Goal: Download file/media

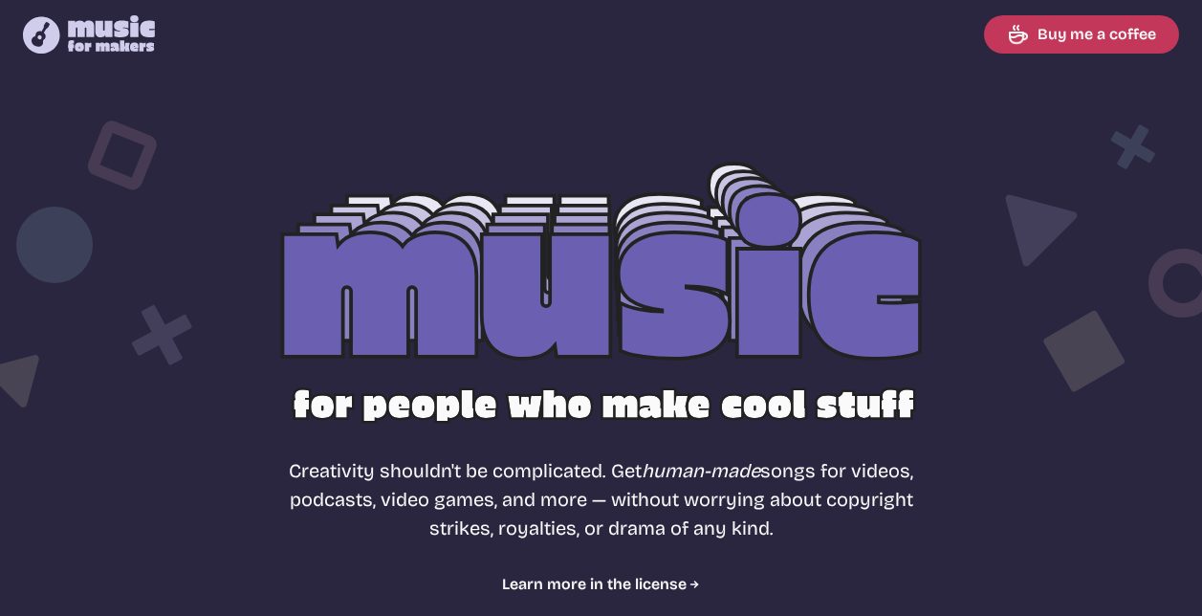
select select "most popular"
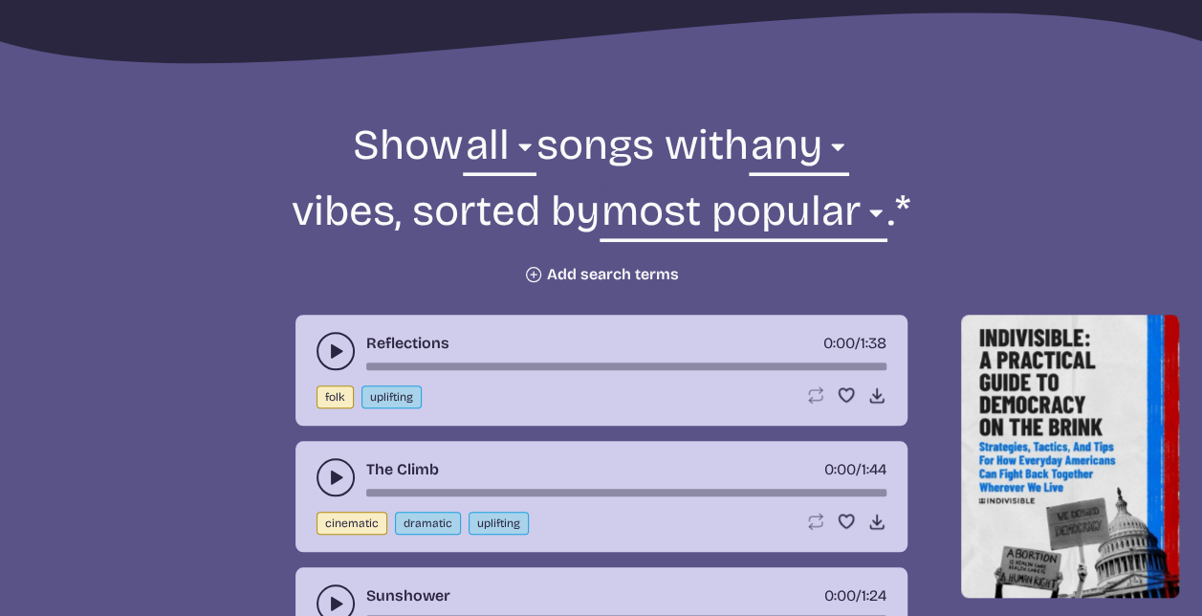
scroll to position [615, 0]
click at [830, 138] on select "any aggressive chill contemplative dark dramatic easygoing energizing happy ser…" at bounding box center [799, 150] width 100 height 66
click at [849, 137] on select "any aggressive chill contemplative dark dramatic easygoing energizing happy ser…" at bounding box center [799, 150] width 100 height 66
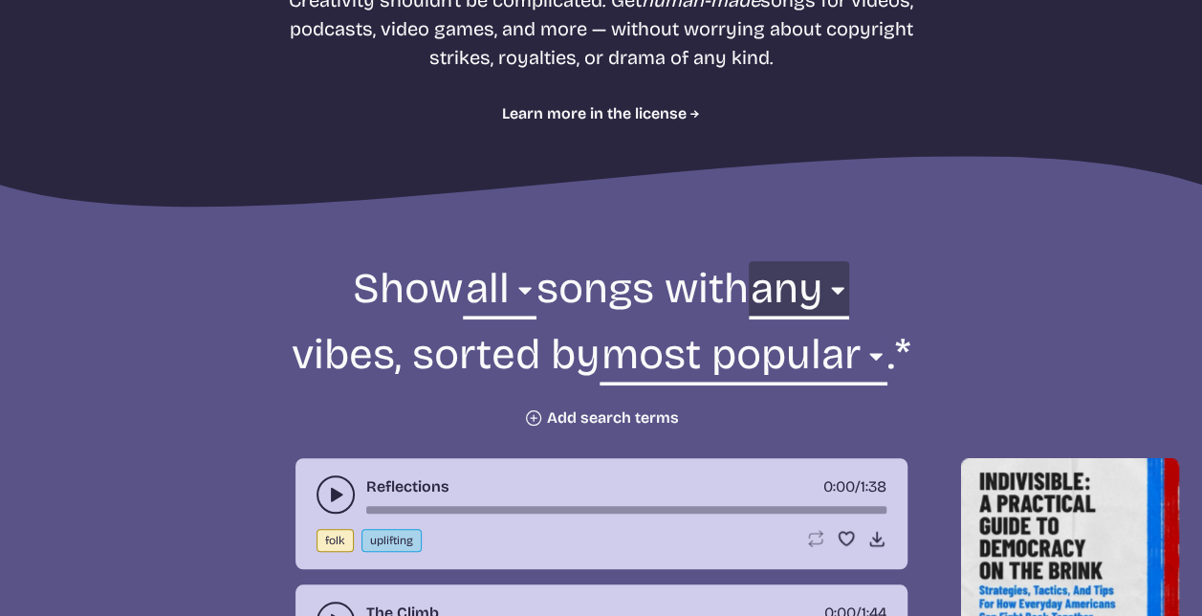
scroll to position [472, 0]
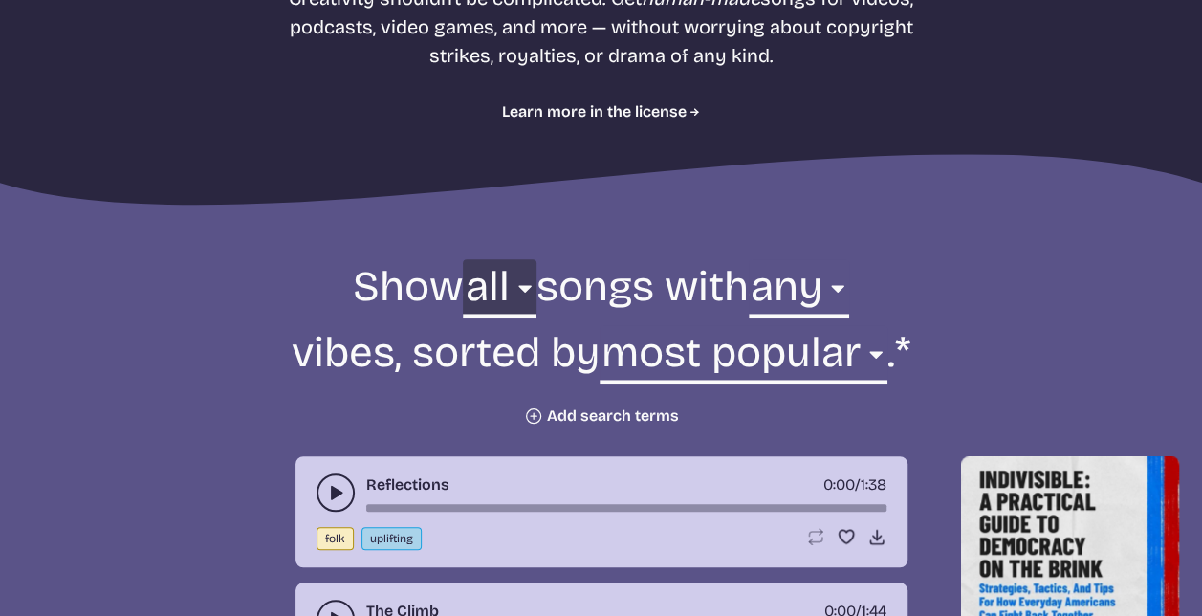
click at [497, 278] on select "all ambient cinematic electronic folk holiday jazz pop rock world" at bounding box center [499, 292] width 73 height 66
click at [511, 291] on select "all ambient cinematic electronic folk holiday jazz pop rock world" at bounding box center [499, 292] width 73 height 66
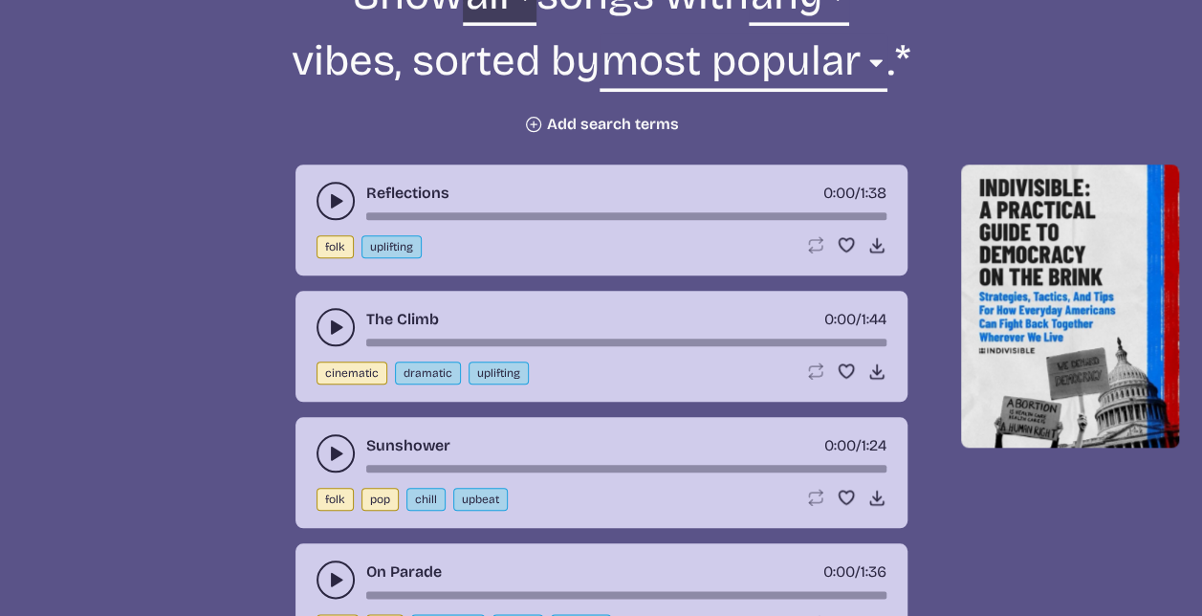
scroll to position [761, 0]
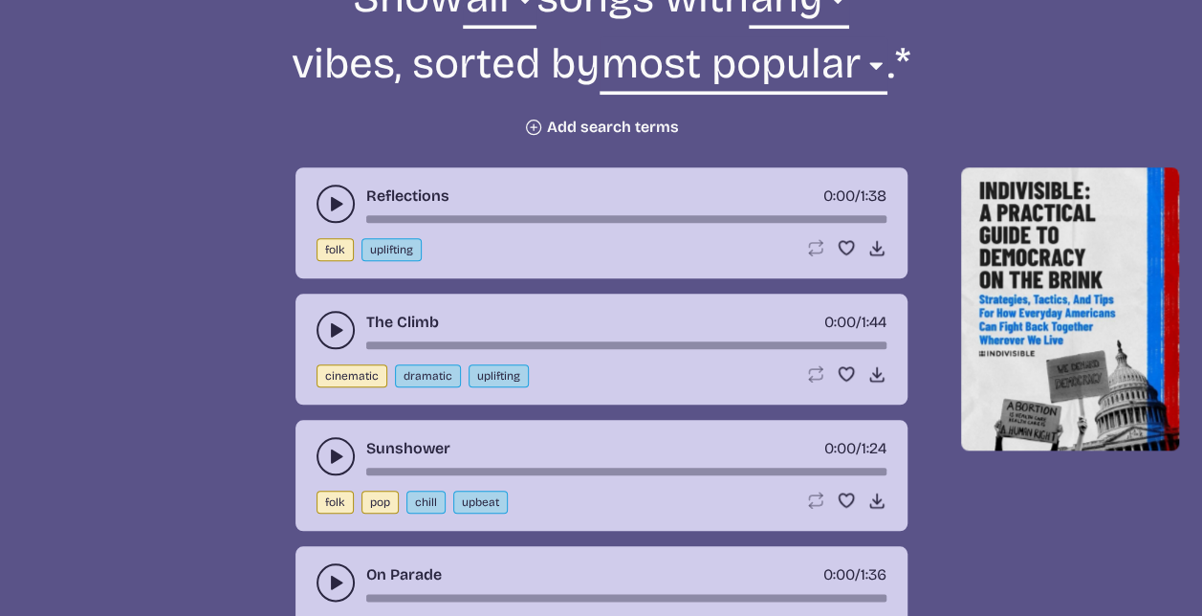
click at [572, 122] on button "Plus icon Add search terms" at bounding box center [601, 127] width 155 height 19
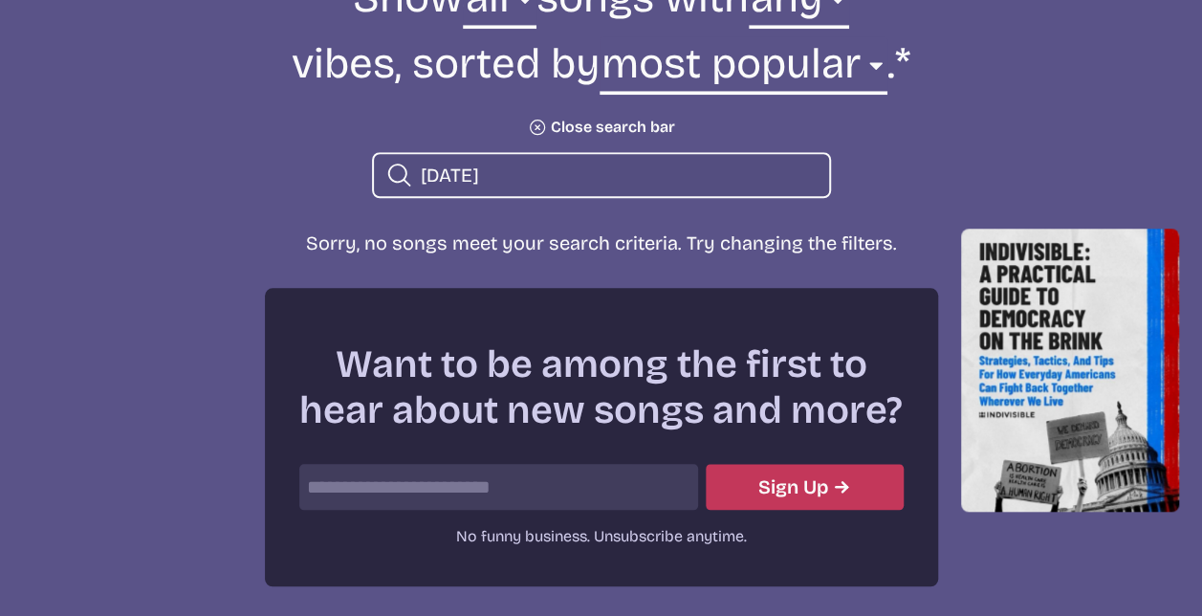
click at [503, 170] on input "Halloween" at bounding box center [617, 175] width 393 height 25
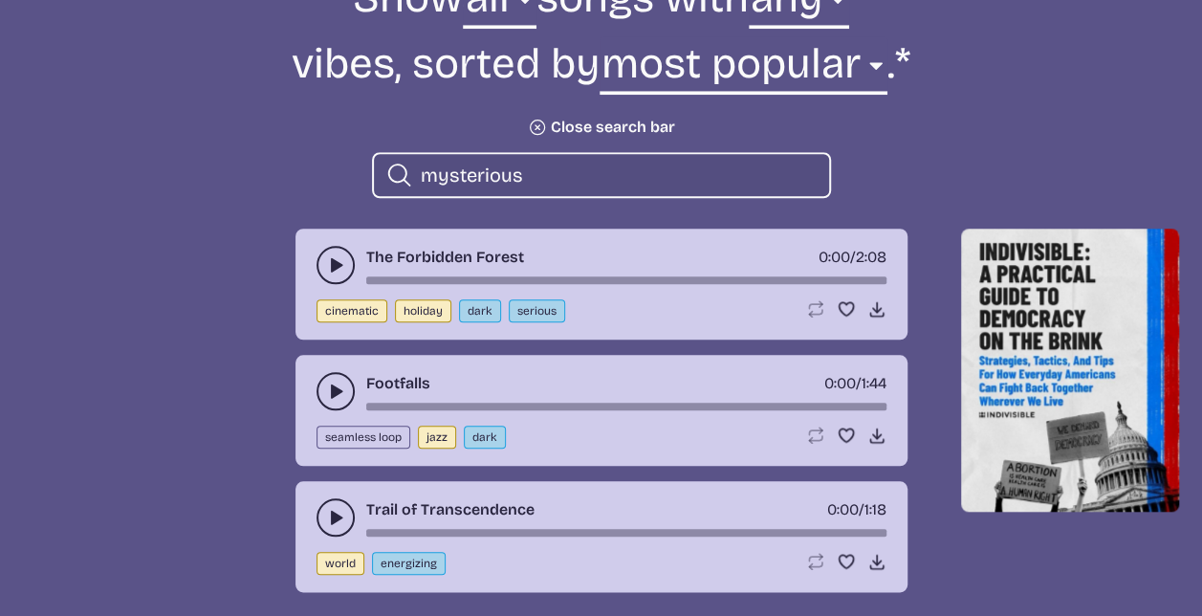
click at [341, 252] on button "play-pause toggle" at bounding box center [336, 265] width 38 height 38
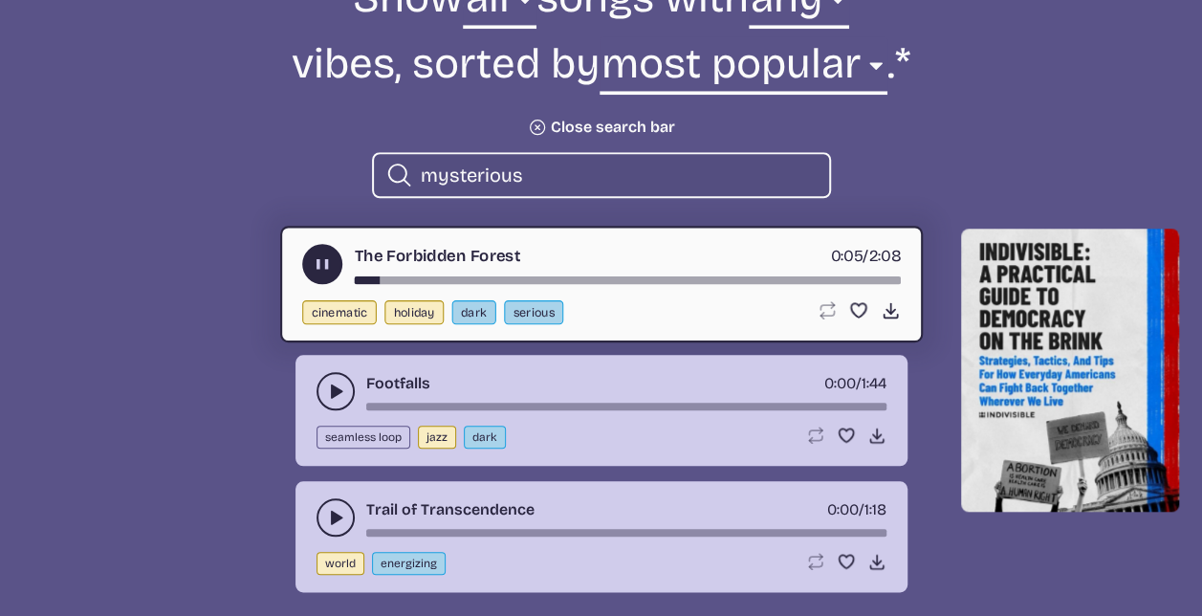
click at [343, 379] on button "play-pause toggle" at bounding box center [336, 391] width 38 height 38
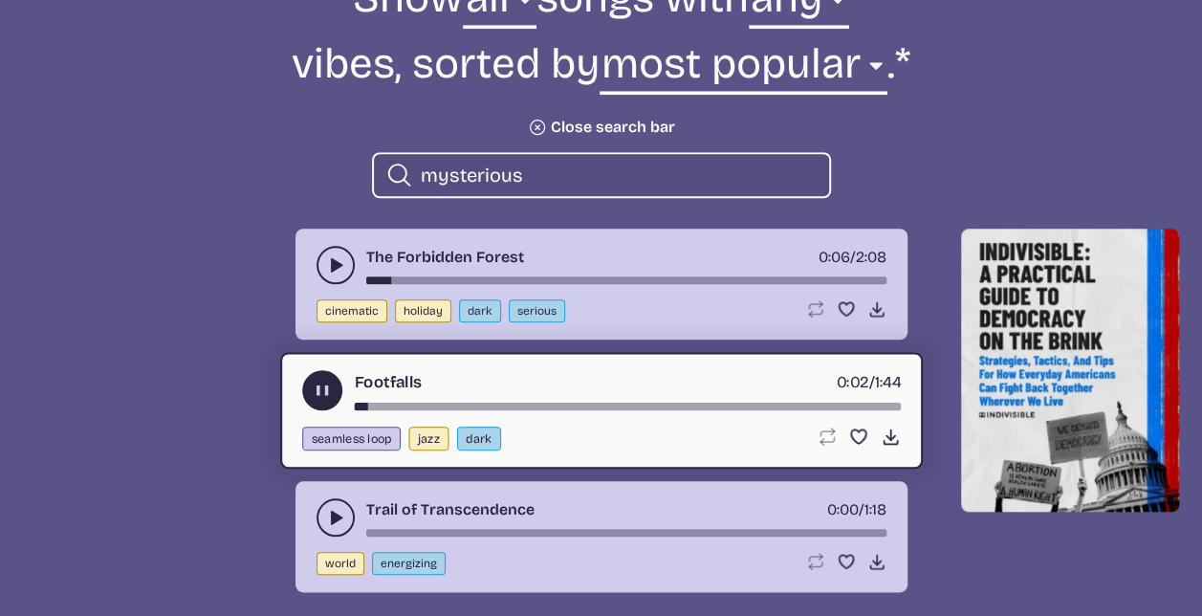
click at [333, 515] on use "play-pause toggle" at bounding box center [335, 517] width 19 height 19
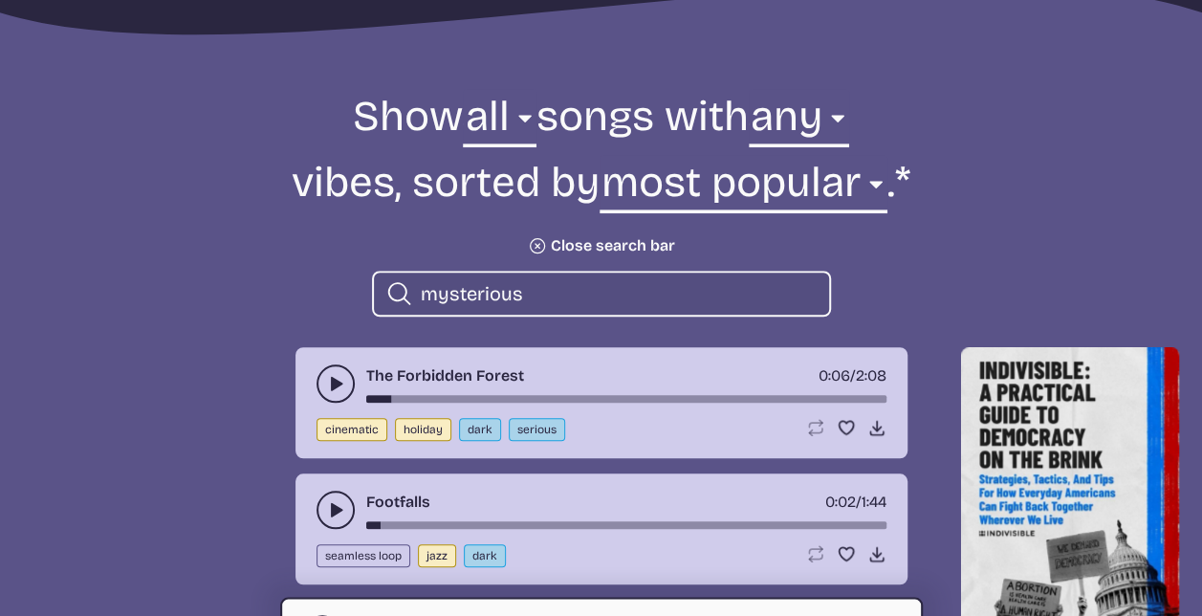
scroll to position [644, 0]
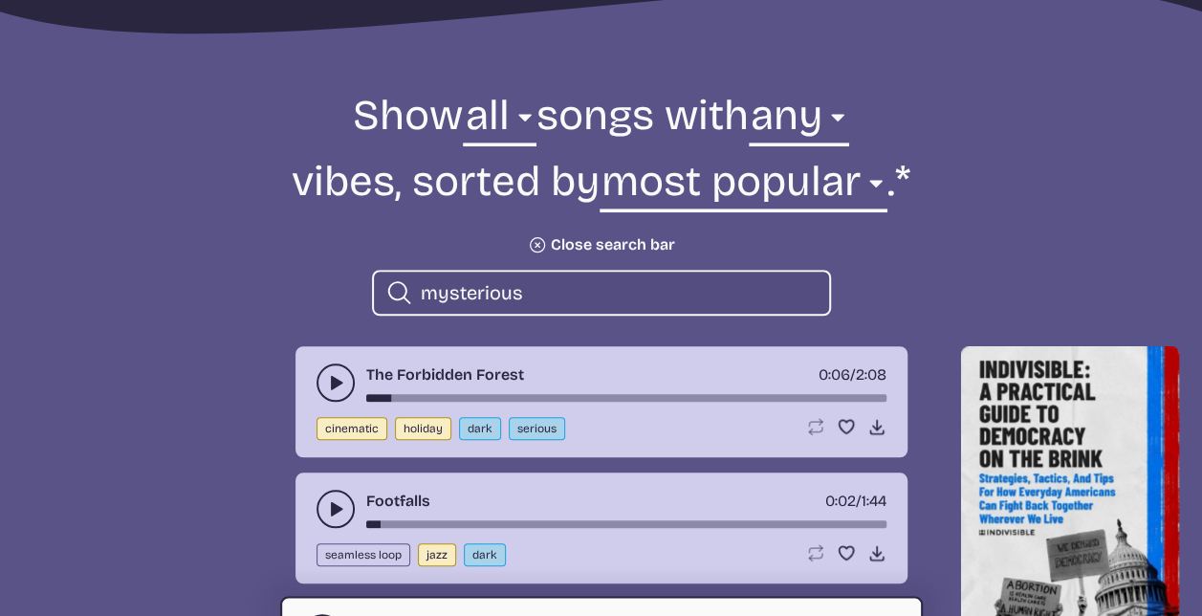
click at [515, 293] on input "mysterious" at bounding box center [617, 292] width 393 height 25
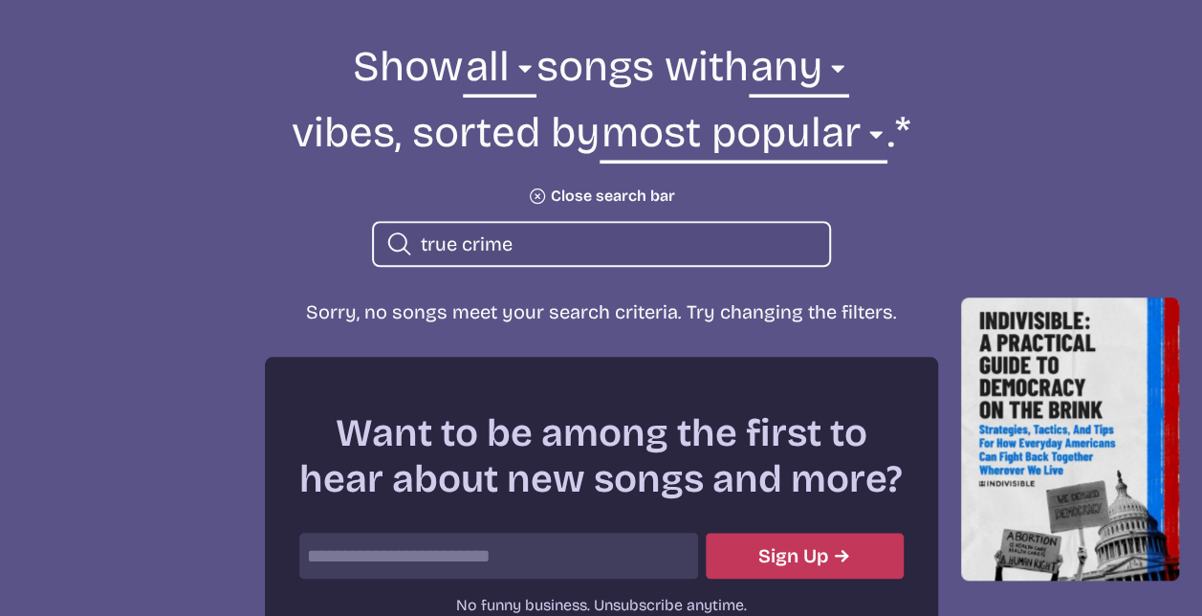
scroll to position [692, 0]
click at [509, 238] on input "true crime" at bounding box center [617, 244] width 393 height 25
click at [509, 233] on input "true crime" at bounding box center [617, 244] width 393 height 25
type input "t"
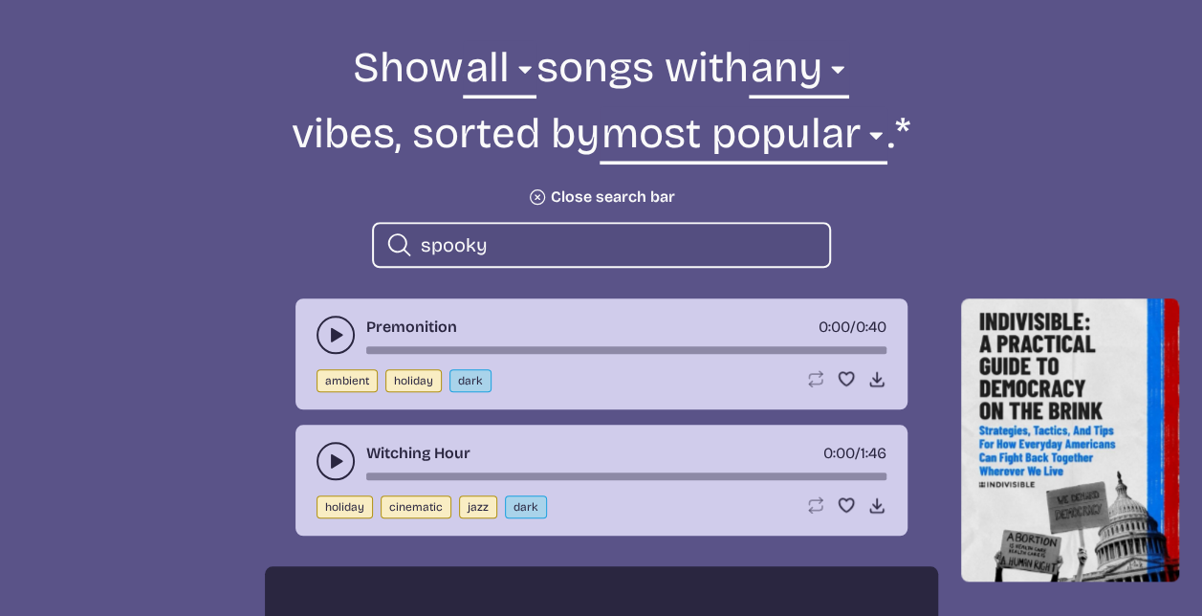
click at [328, 342] on icon "play-pause toggle" at bounding box center [335, 334] width 19 height 19
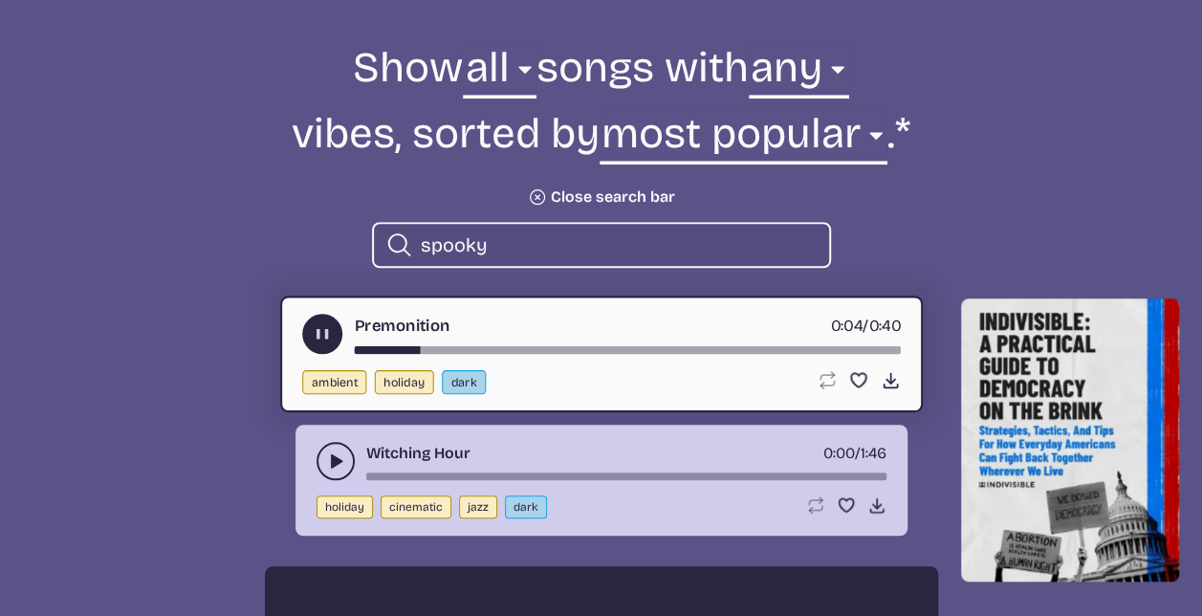
click at [534, 348] on div "song-time-bar" at bounding box center [627, 350] width 546 height 8
click at [326, 467] on icon "play-pause toggle" at bounding box center [335, 460] width 19 height 19
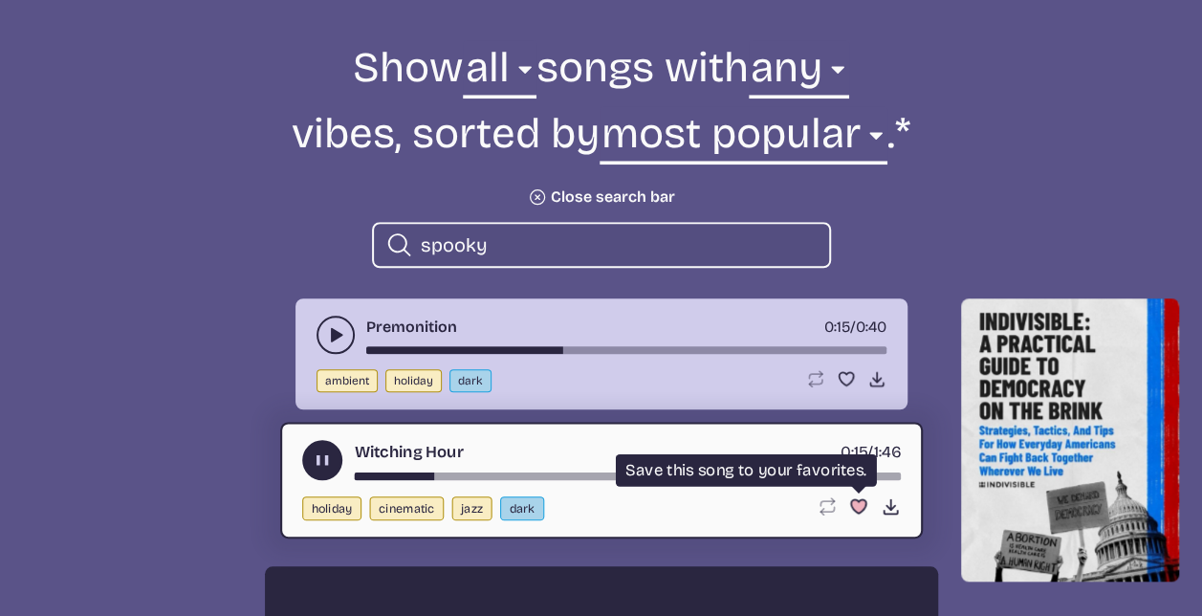
click at [858, 502] on use "Favorite" at bounding box center [857, 505] width 15 height 13
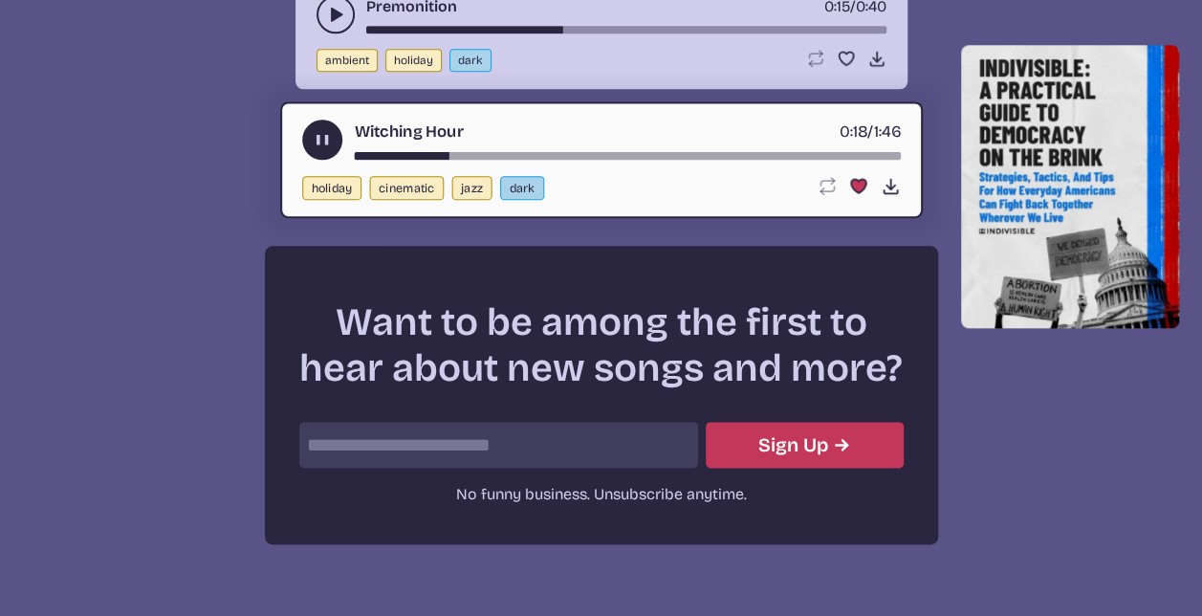
scroll to position [794, 0]
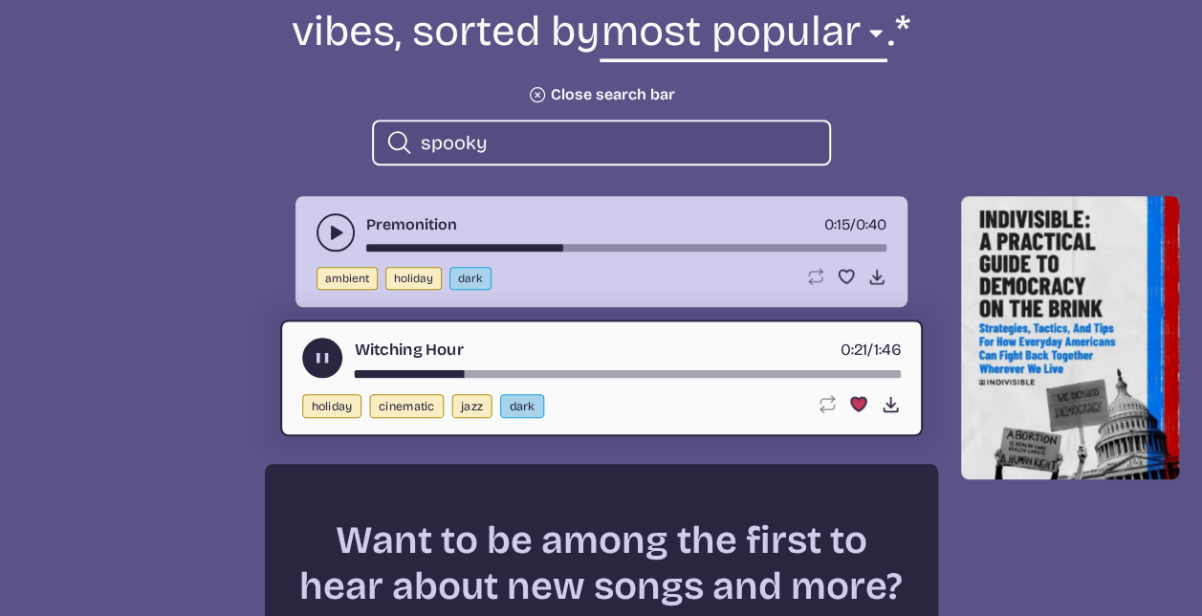
click at [538, 142] on input "spooky" at bounding box center [617, 142] width 393 height 25
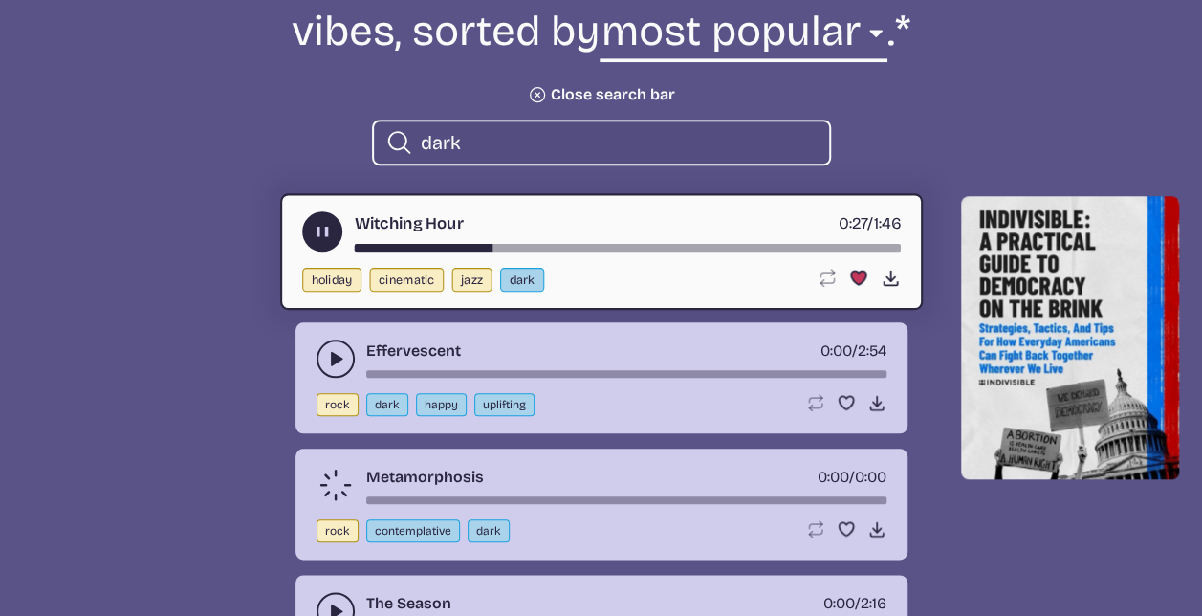
type input "dark"
click at [337, 354] on icon "play-pause toggle" at bounding box center [335, 358] width 19 height 19
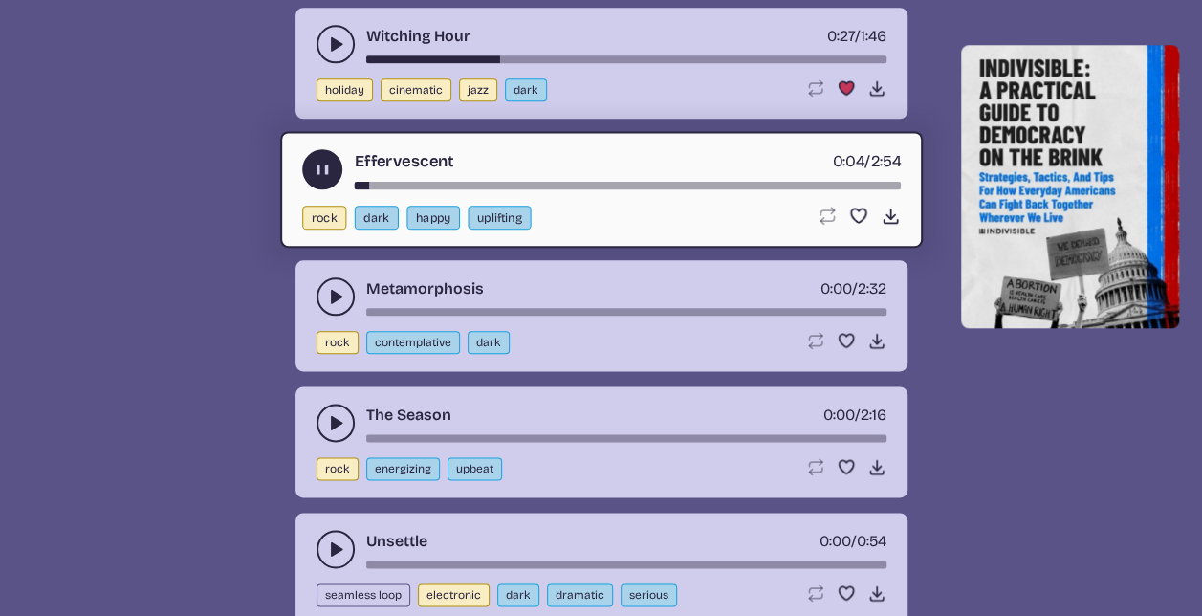
scroll to position [987, 0]
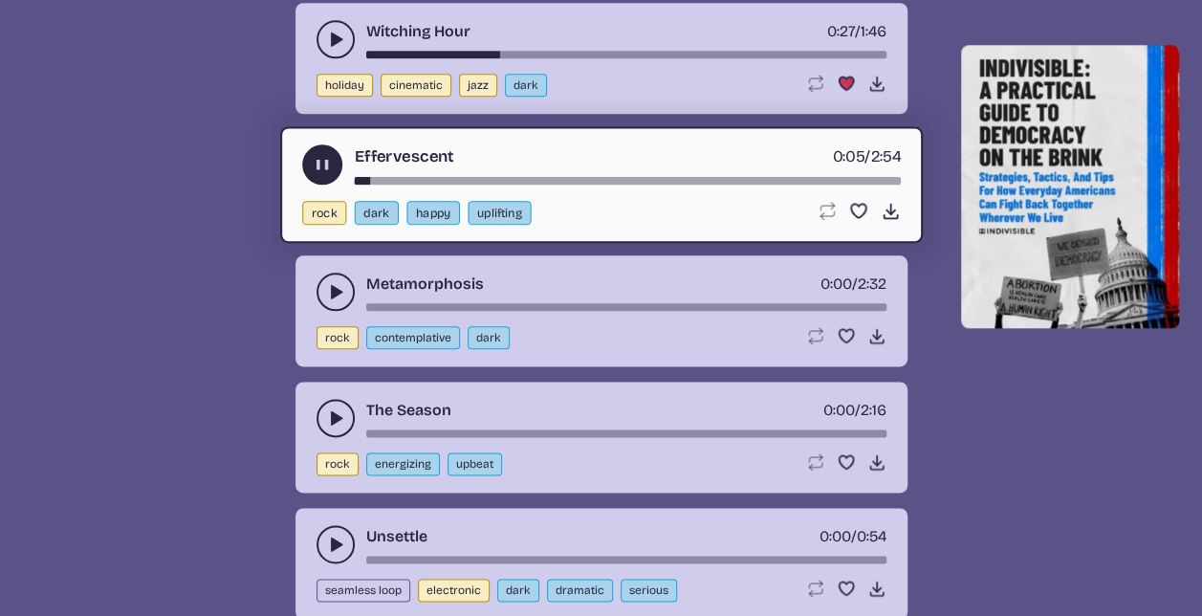
click at [335, 409] on icon "play-pause toggle" at bounding box center [335, 417] width 19 height 19
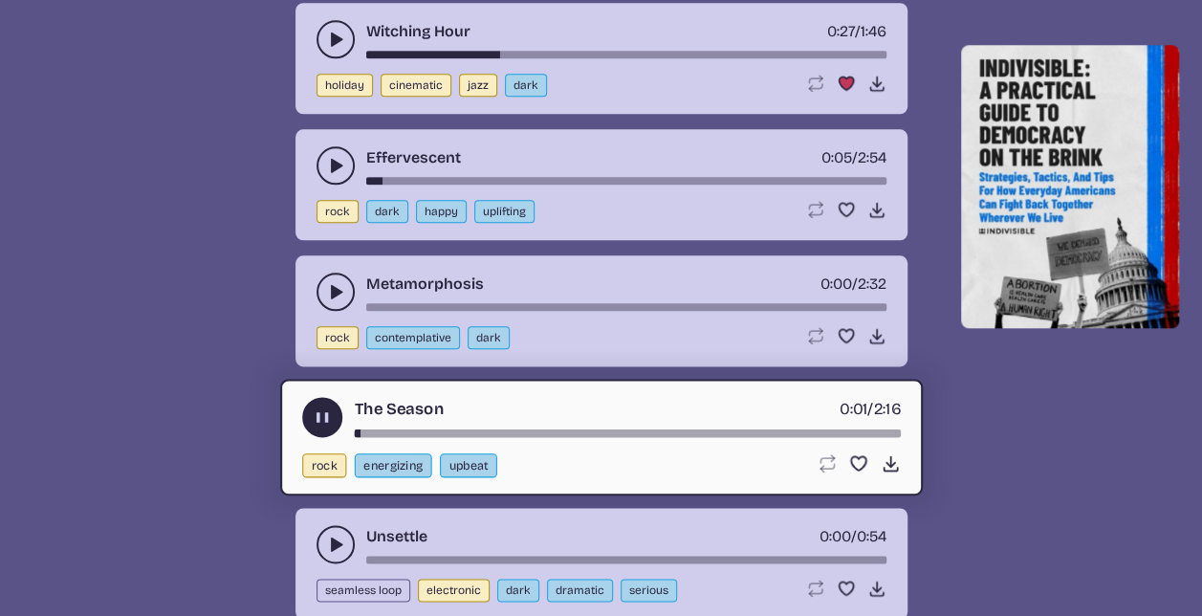
click at [446, 423] on div "The Season 0:01 / 2:16" at bounding box center [601, 417] width 599 height 40
click at [454, 432] on div "song-time-bar" at bounding box center [627, 433] width 546 height 8
click at [322, 526] on button "play-pause toggle" at bounding box center [336, 544] width 38 height 38
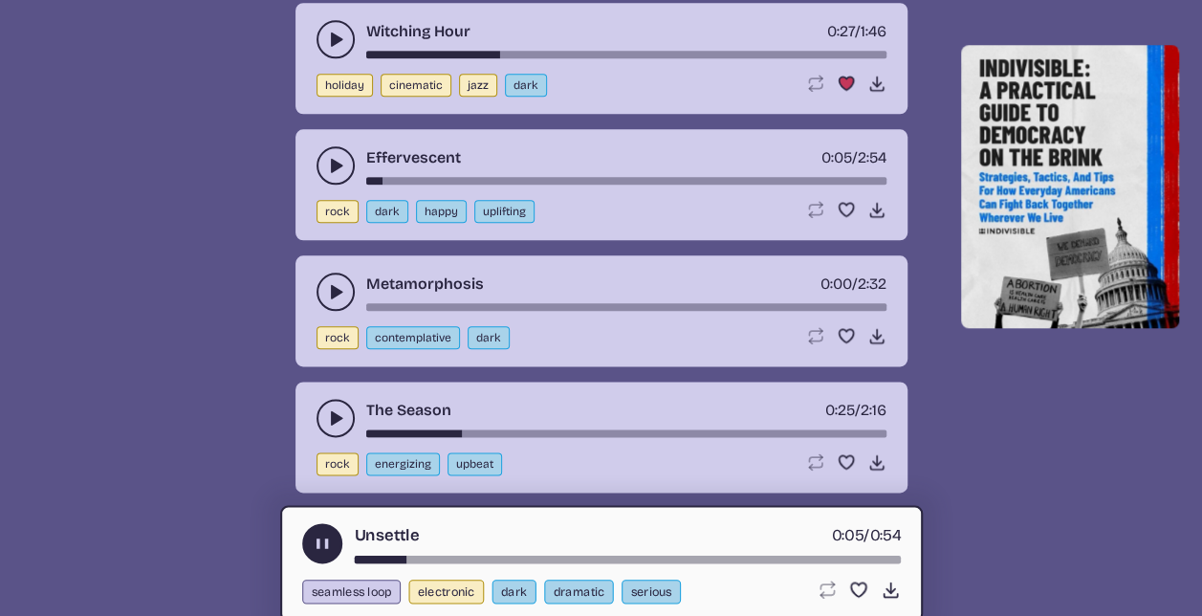
click at [478, 556] on div "song-time-bar" at bounding box center [627, 560] width 546 height 8
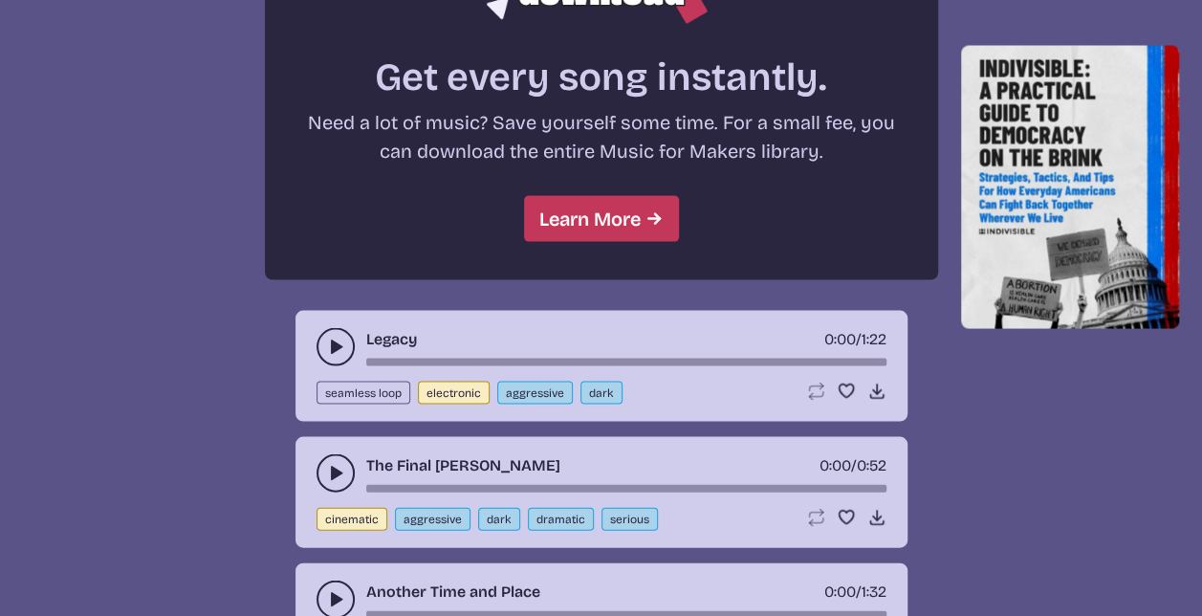
scroll to position [1793, 0]
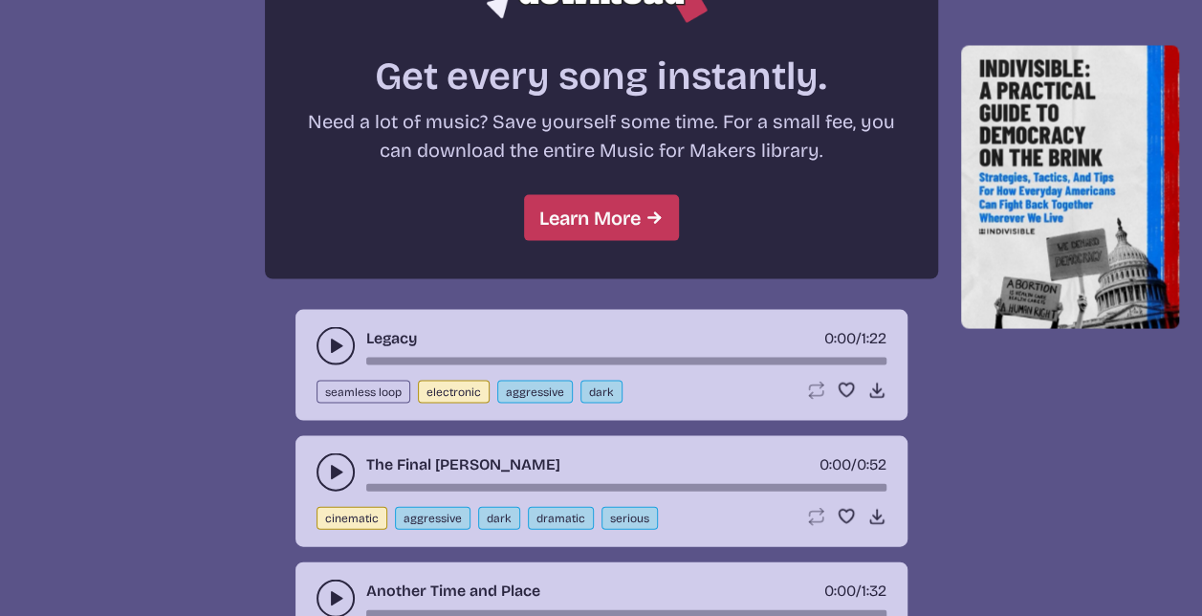
click at [338, 471] on icon "play-pause toggle" at bounding box center [335, 471] width 19 height 19
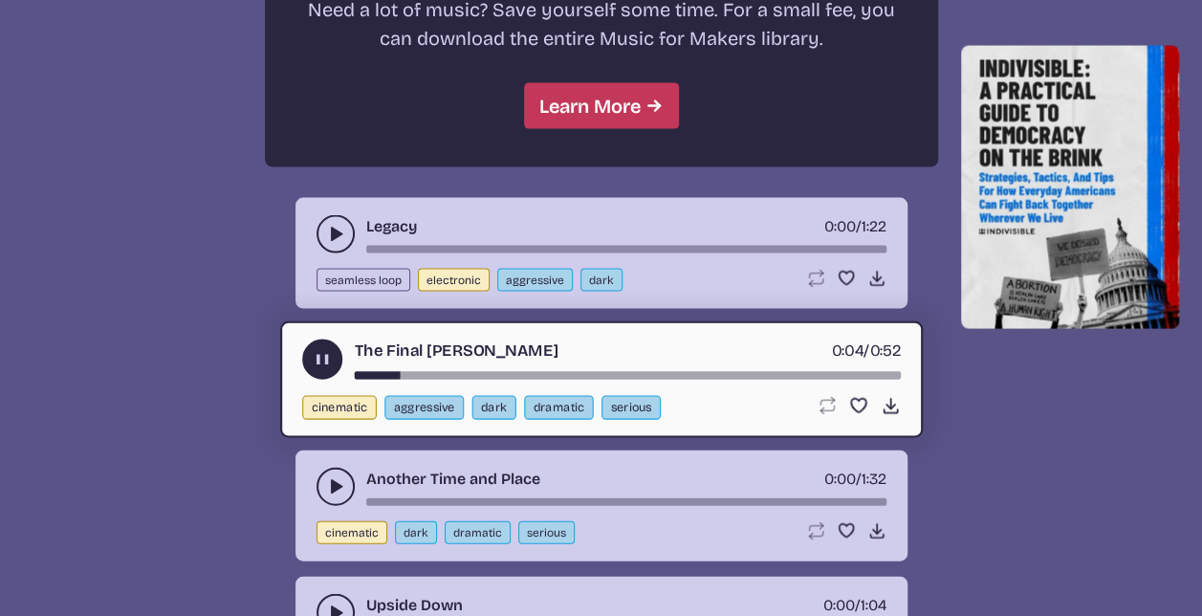
scroll to position [1906, 0]
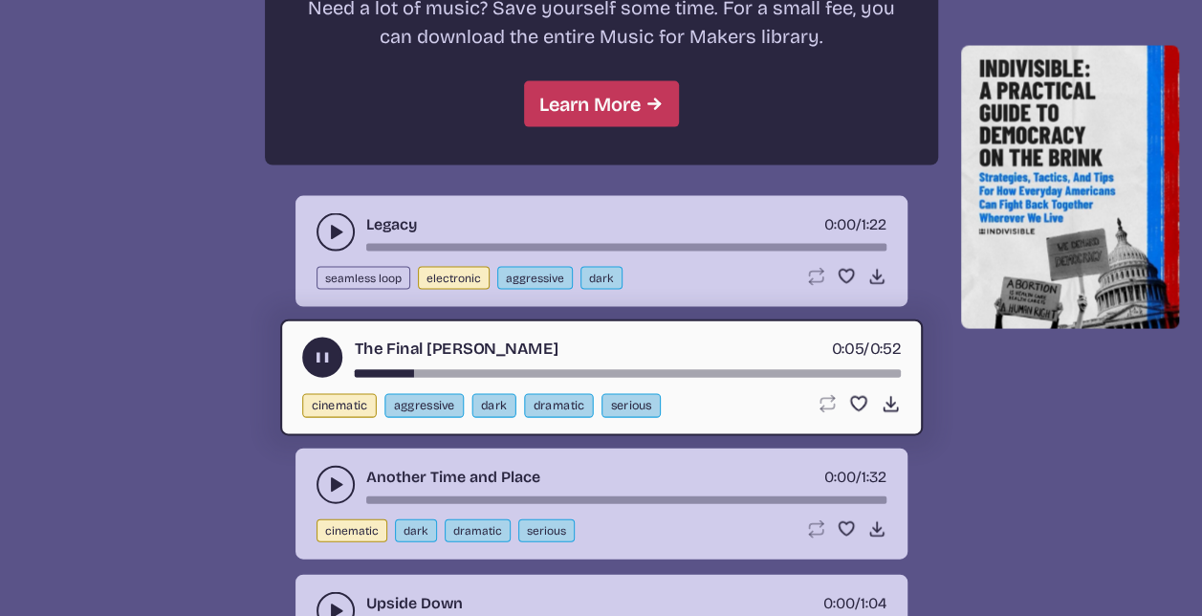
click at [338, 475] on icon "play-pause toggle" at bounding box center [335, 484] width 19 height 19
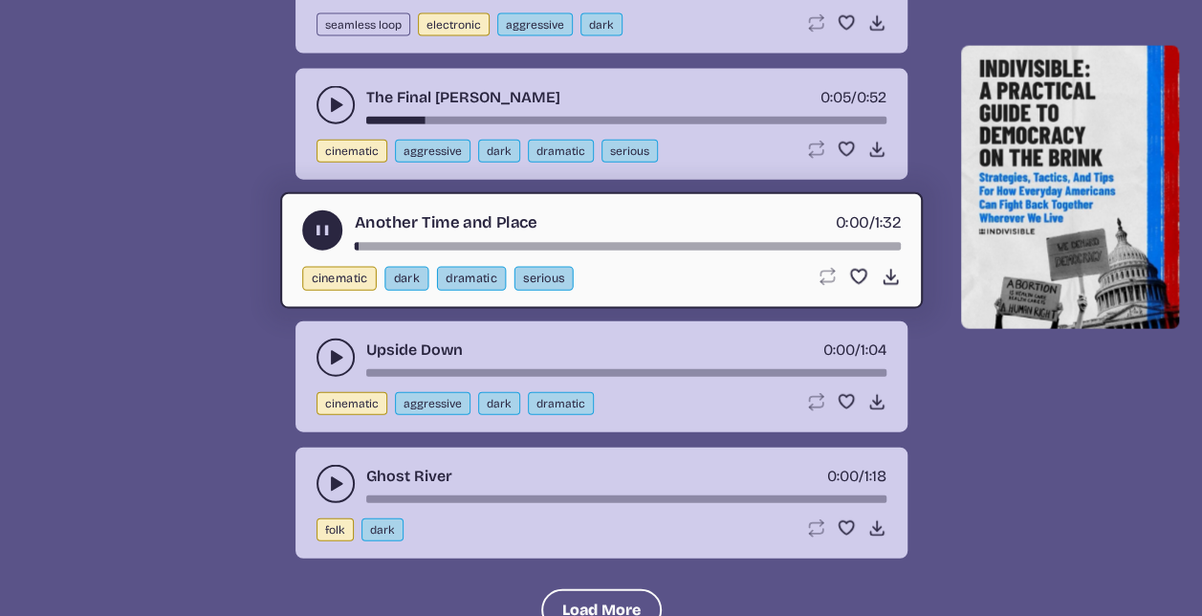
scroll to position [2167, 0]
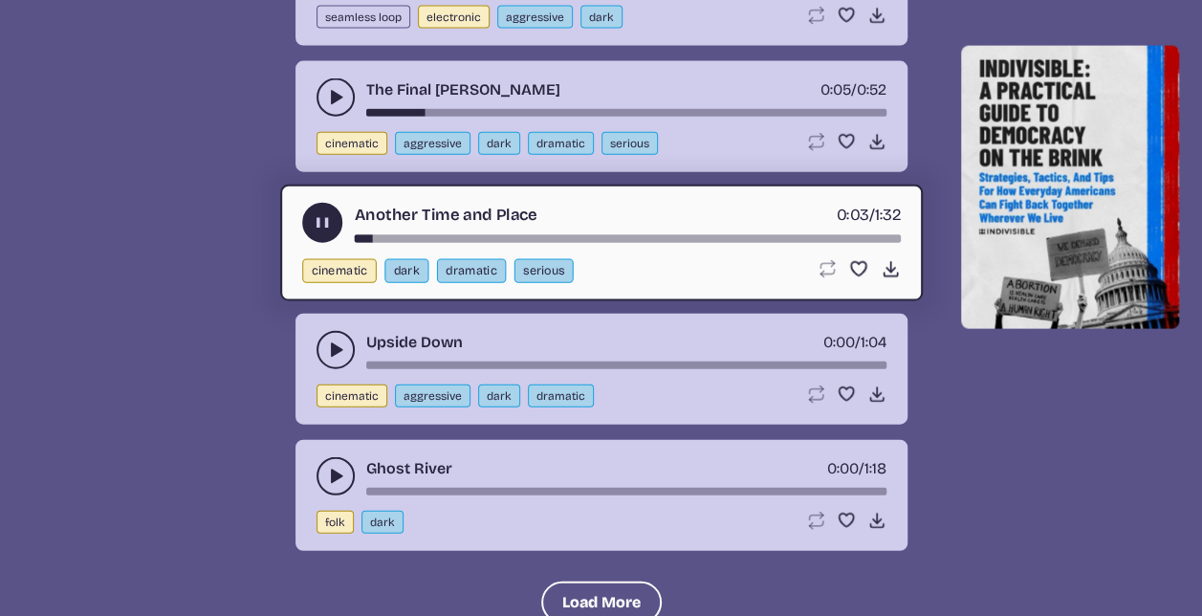
click at [527, 235] on div "song-time-bar" at bounding box center [627, 239] width 546 height 8
click at [340, 350] on icon "play-pause toggle" at bounding box center [335, 349] width 19 height 19
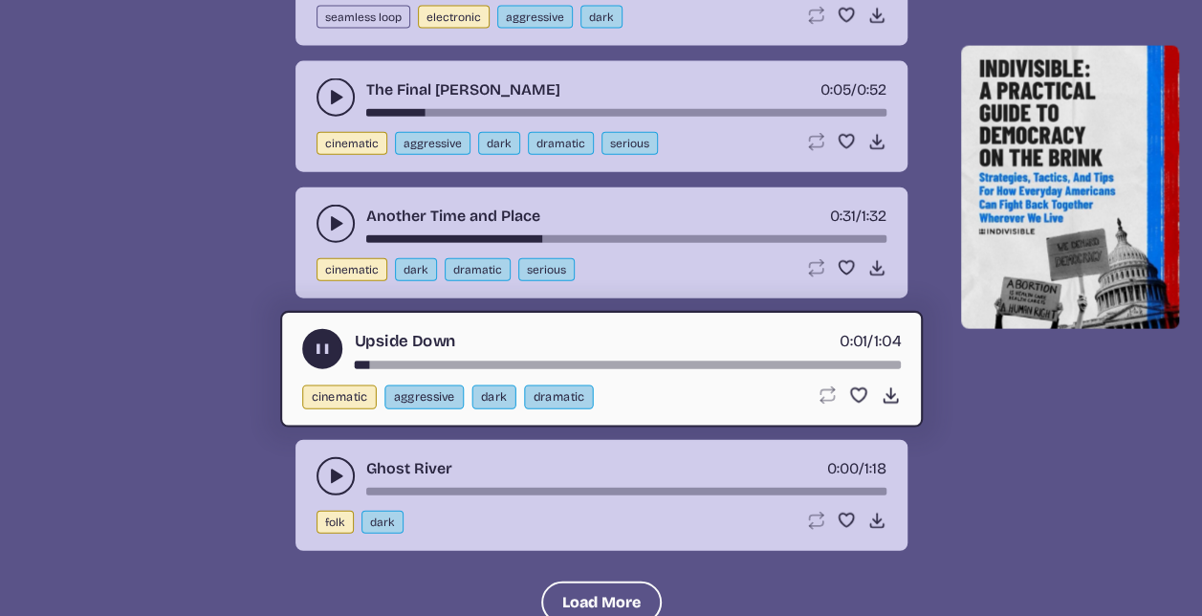
click at [492, 362] on div "song-time-bar" at bounding box center [627, 366] width 546 height 8
click at [342, 469] on icon "play-pause toggle" at bounding box center [335, 476] width 19 height 19
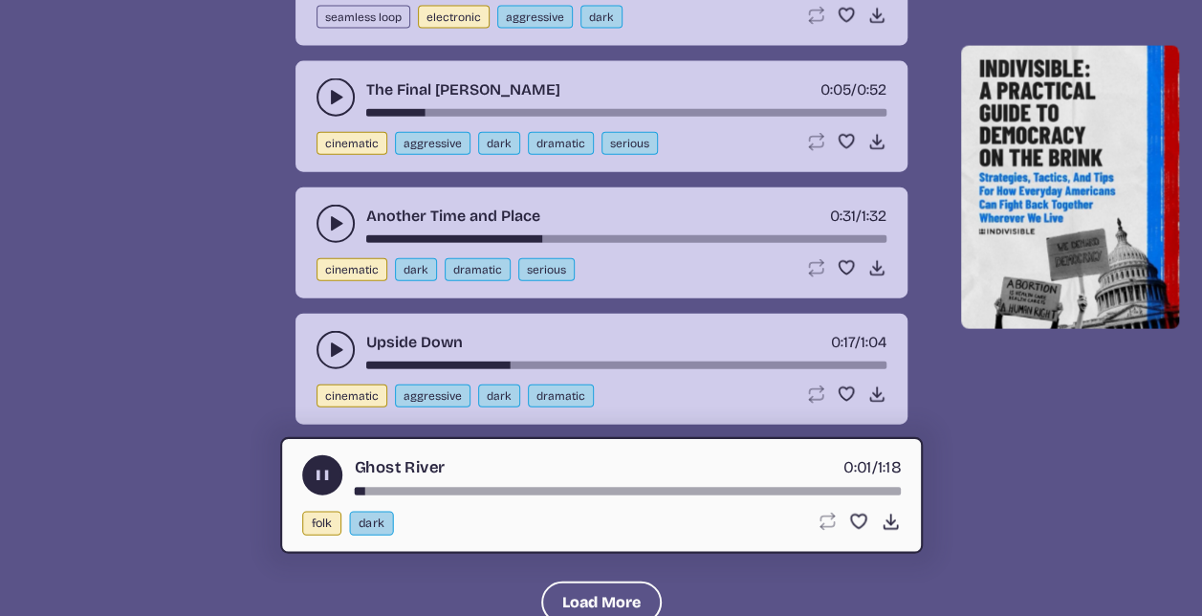
click at [442, 488] on div "song-time-bar" at bounding box center [627, 492] width 546 height 8
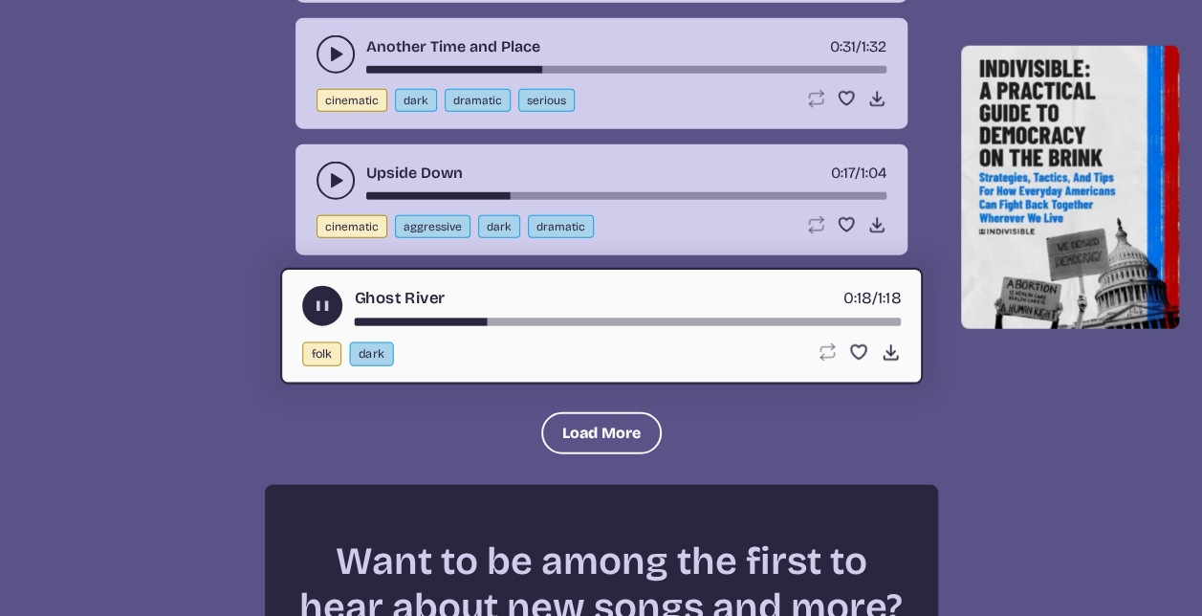
scroll to position [2338, 0]
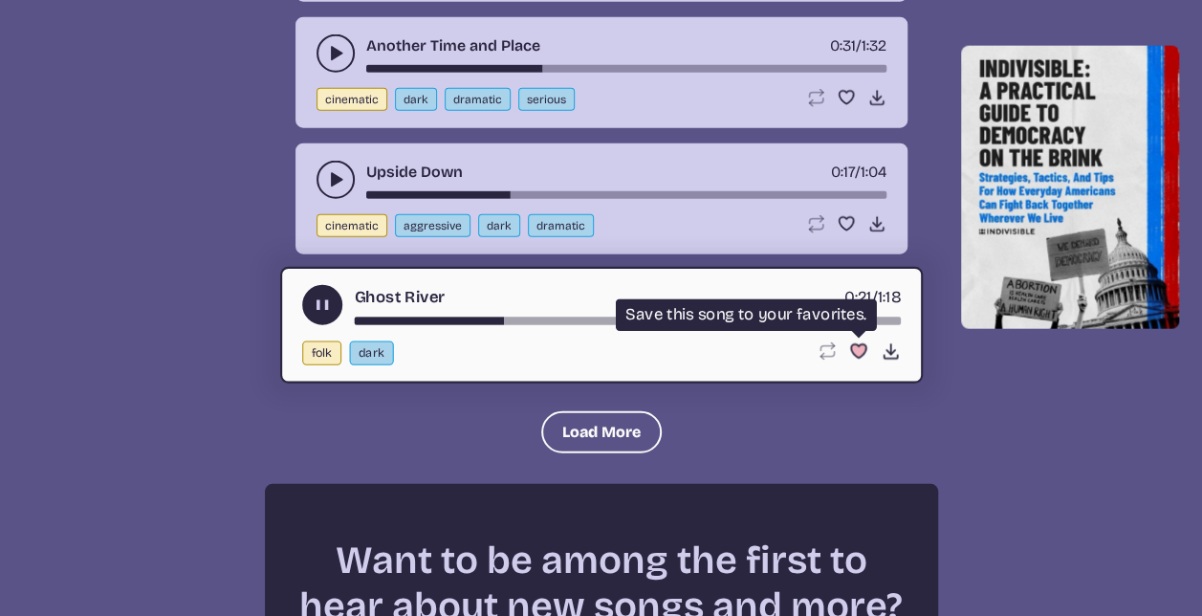
click at [855, 344] on use "Favorite" at bounding box center [857, 350] width 15 height 13
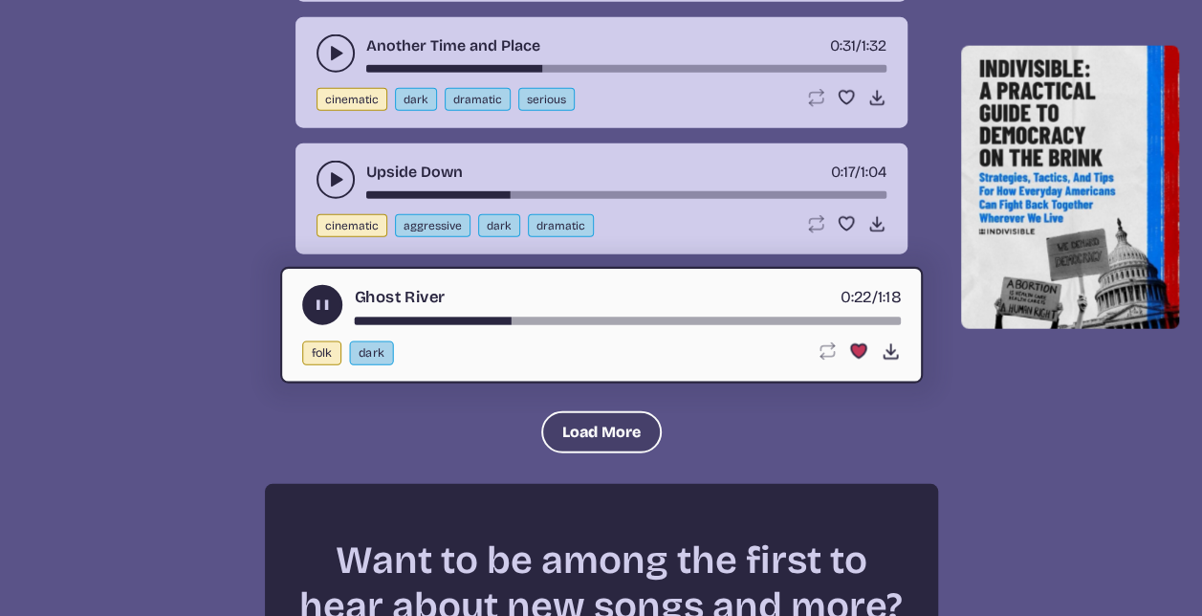
click at [582, 432] on button "Load More" at bounding box center [601, 432] width 121 height 42
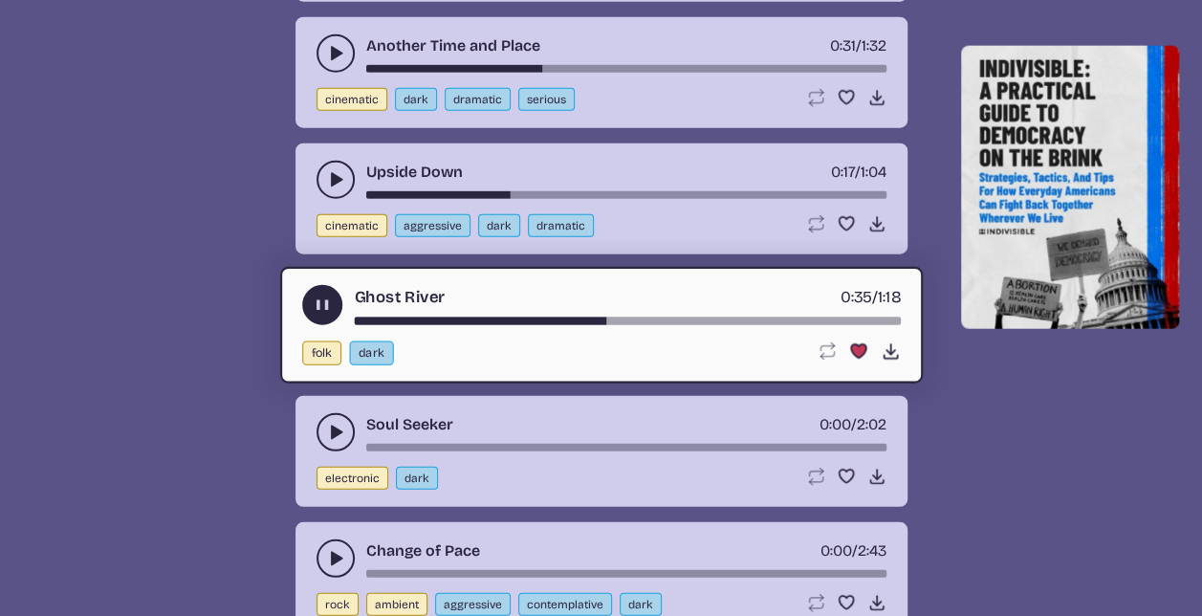
click at [330, 426] on use "play-pause toggle" at bounding box center [335, 432] width 19 height 19
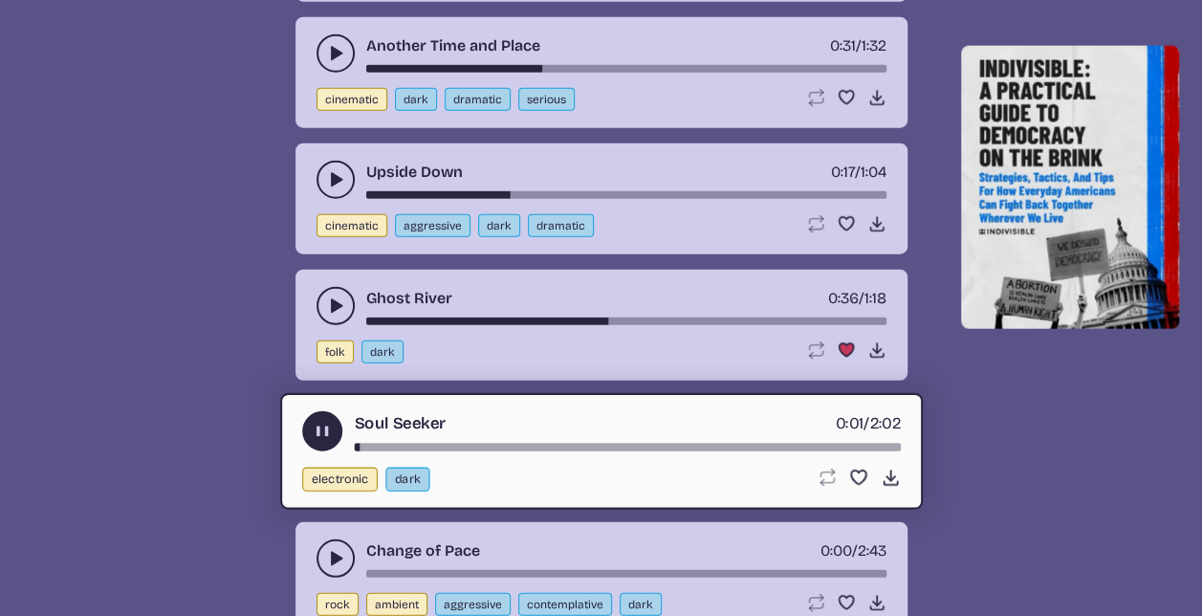
click at [422, 435] on div "Soul Seeker 0:01 / 2:02" at bounding box center [601, 431] width 599 height 40
click at [425, 444] on div "song-time-bar" at bounding box center [627, 448] width 546 height 8
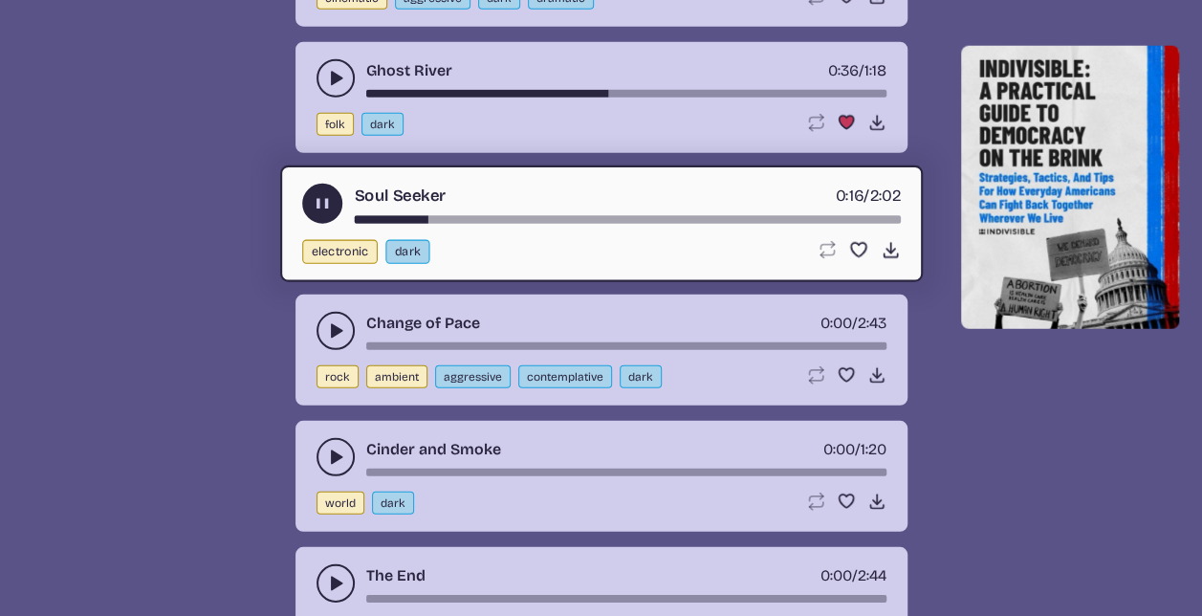
scroll to position [2567, 0]
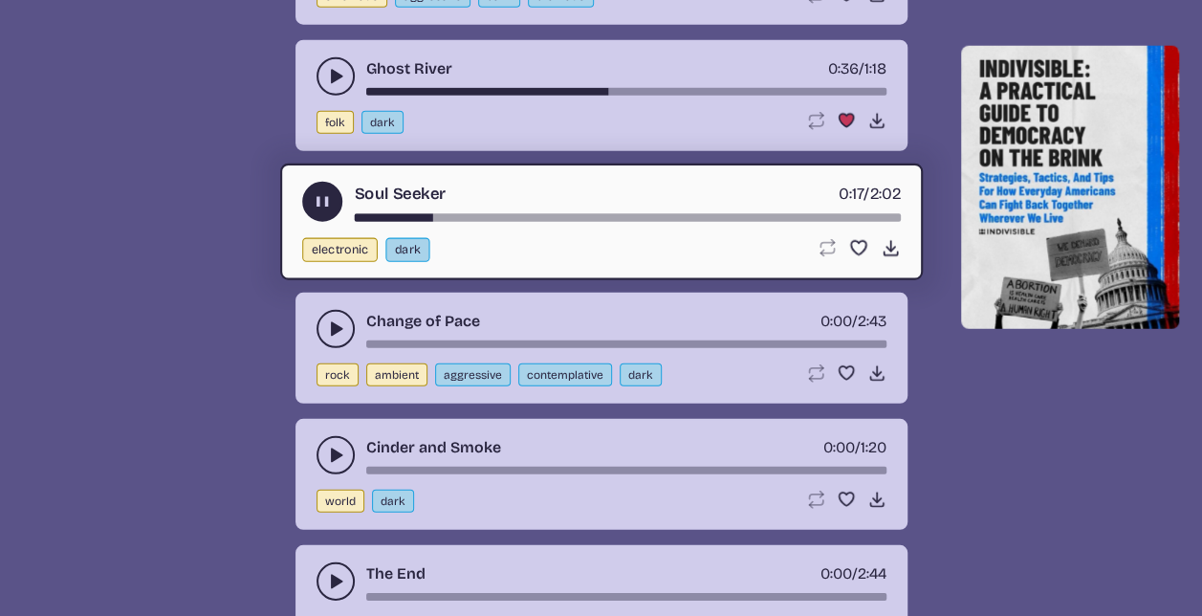
click at [330, 446] on icon "play-pause toggle" at bounding box center [335, 455] width 19 height 19
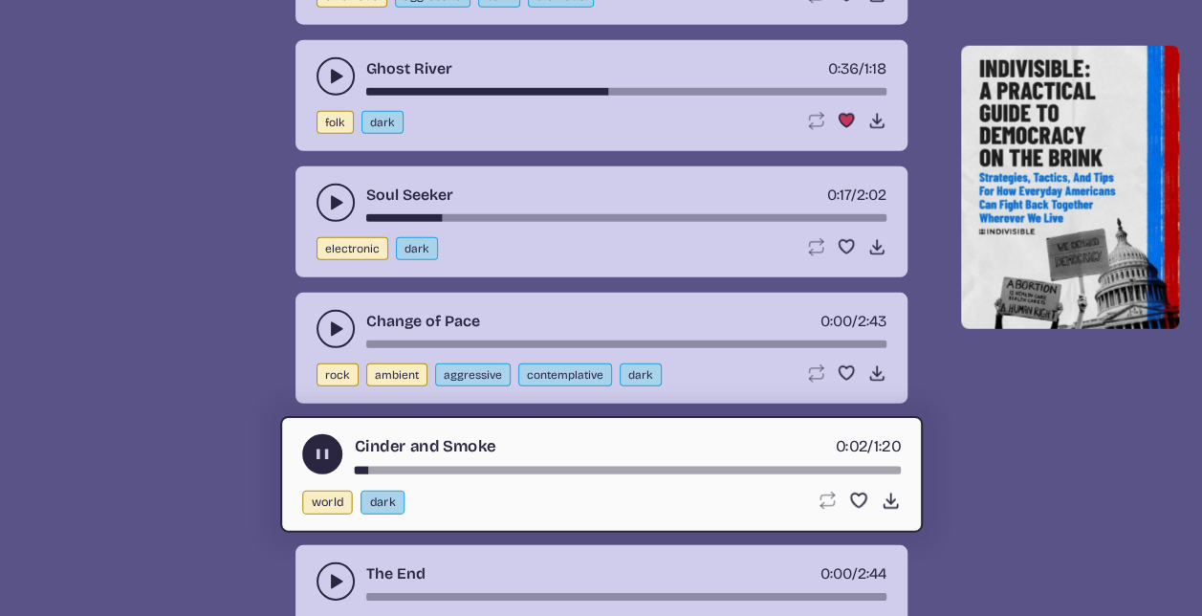
click at [432, 456] on div "Cinder and Smoke 0:02 / 1:20" at bounding box center [601, 454] width 599 height 40
click at [441, 467] on div "song-time-bar" at bounding box center [627, 471] width 546 height 8
click at [335, 572] on use "play-pause toggle" at bounding box center [335, 581] width 19 height 19
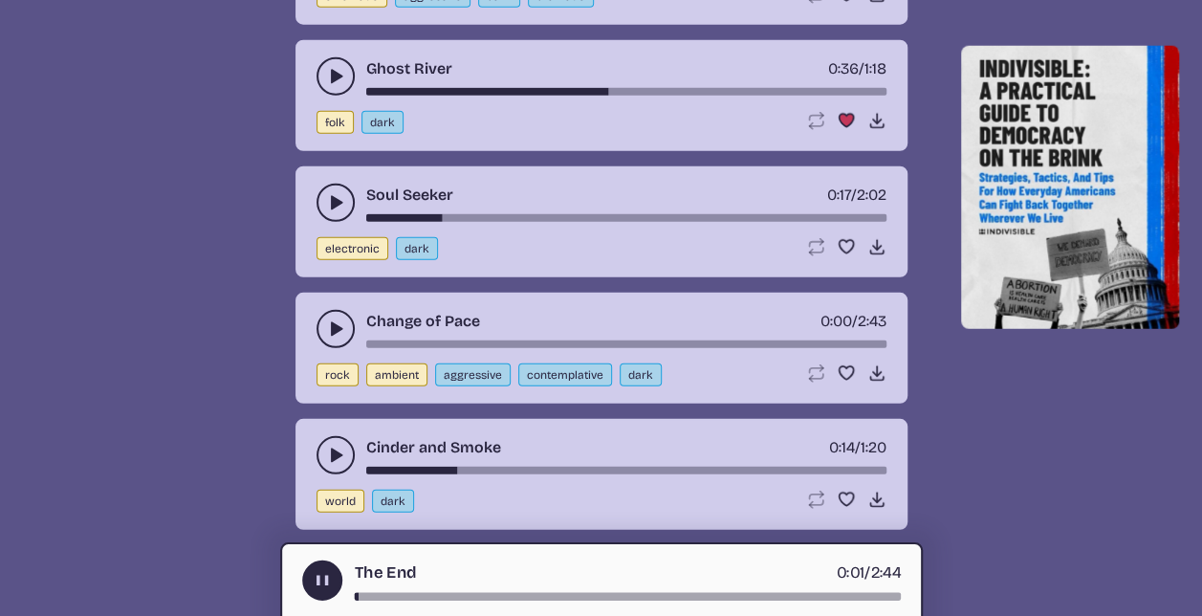
scroll to position [2793, 0]
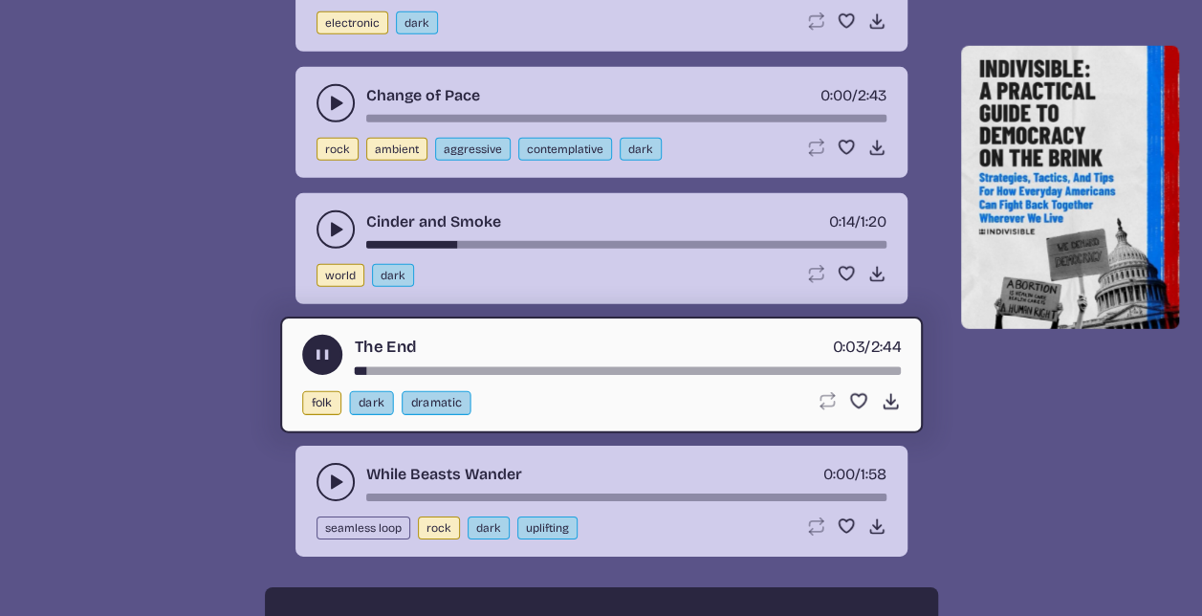
click at [425, 367] on div "song-time-bar" at bounding box center [627, 371] width 546 height 8
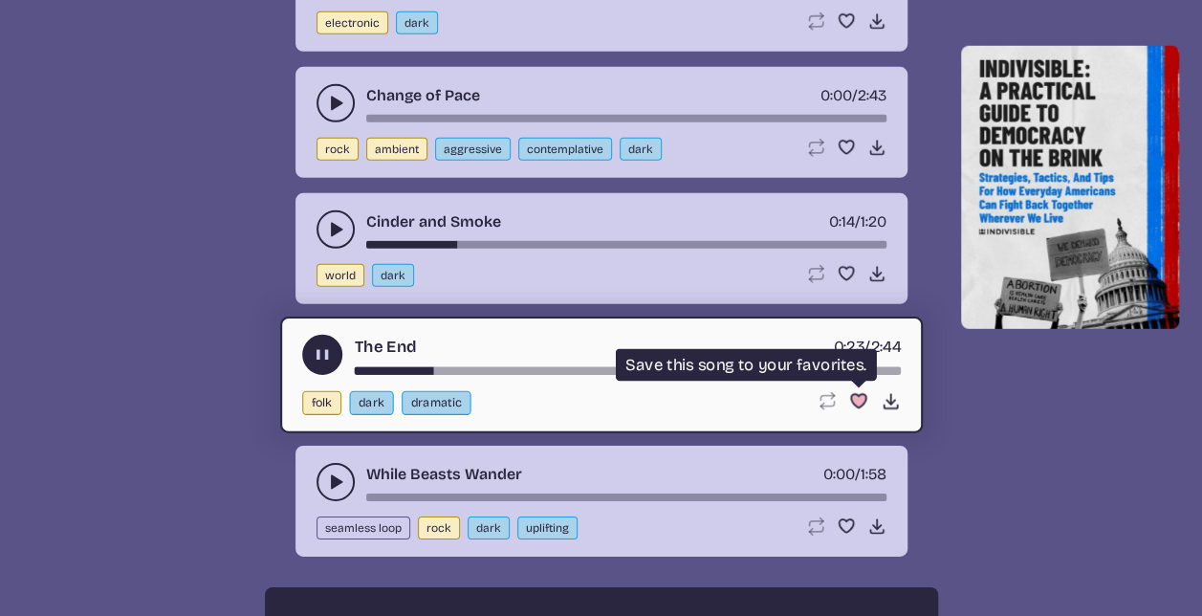
click at [854, 394] on use "Favorite" at bounding box center [857, 400] width 15 height 13
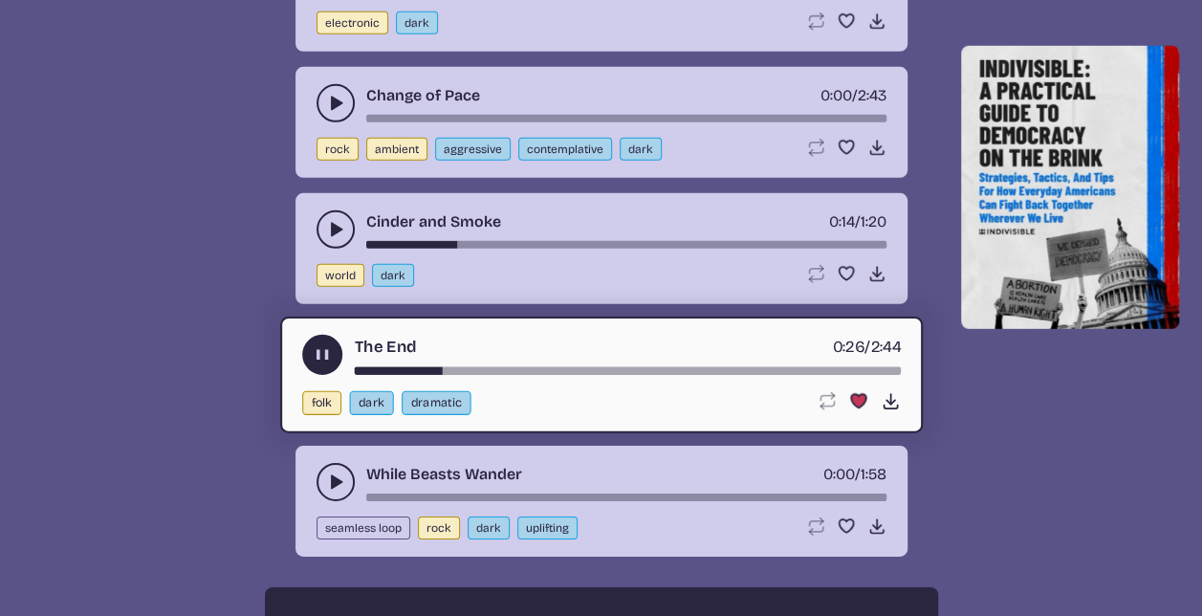
click at [327, 472] on icon "play-pause toggle" at bounding box center [335, 481] width 19 height 19
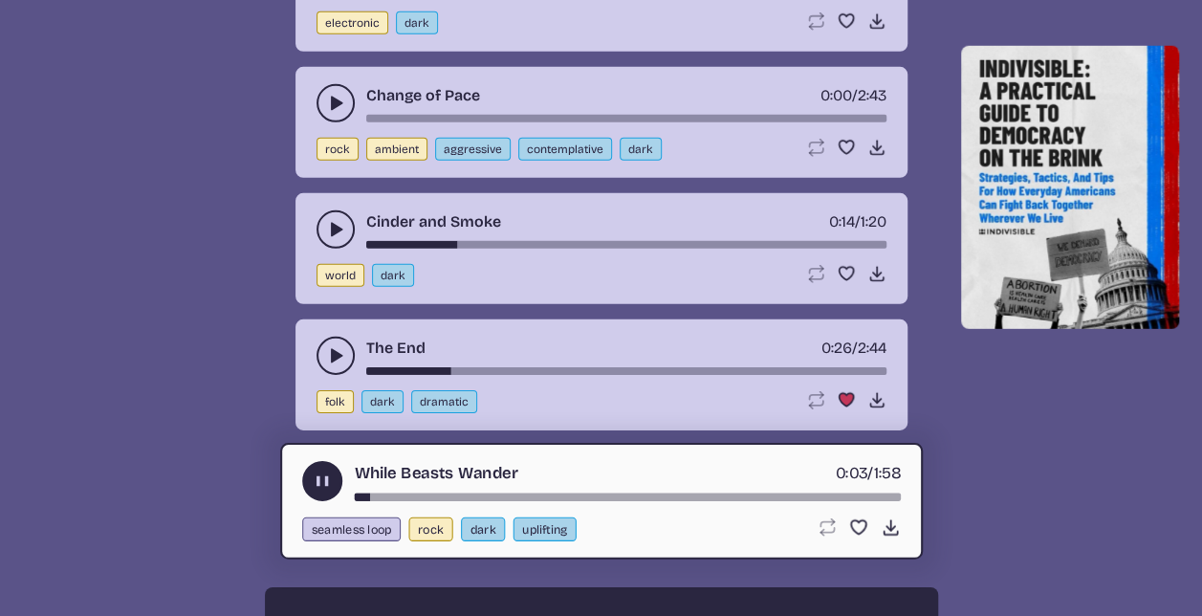
click at [613, 367] on div "song-time-bar" at bounding box center [626, 371] width 520 height 8
click at [333, 346] on use "play-pause toggle" at bounding box center [335, 355] width 19 height 19
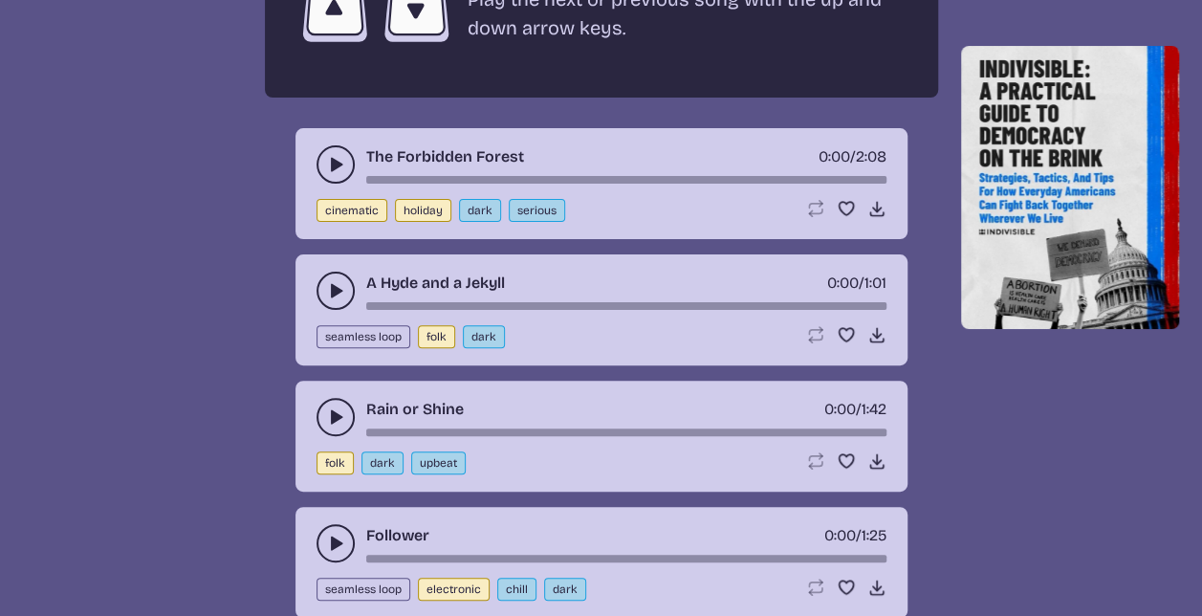
scroll to position [3751, 0]
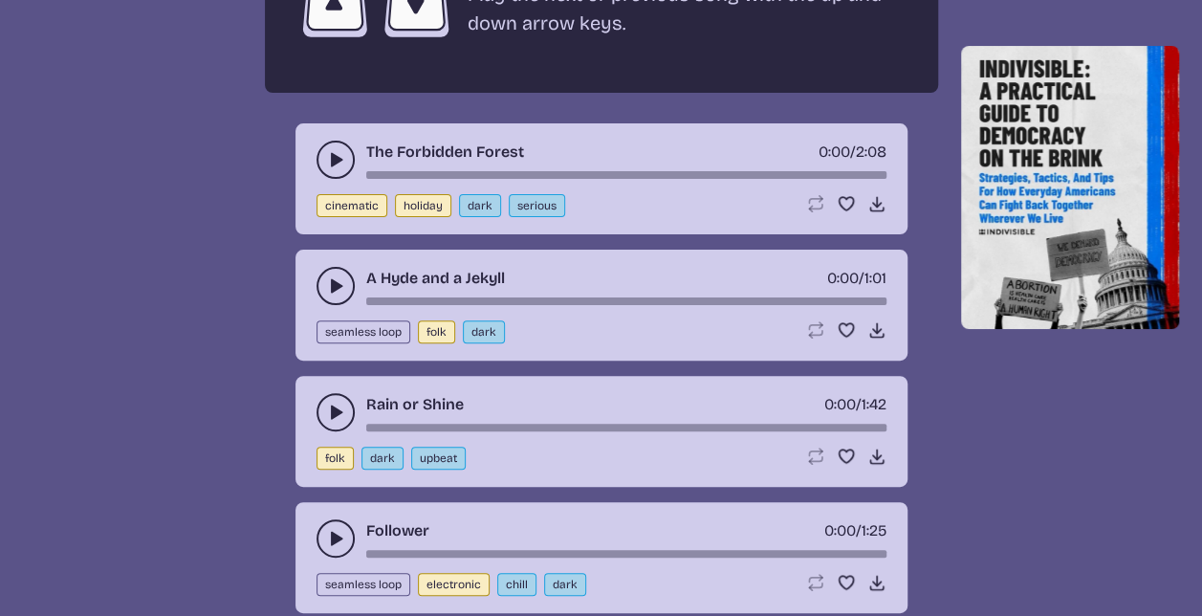
click at [327, 276] on icon "play-pause toggle" at bounding box center [335, 285] width 19 height 19
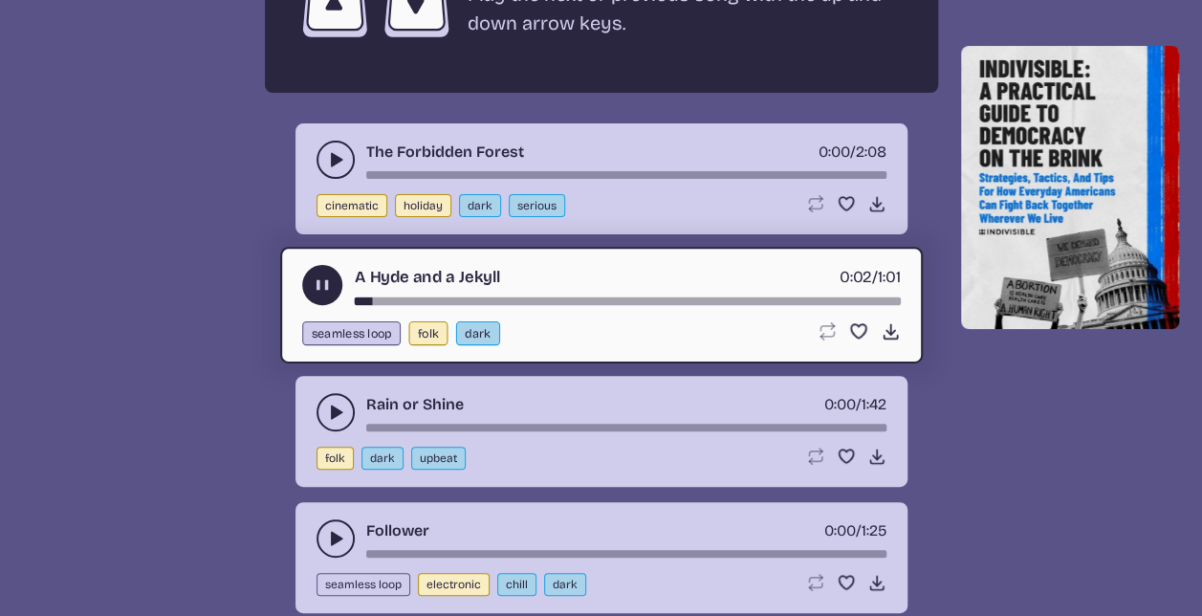
click at [492, 297] on div "song-time-bar" at bounding box center [627, 301] width 546 height 8
click at [340, 403] on icon "play-pause toggle" at bounding box center [335, 412] width 19 height 19
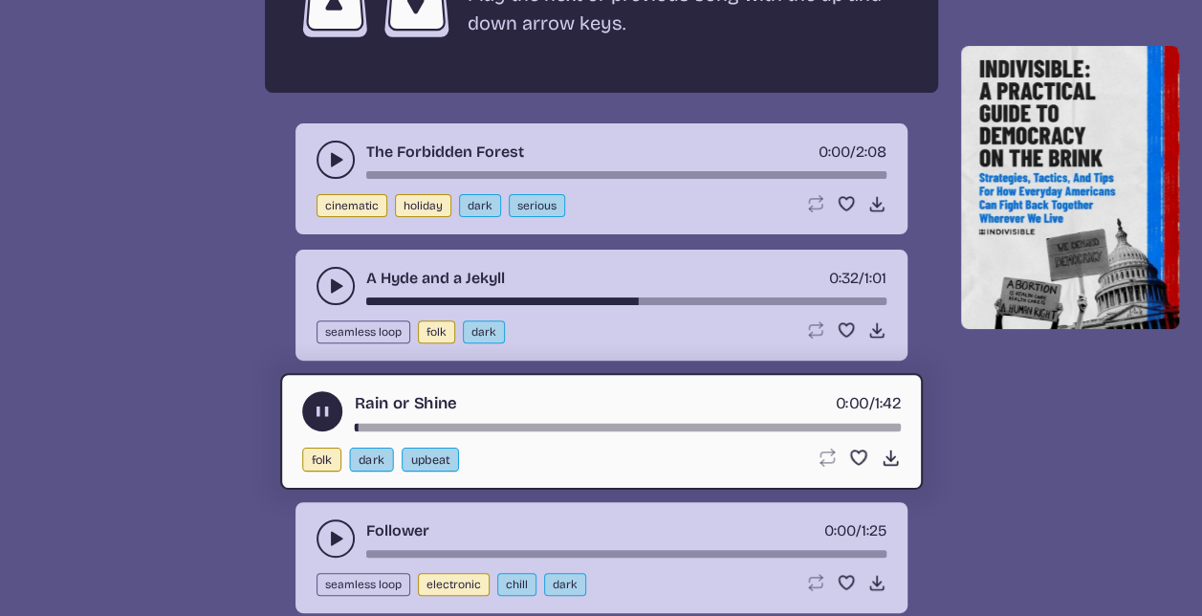
click at [406, 424] on div "song-time-bar" at bounding box center [627, 428] width 546 height 8
click at [468, 424] on div "song-time-bar" at bounding box center [627, 428] width 546 height 8
click at [326, 529] on icon "play-pause toggle" at bounding box center [335, 538] width 19 height 19
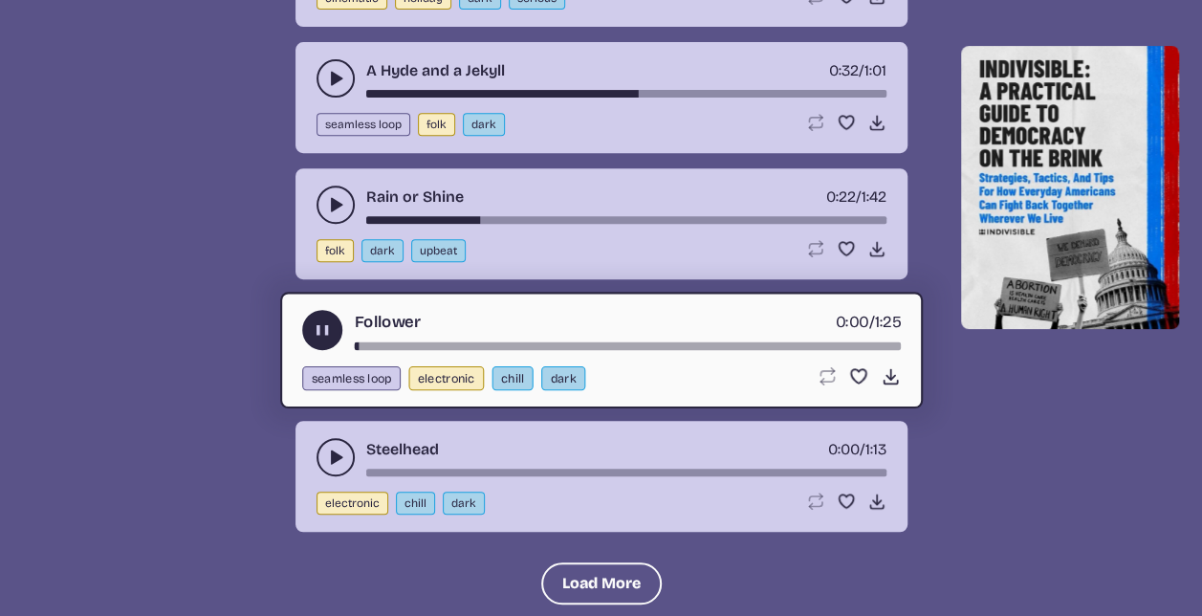
scroll to position [3990, 0]
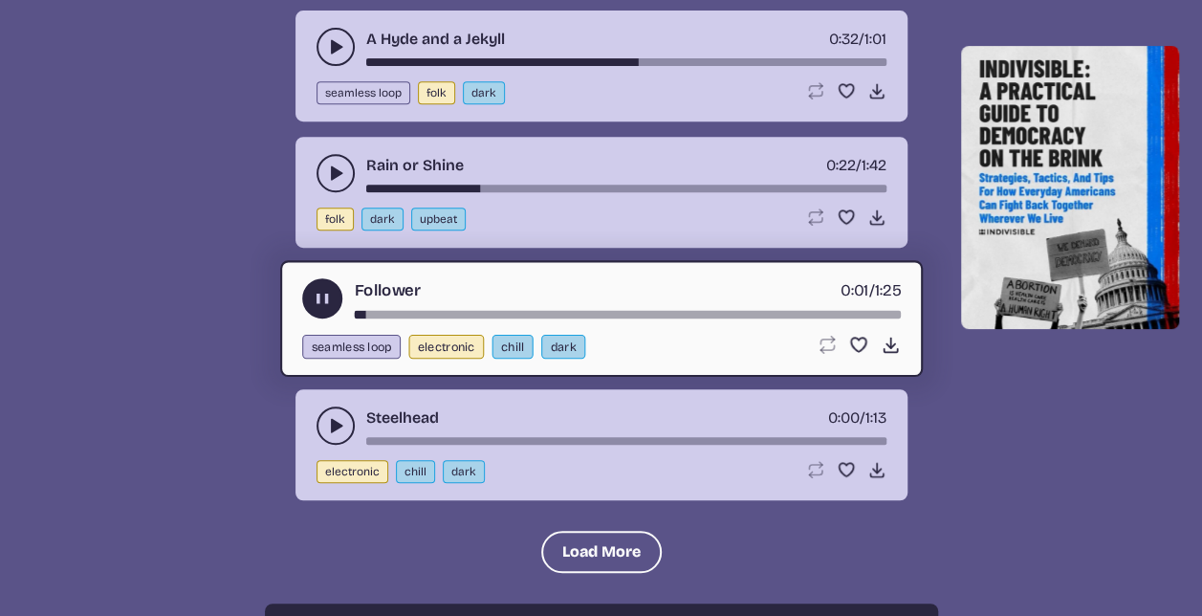
click at [474, 309] on div "Follower 0:01 / 1:25 seamless loop electronic chill dark Loop song Loop this so…" at bounding box center [601, 318] width 643 height 117
click at [490, 311] on div "song-time-bar" at bounding box center [627, 315] width 546 height 8
click at [332, 416] on icon "play-pause toggle" at bounding box center [335, 425] width 19 height 19
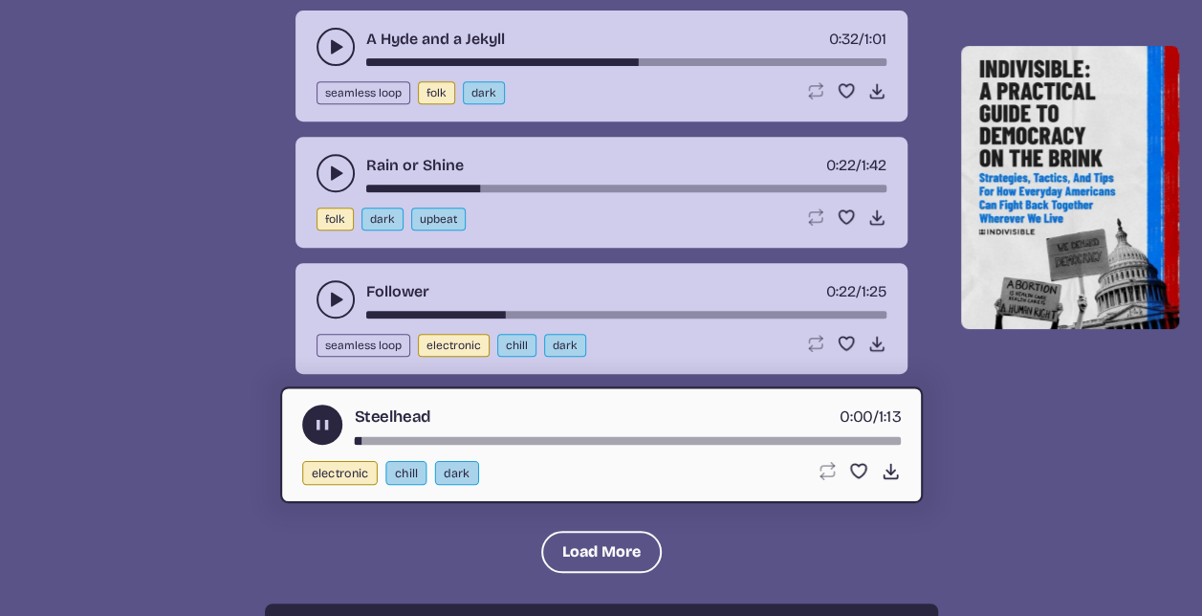
click at [457, 437] on div "song-time-bar" at bounding box center [627, 441] width 546 height 8
click at [608, 535] on button "Load More" at bounding box center [601, 552] width 121 height 42
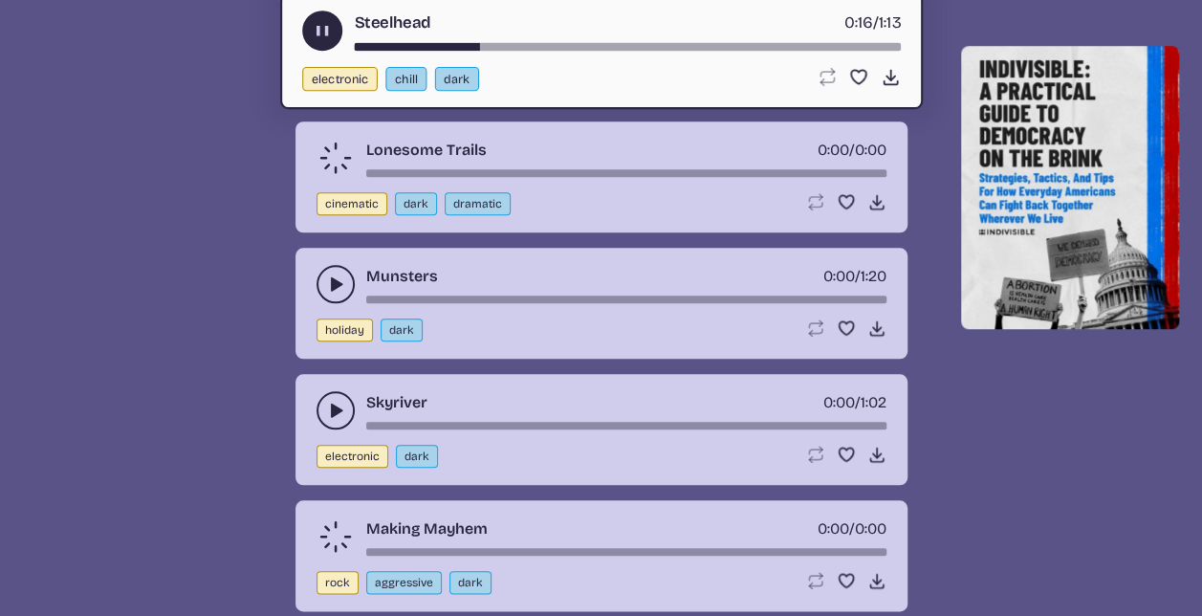
scroll to position [4385, 0]
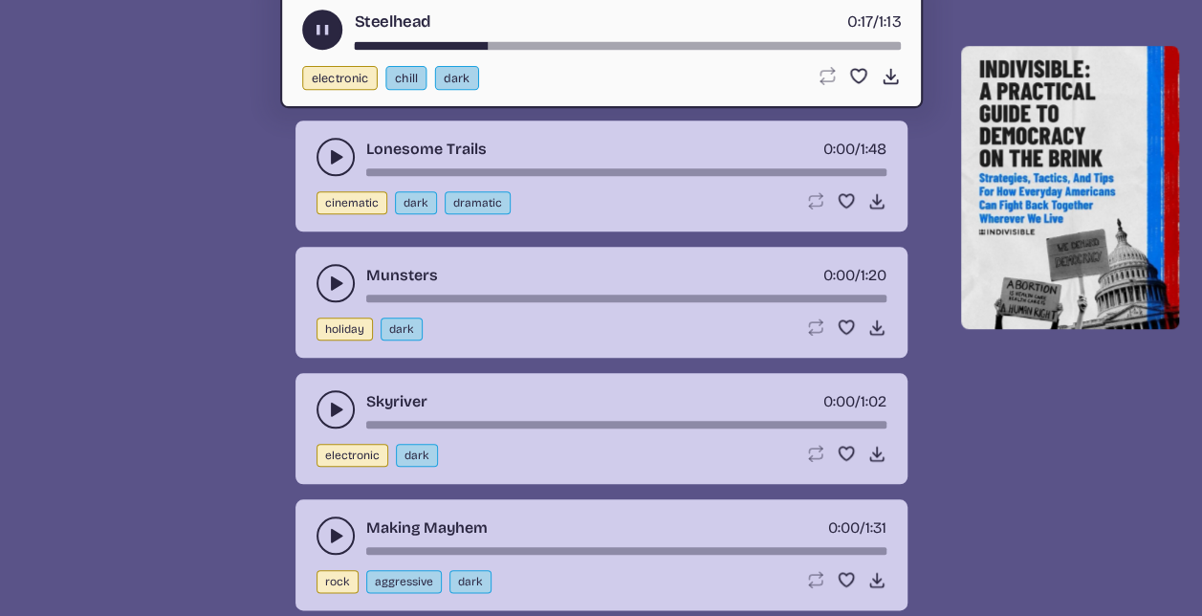
click at [326, 148] on icon "play-pause toggle" at bounding box center [335, 156] width 19 height 19
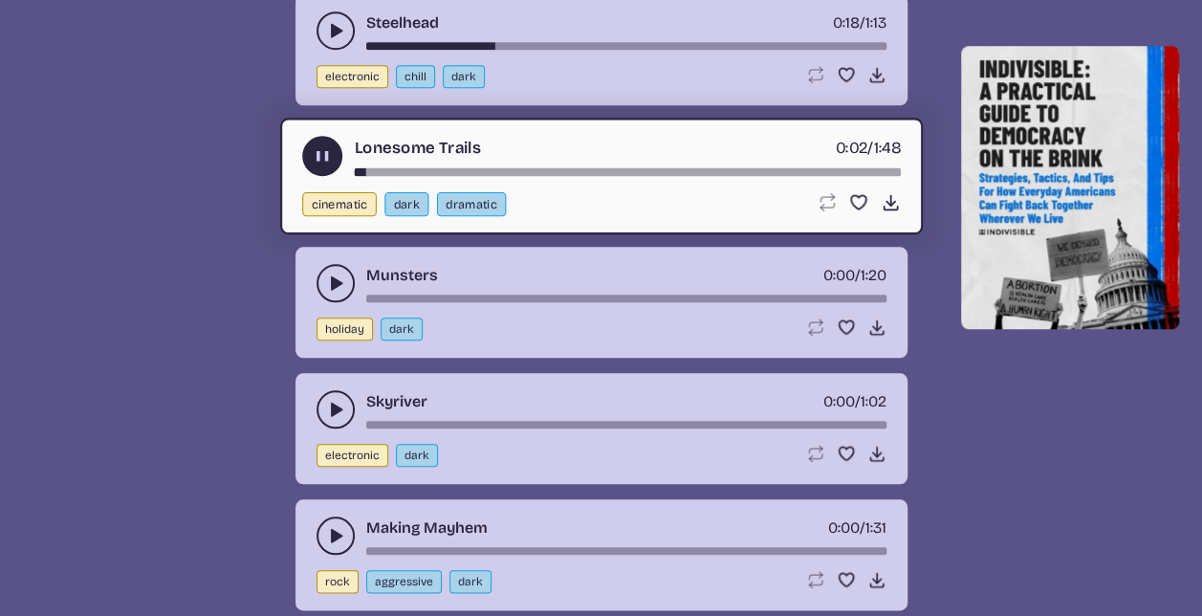
click at [415, 168] on div "song-time-bar" at bounding box center [627, 172] width 546 height 8
click at [487, 168] on div "song-time-bar" at bounding box center [627, 172] width 546 height 8
click at [596, 168] on div "song-time-bar" at bounding box center [627, 172] width 546 height 8
click at [329, 274] on icon "play-pause toggle" at bounding box center [335, 283] width 19 height 19
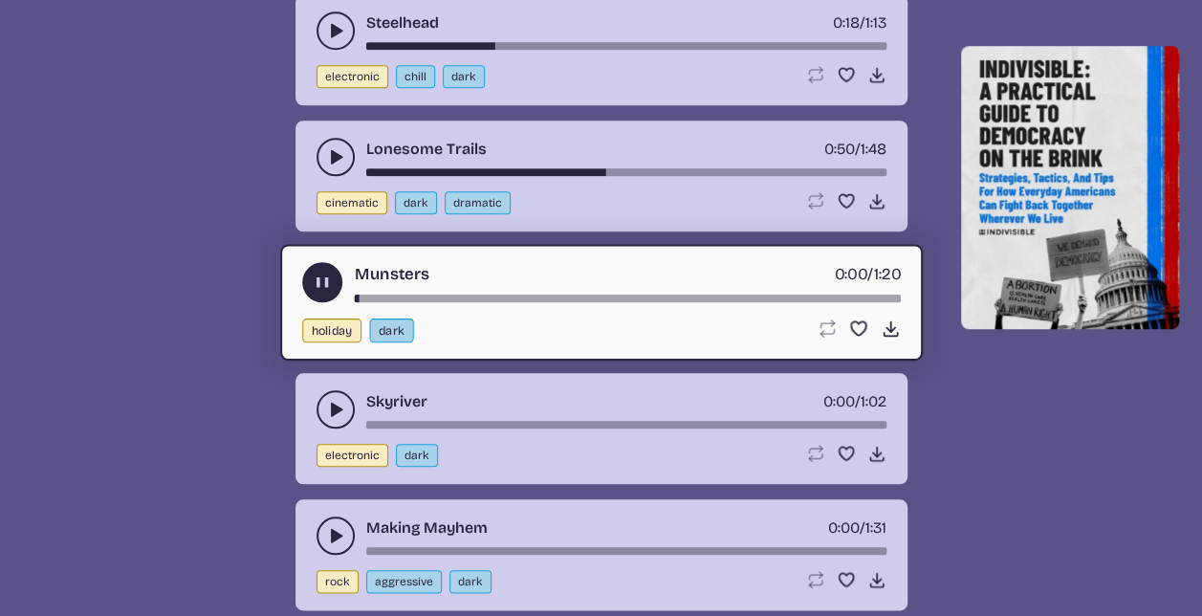
click at [420, 295] on div "song-time-bar" at bounding box center [627, 299] width 546 height 8
click at [333, 400] on icon "play-pause toggle" at bounding box center [335, 409] width 19 height 19
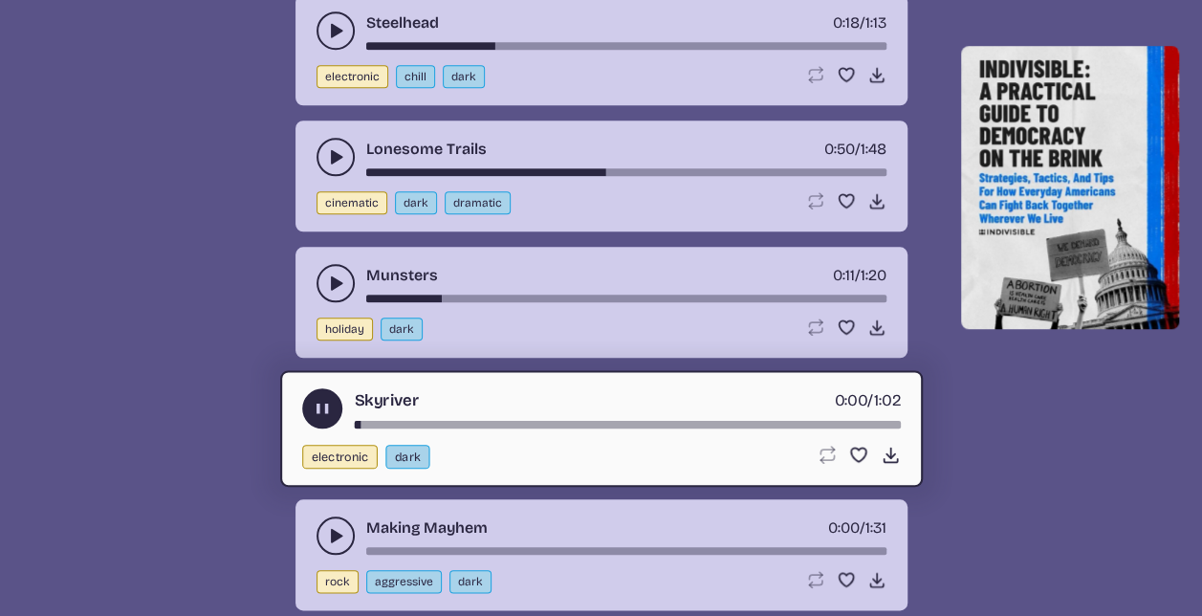
click at [412, 421] on div "song-time-bar" at bounding box center [627, 425] width 546 height 8
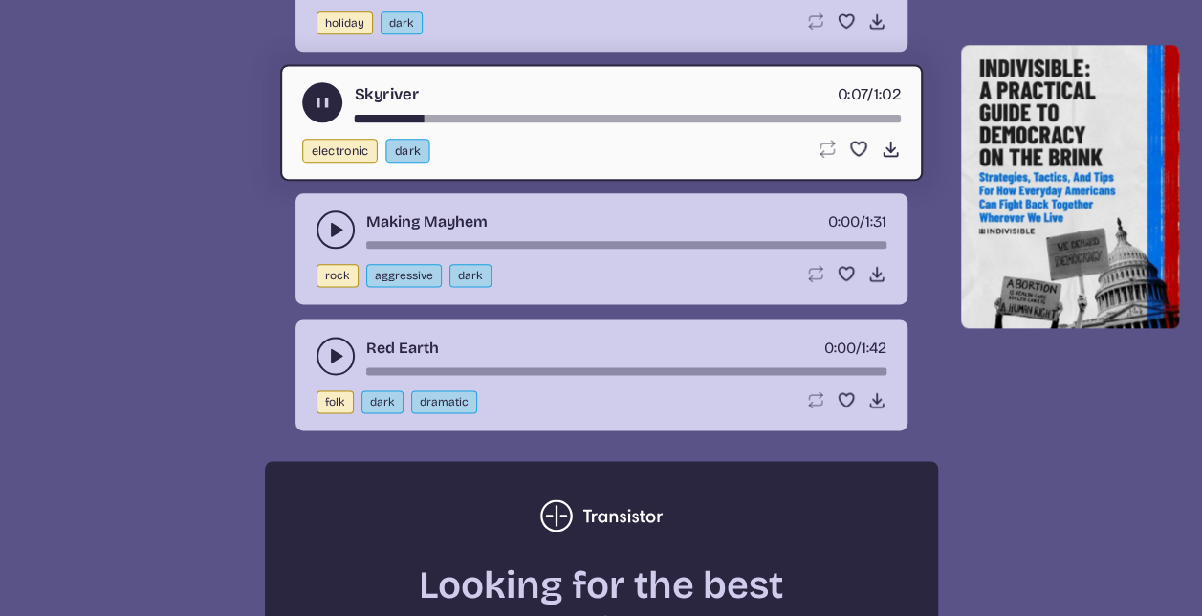
scroll to position [4692, 0]
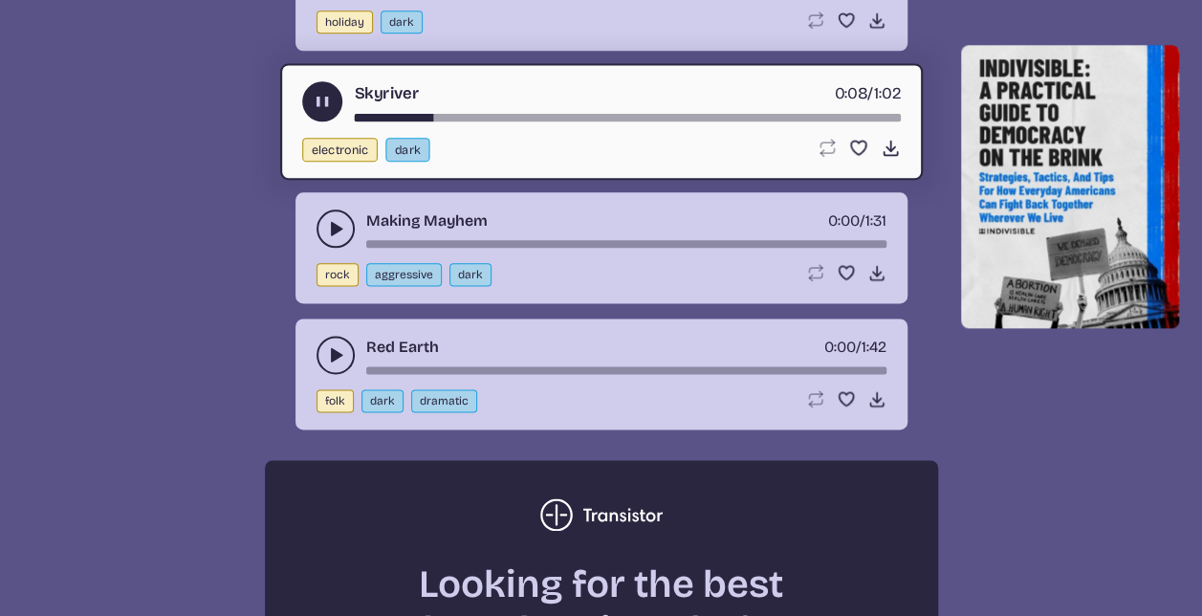
click at [337, 219] on icon "play-pause toggle" at bounding box center [335, 228] width 19 height 19
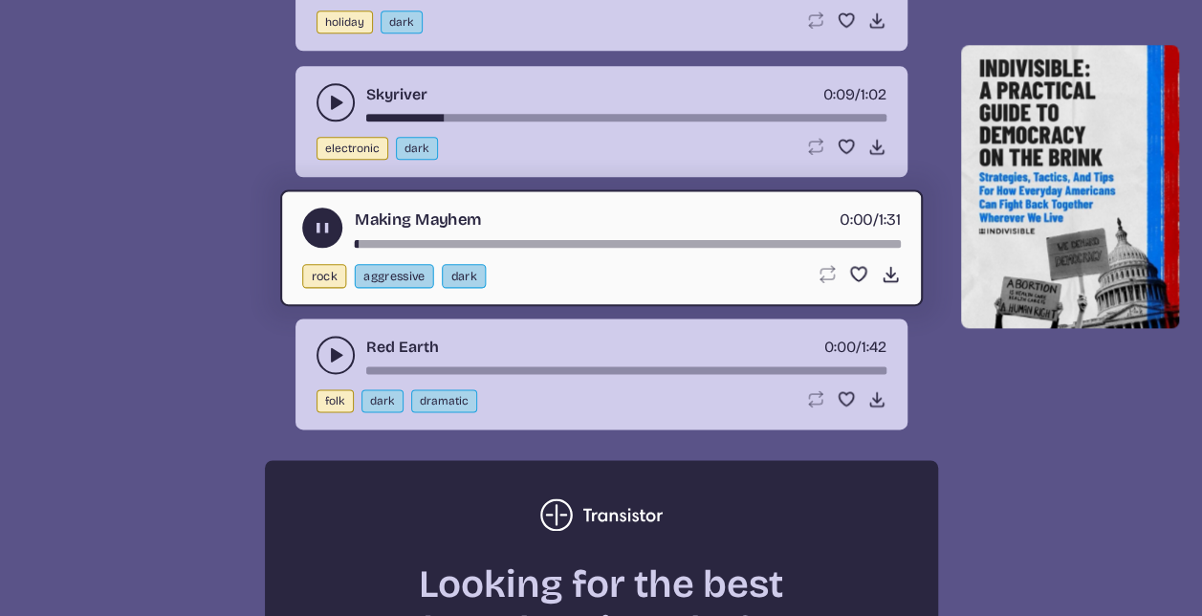
click at [407, 240] on div "song-time-bar" at bounding box center [627, 244] width 546 height 8
click at [480, 240] on div "song-time-bar" at bounding box center [627, 244] width 546 height 8
click at [329, 345] on icon "play-pause toggle" at bounding box center [335, 354] width 19 height 19
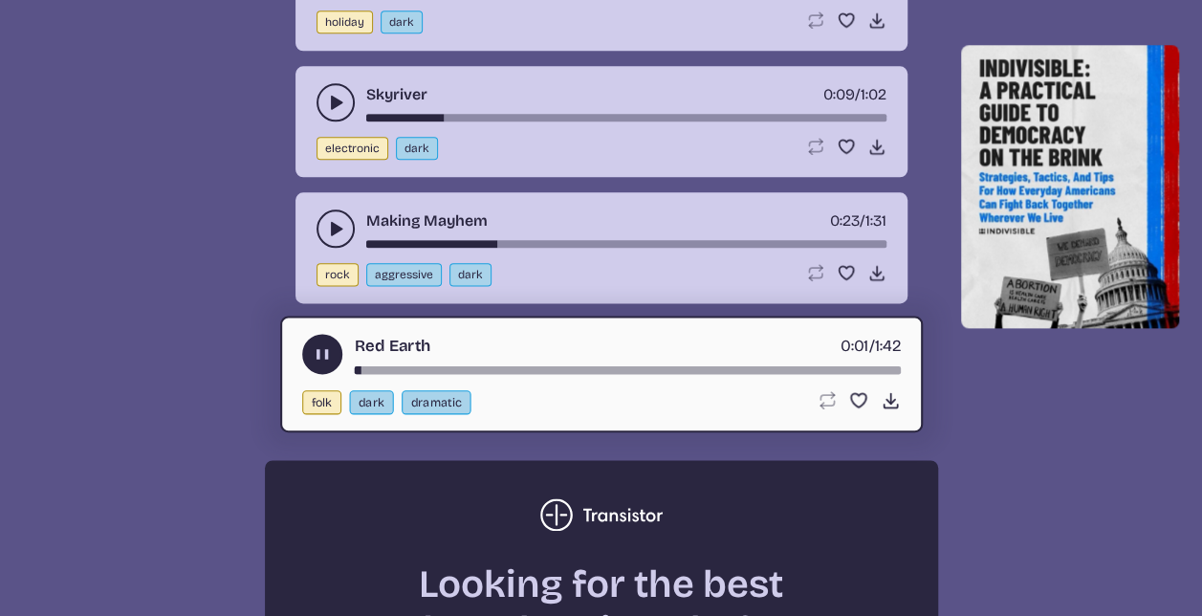
click at [455, 366] on div "song-time-bar" at bounding box center [627, 370] width 546 height 8
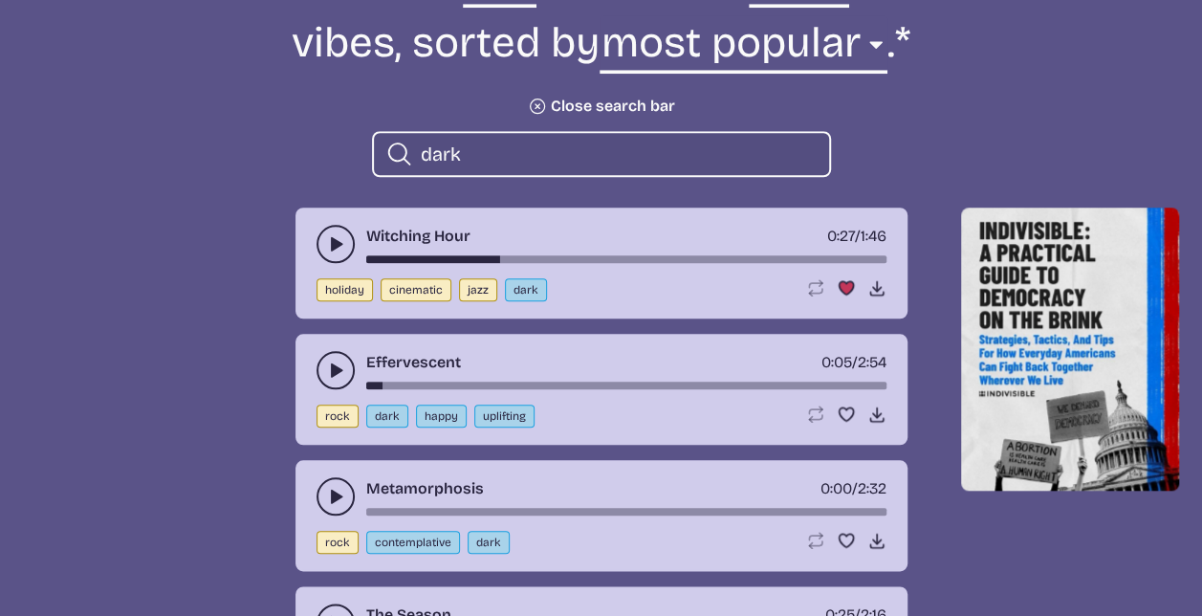
scroll to position [783, 0]
click at [544, 149] on input "dark" at bounding box center [617, 153] width 393 height 25
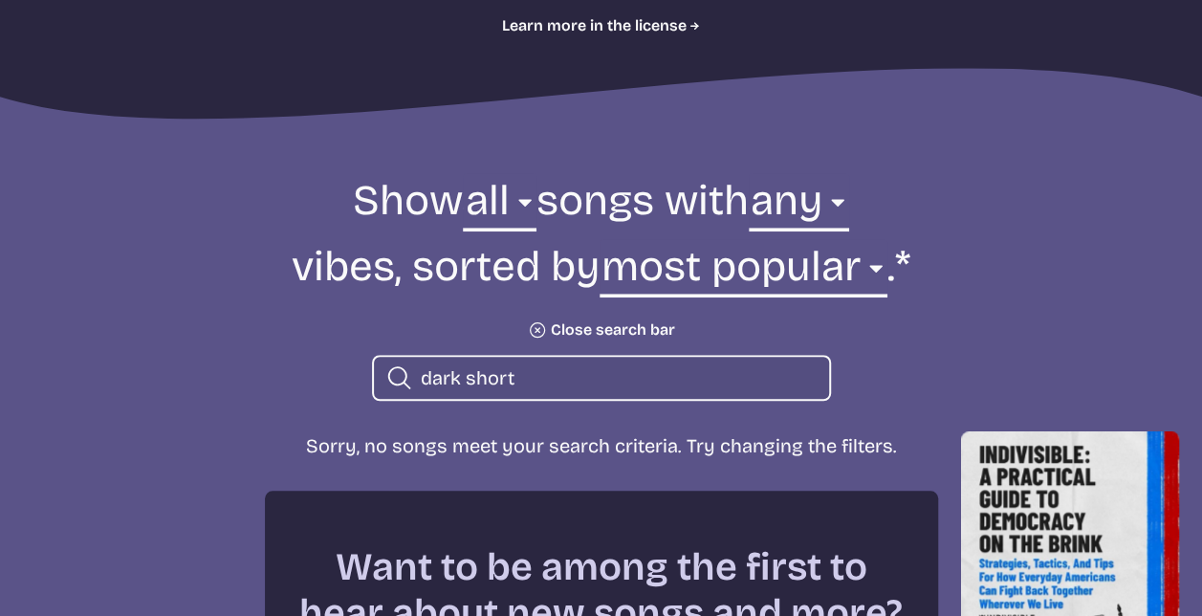
scroll to position [555, 0]
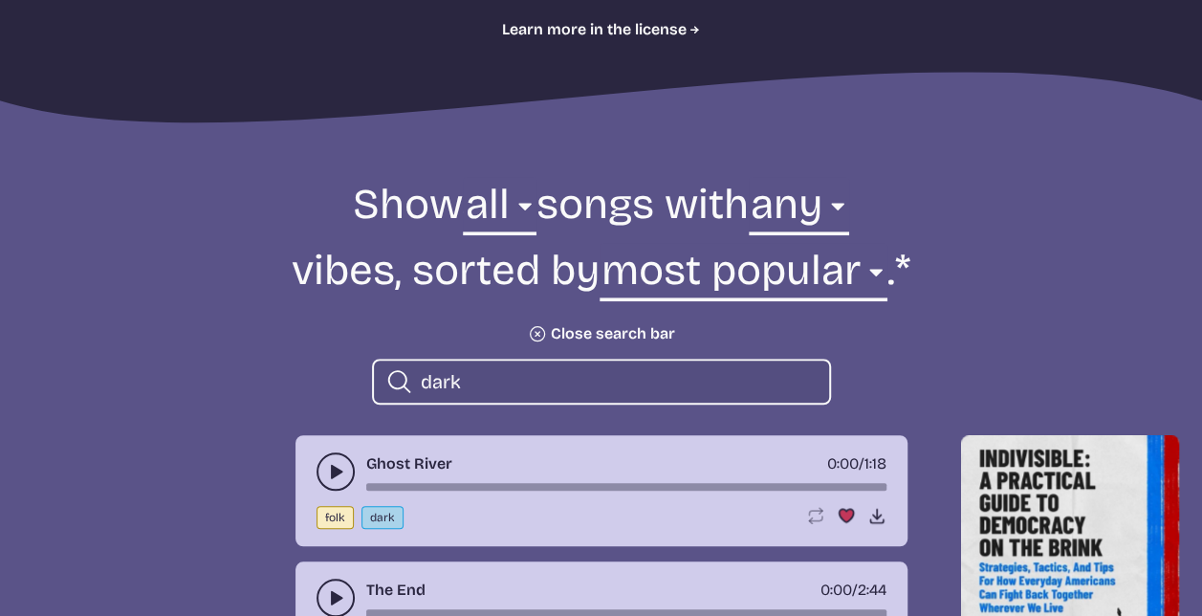
type input "dark"
click at [326, 462] on icon "play-pause toggle" at bounding box center [335, 471] width 19 height 19
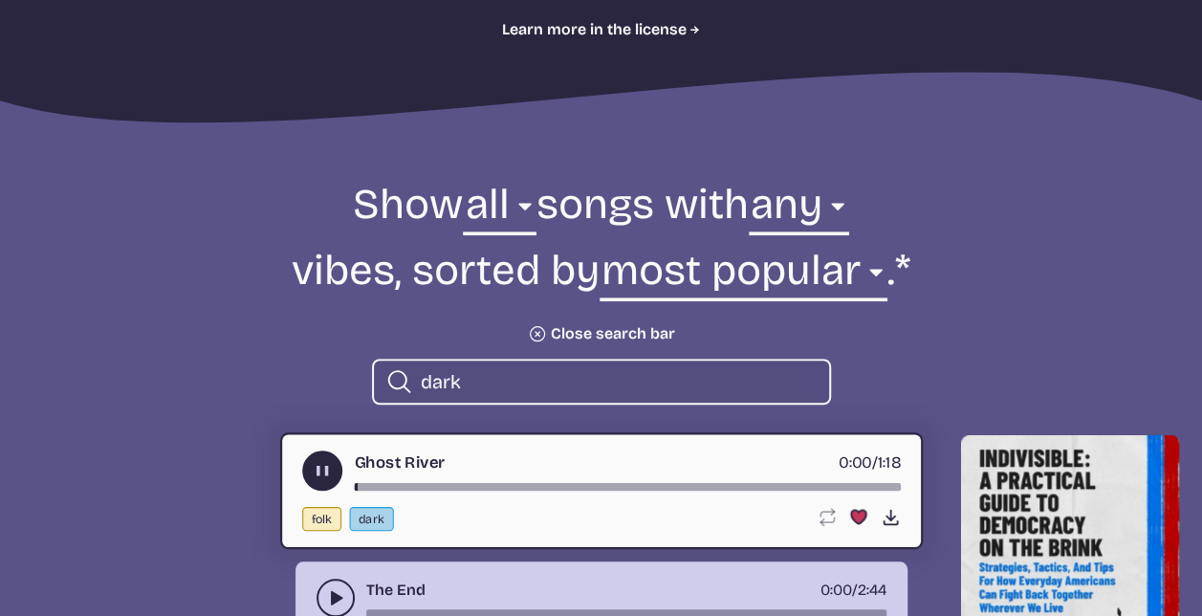
click at [407, 484] on div "song-time-bar" at bounding box center [627, 487] width 546 height 8
click at [589, 485] on div "song-time-bar" at bounding box center [627, 487] width 546 height 8
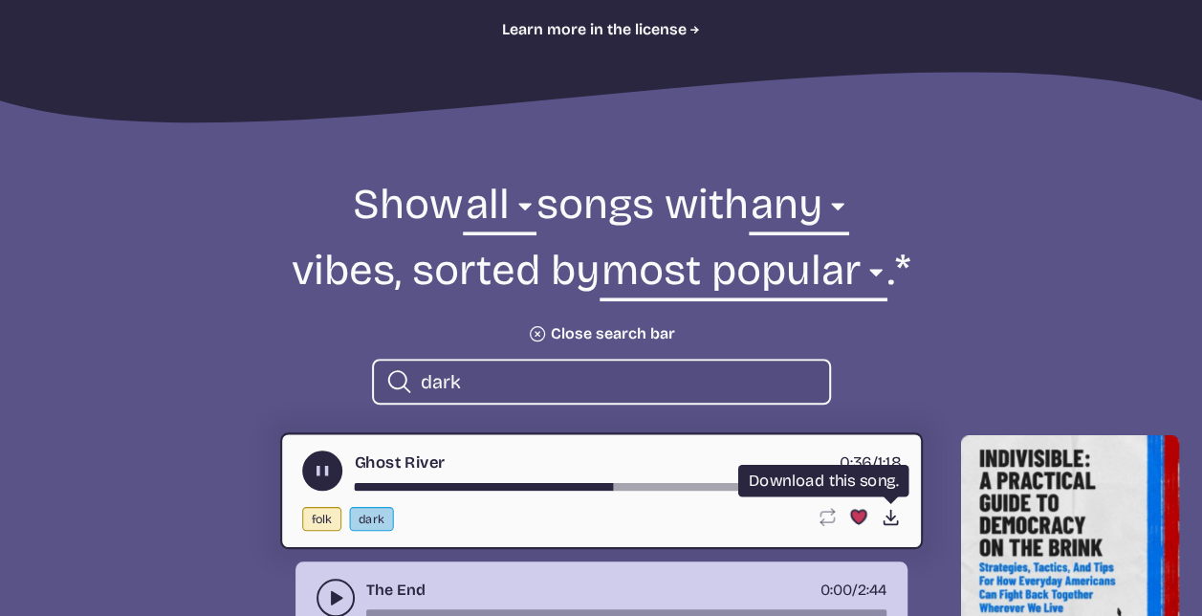
click at [889, 517] on use at bounding box center [890, 517] width 20 height 20
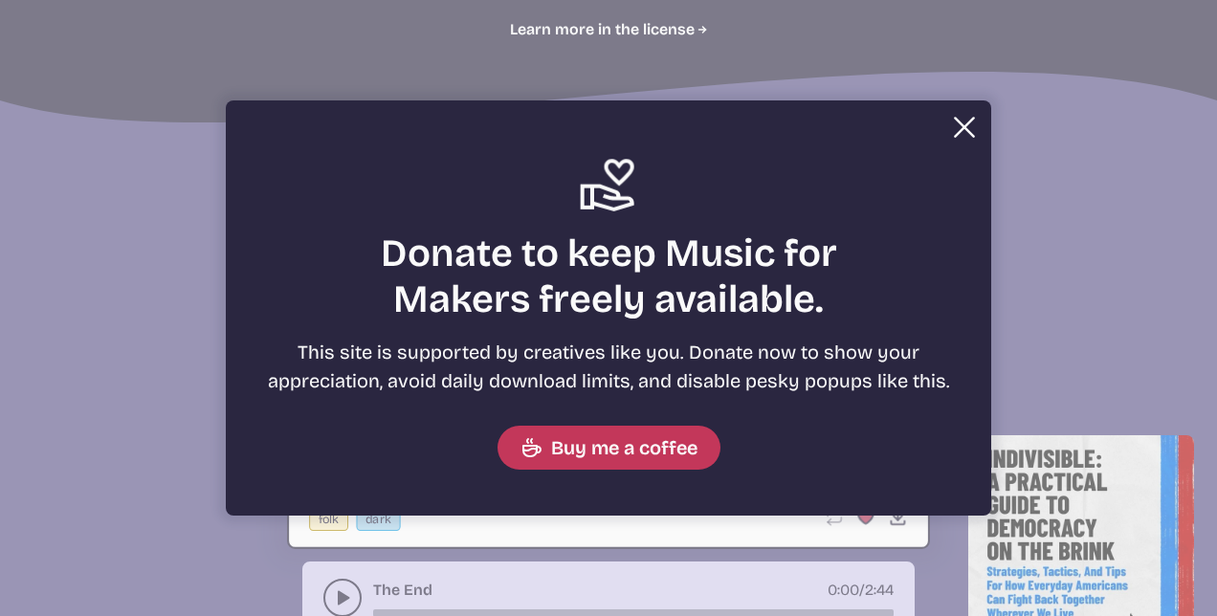
click at [1065, 300] on button "Close Support icon Donate to keep Music for Makers freely available. This site …" at bounding box center [608, 308] width 1217 height 616
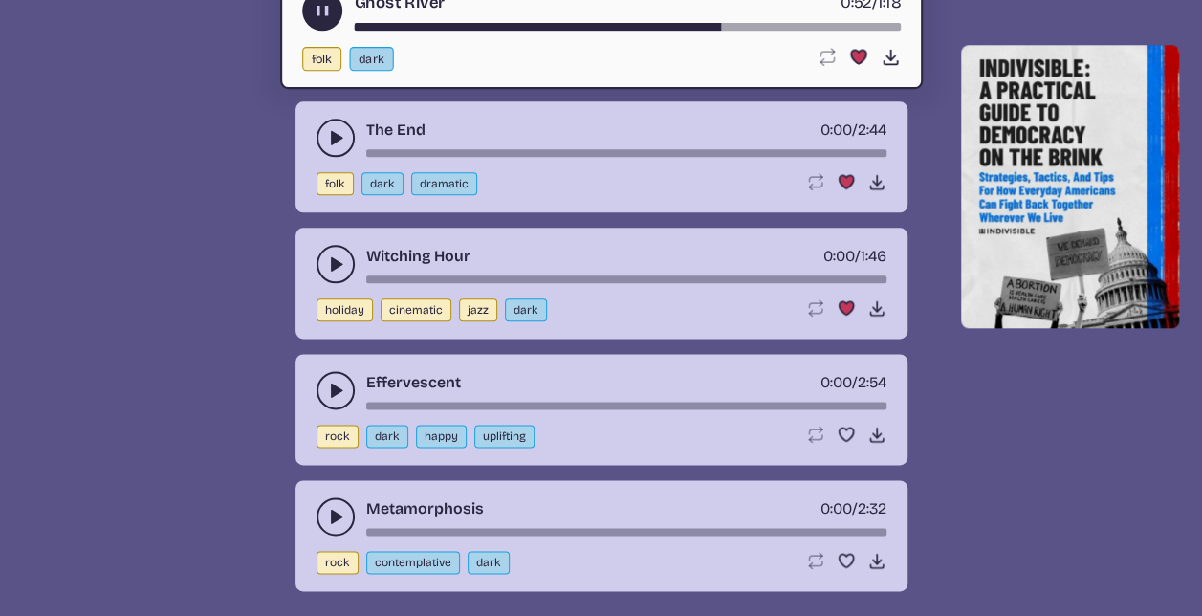
scroll to position [1014, 0]
click at [327, 513] on icon "play-pause toggle" at bounding box center [335, 517] width 19 height 19
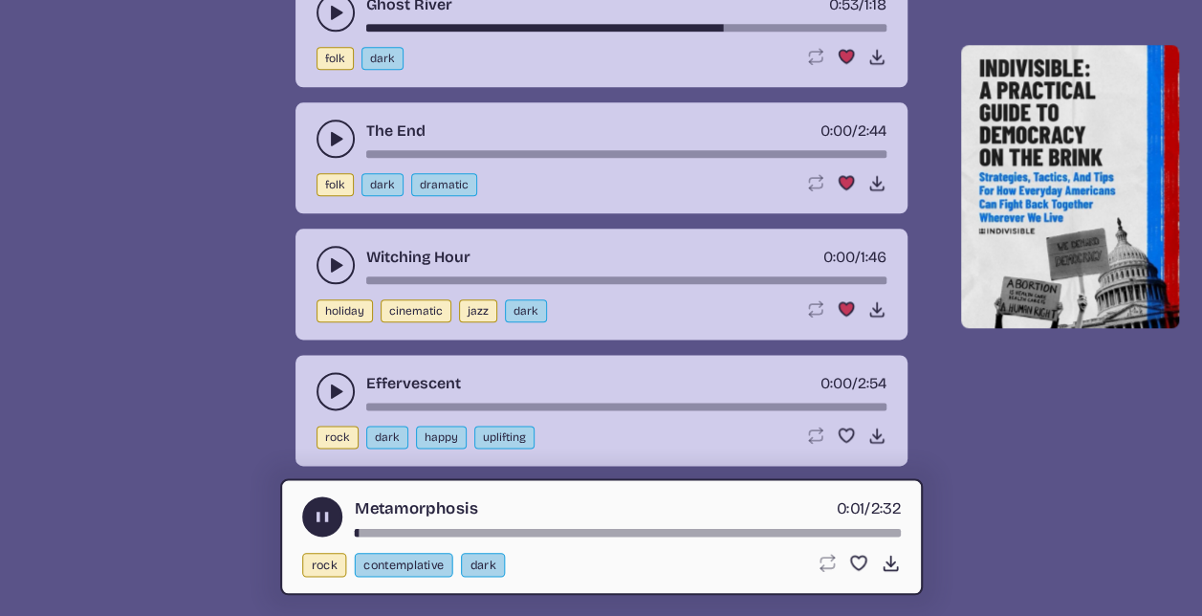
click at [532, 534] on div "song-time-bar" at bounding box center [627, 533] width 546 height 8
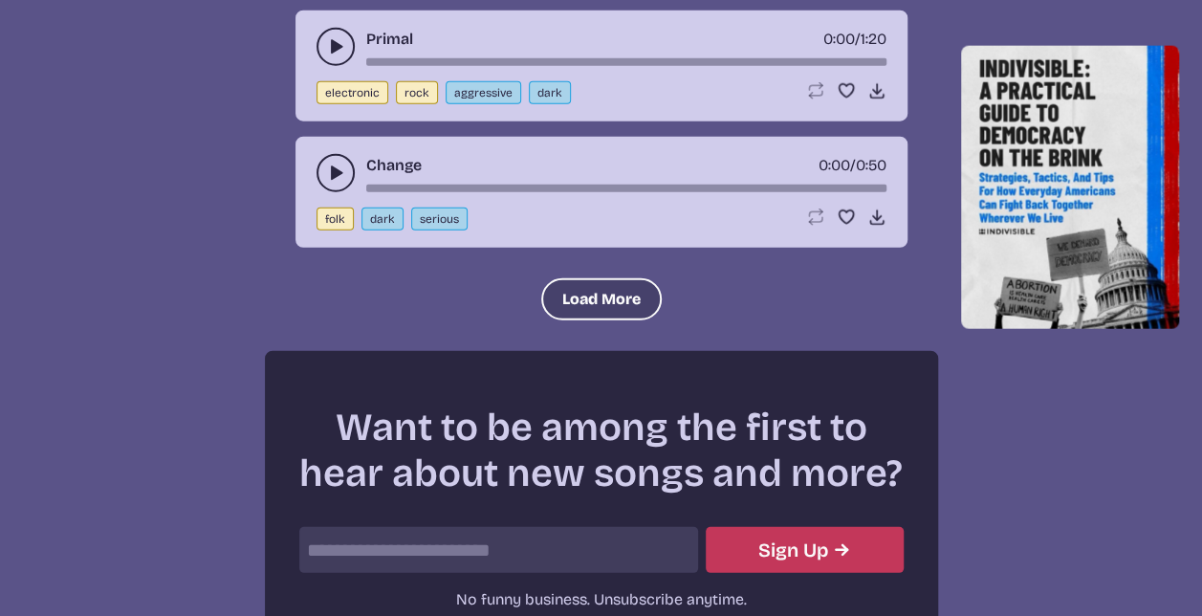
scroll to position [5988, 0]
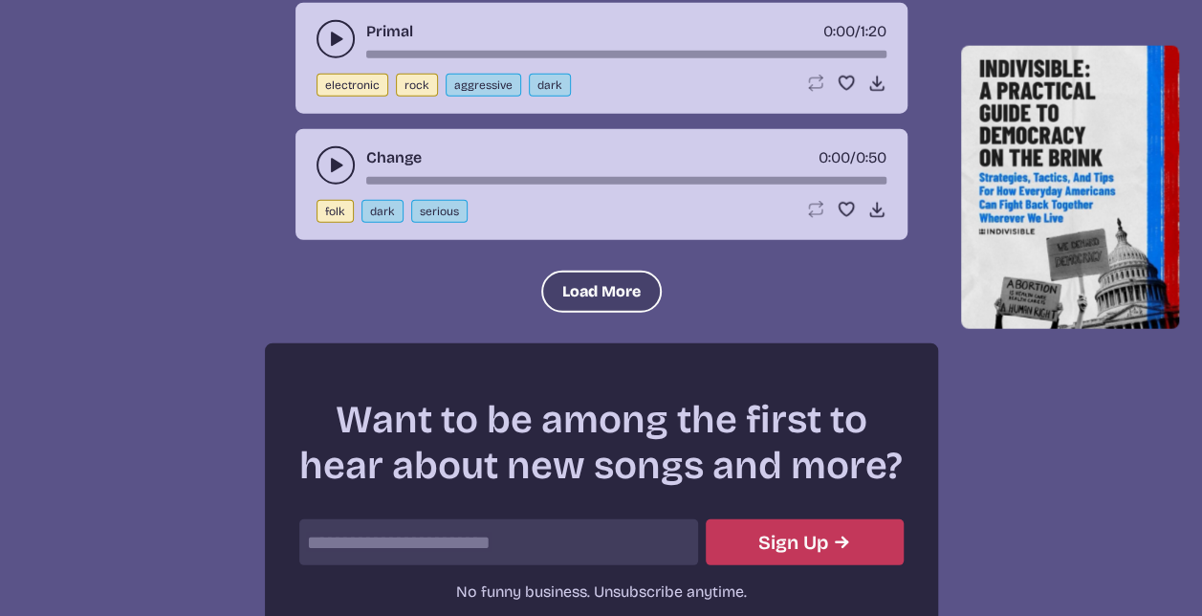
click at [609, 271] on button "Load More" at bounding box center [601, 292] width 121 height 42
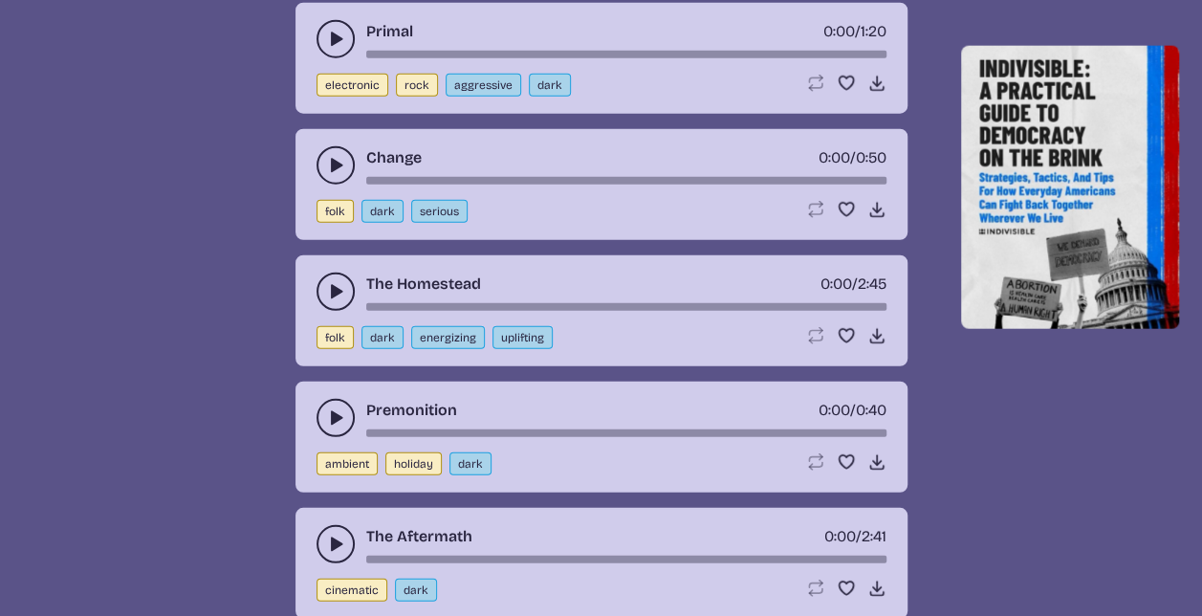
click at [318, 273] on div "The Homestead 0:00 / 2:45" at bounding box center [602, 292] width 570 height 38
click at [327, 282] on icon "play-pause toggle" at bounding box center [335, 291] width 19 height 19
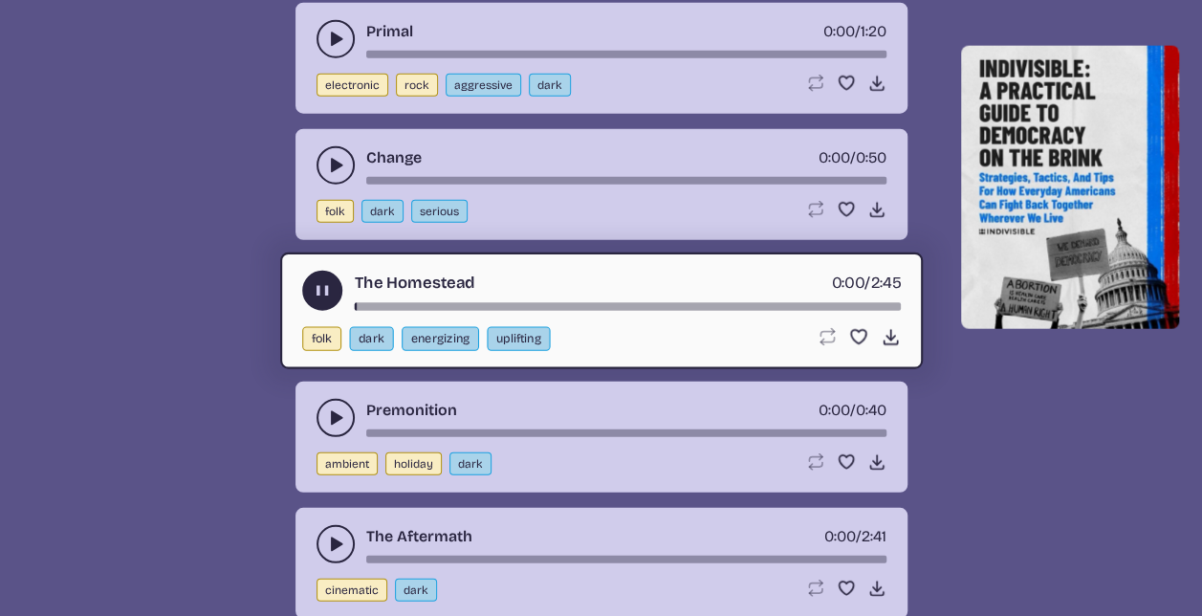
click at [481, 302] on div "song-time-bar" at bounding box center [627, 306] width 546 height 8
click at [333, 408] on use "play-pause toggle" at bounding box center [335, 417] width 19 height 19
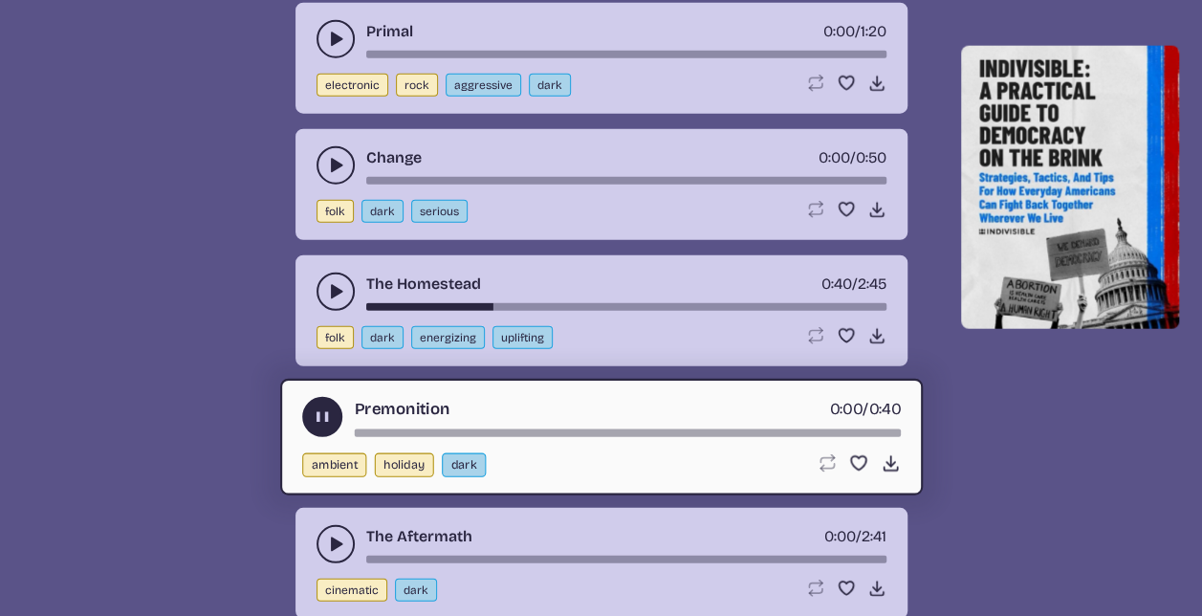
click at [332, 406] on icon "play-pause toggle" at bounding box center [322, 416] width 20 height 20
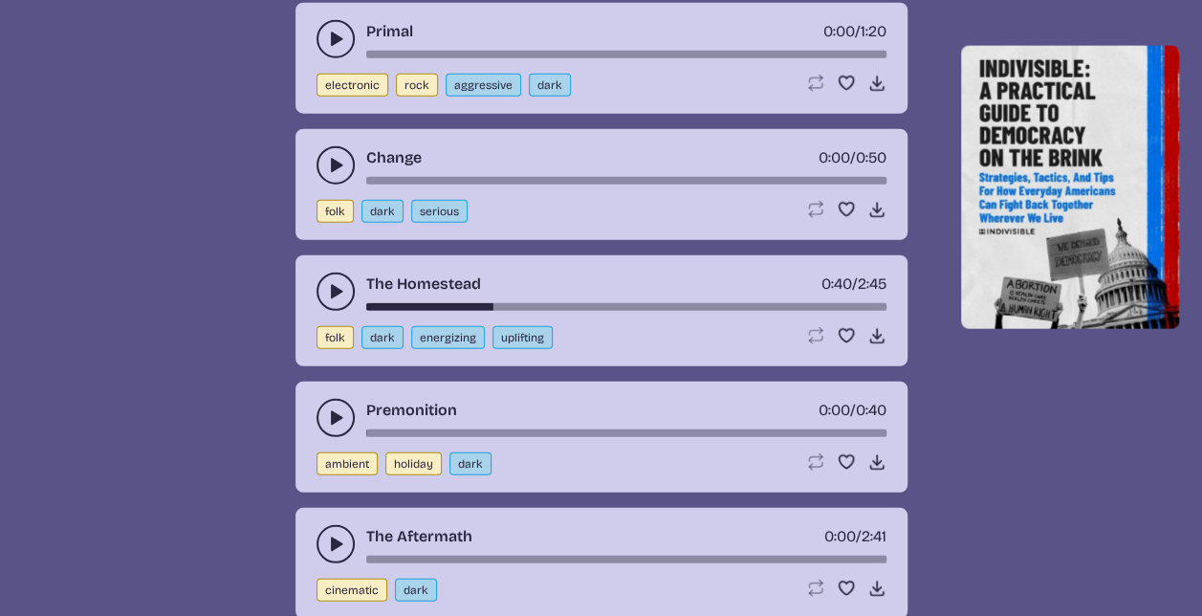
click at [333, 408] on use "play-pause toggle" at bounding box center [335, 417] width 19 height 19
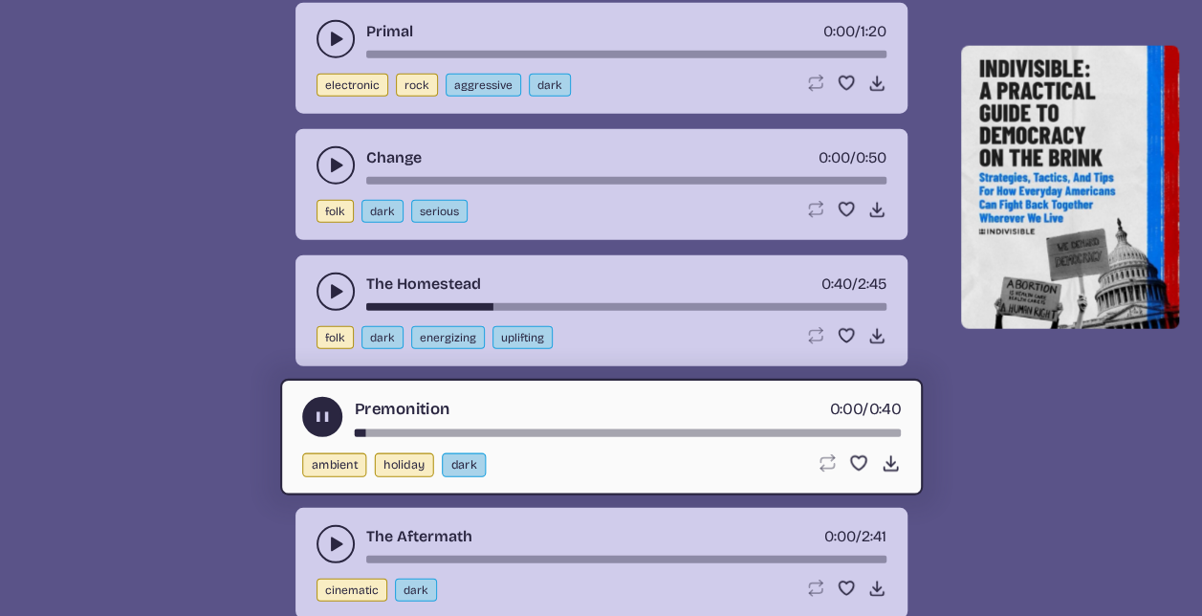
click at [448, 428] on div "song-time-bar" at bounding box center [627, 432] width 546 height 8
click at [519, 428] on div "song-time-bar" at bounding box center [627, 432] width 546 height 8
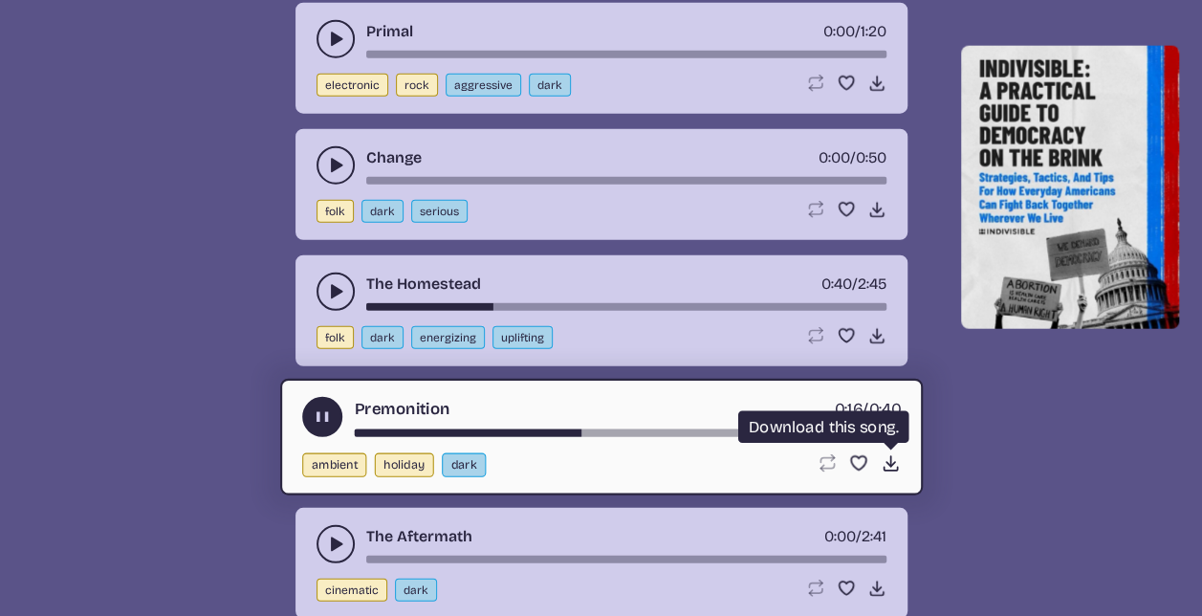
click at [886, 453] on icon "Download song" at bounding box center [890, 463] width 20 height 20
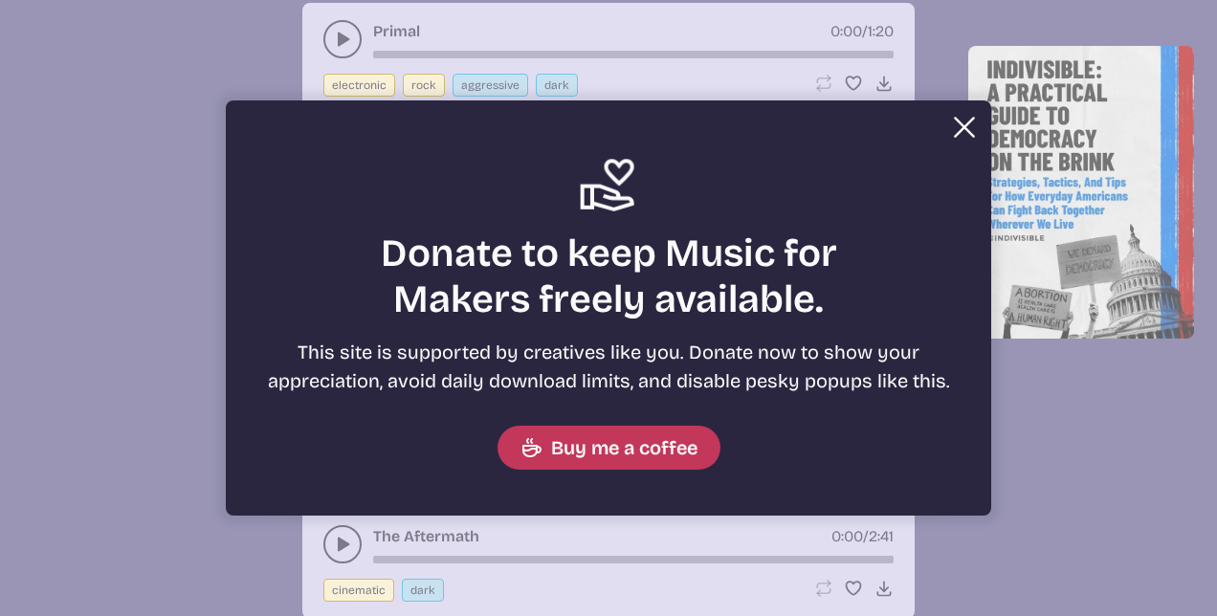
click at [216, 134] on button "Close Support icon Donate to keep Music for Makers freely available. This site …" at bounding box center [608, 308] width 1217 height 616
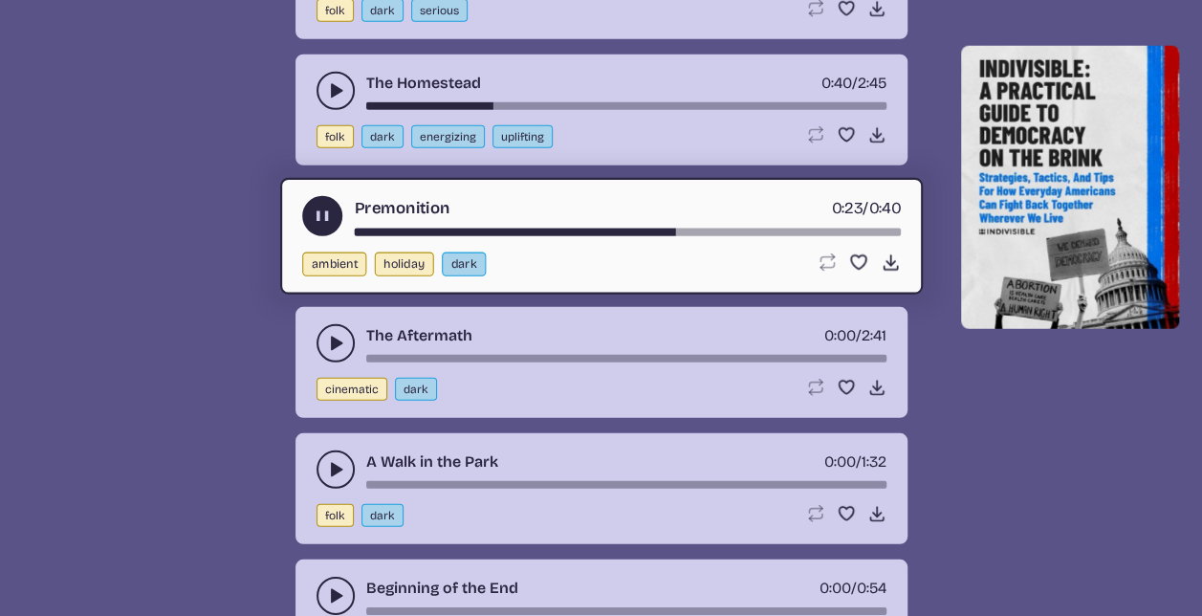
scroll to position [6190, 0]
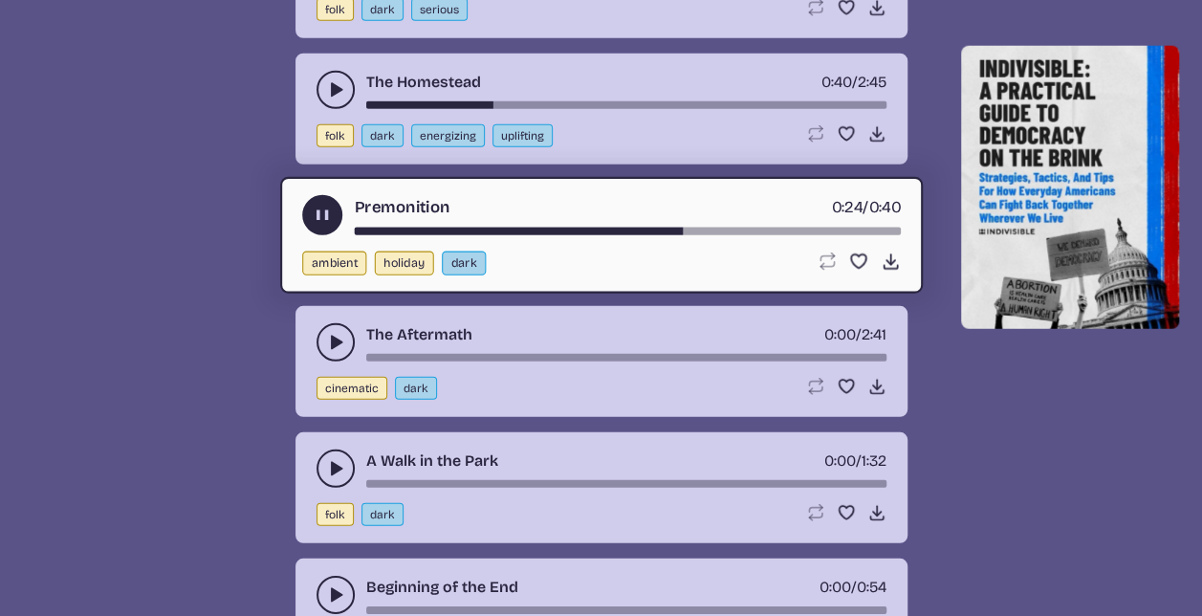
click at [339, 333] on icon "play-pause toggle" at bounding box center [335, 342] width 19 height 19
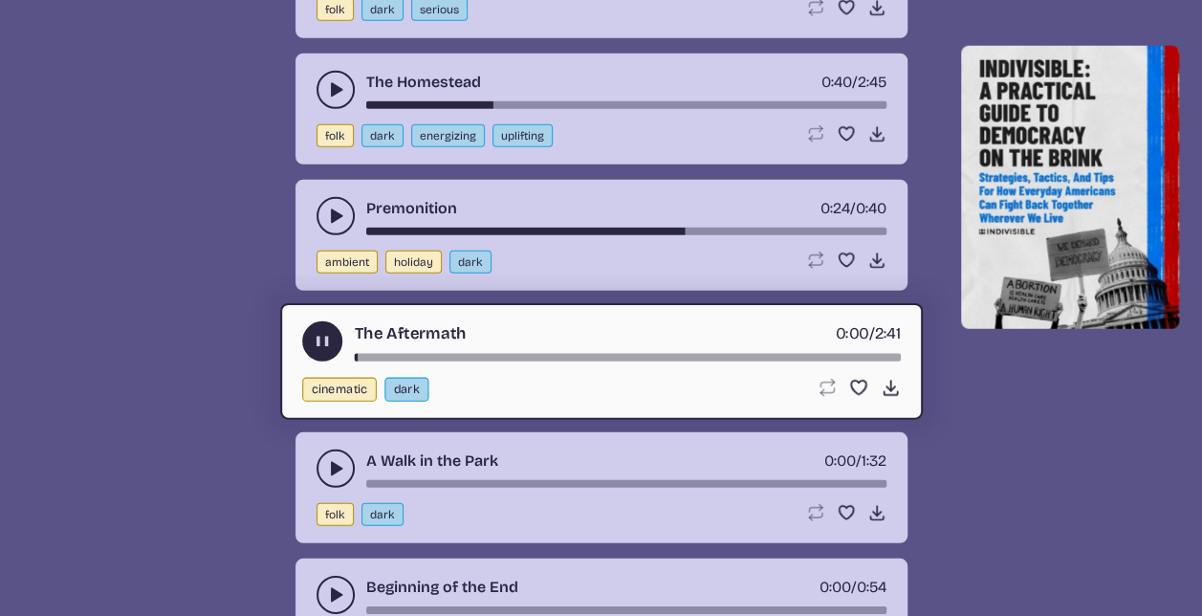
click at [460, 353] on div "song-time-bar" at bounding box center [627, 357] width 546 height 8
click at [318, 331] on use "play-pause toggle" at bounding box center [322, 341] width 20 height 20
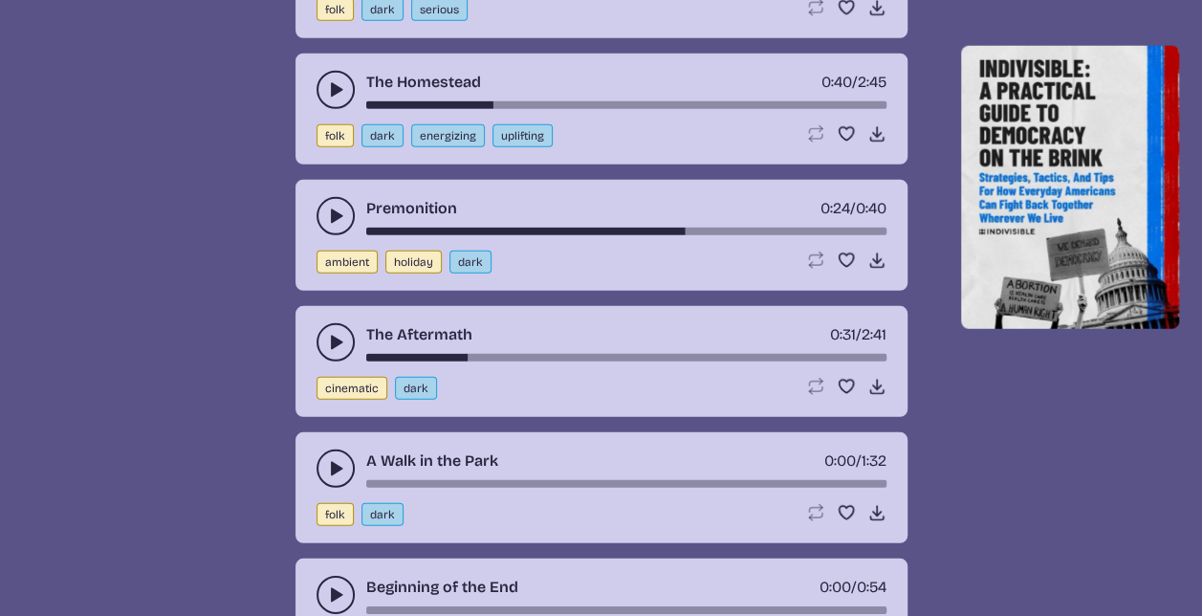
click at [318, 323] on button "play-pause toggle" at bounding box center [336, 342] width 38 height 38
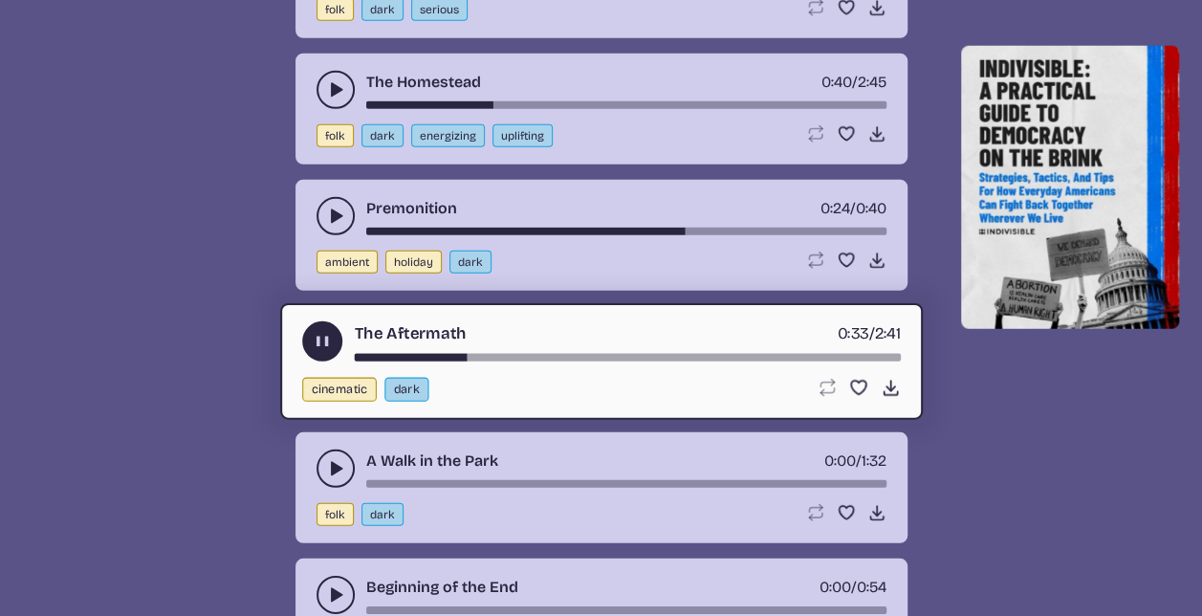
click at [536, 353] on div "song-time-bar" at bounding box center [627, 357] width 546 height 8
click at [337, 459] on use "play-pause toggle" at bounding box center [335, 468] width 19 height 19
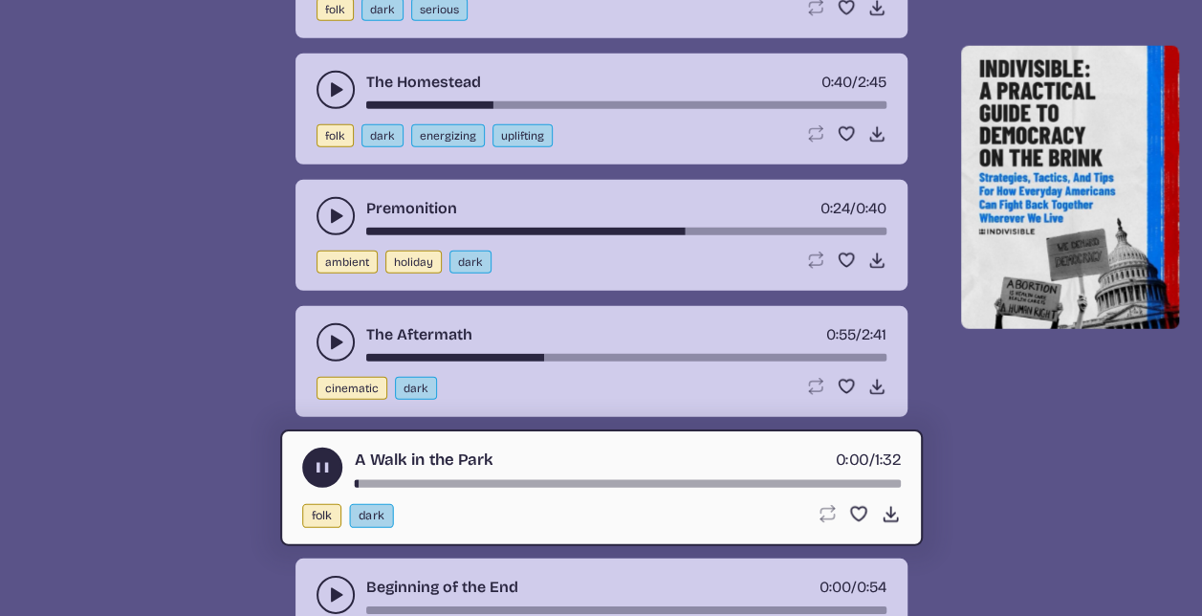
click at [407, 479] on div "song-time-bar" at bounding box center [627, 483] width 546 height 8
click at [477, 479] on div "song-time-bar" at bounding box center [627, 483] width 546 height 8
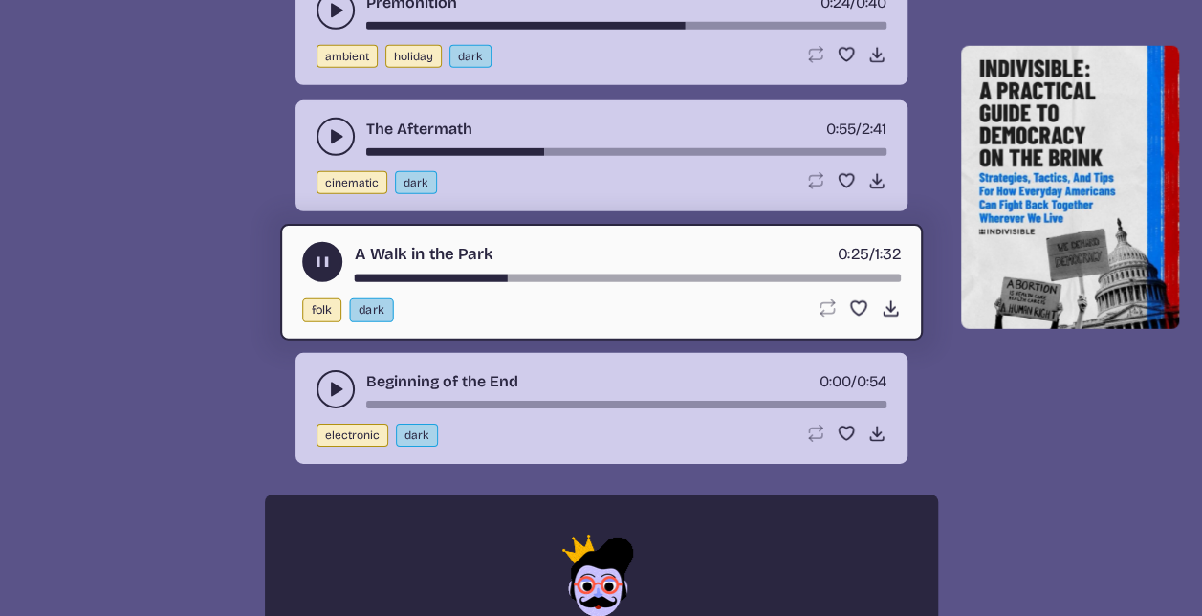
scroll to position [6397, 0]
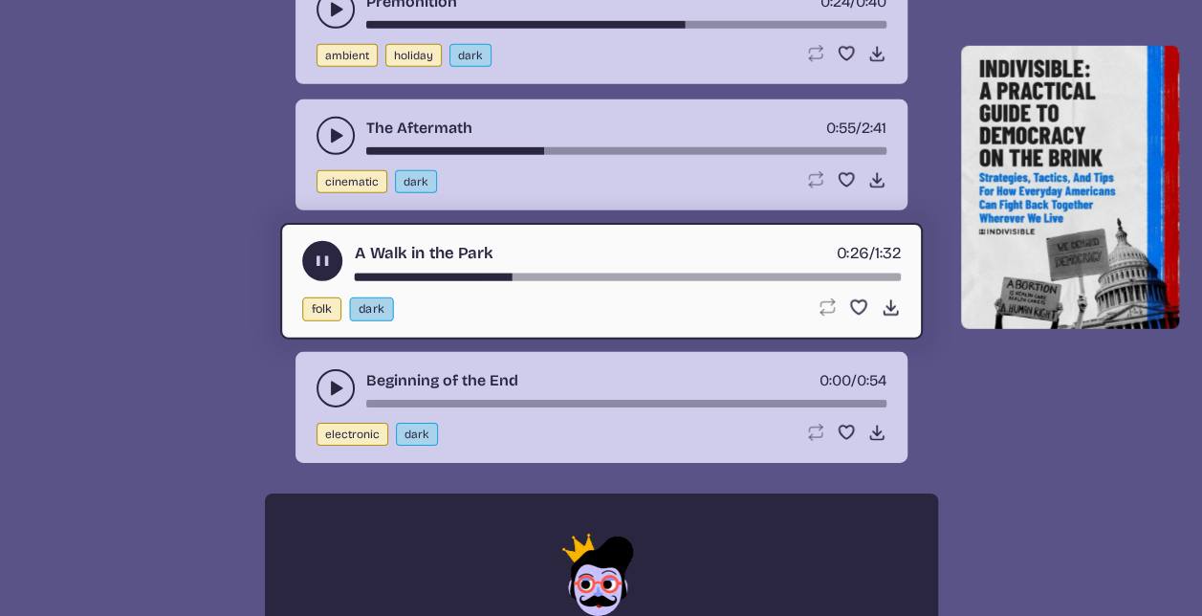
click at [327, 379] on icon "play-pause toggle" at bounding box center [335, 388] width 19 height 19
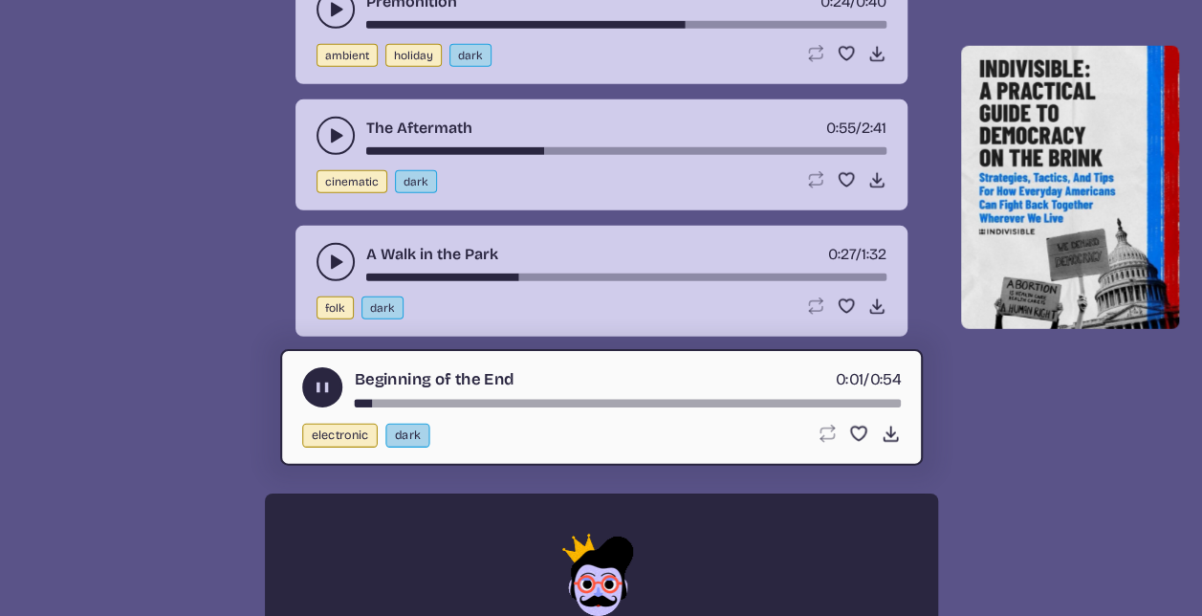
click at [413, 399] on div "song-time-bar" at bounding box center [627, 403] width 546 height 8
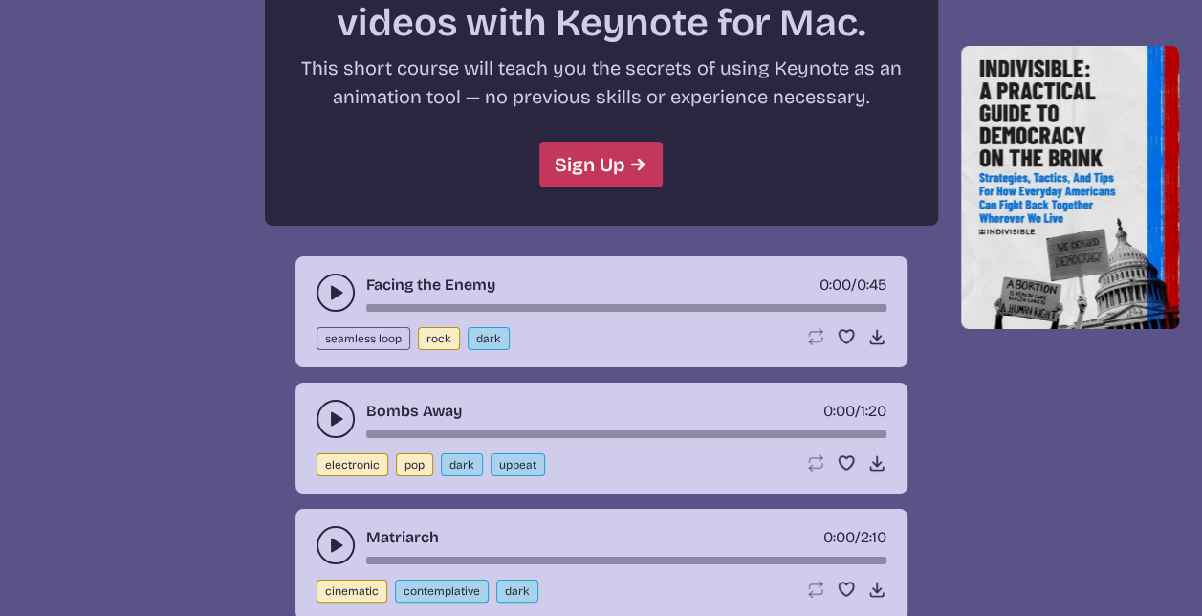
scroll to position [7077, 0]
click at [331, 282] on icon "play-pause toggle" at bounding box center [335, 291] width 19 height 19
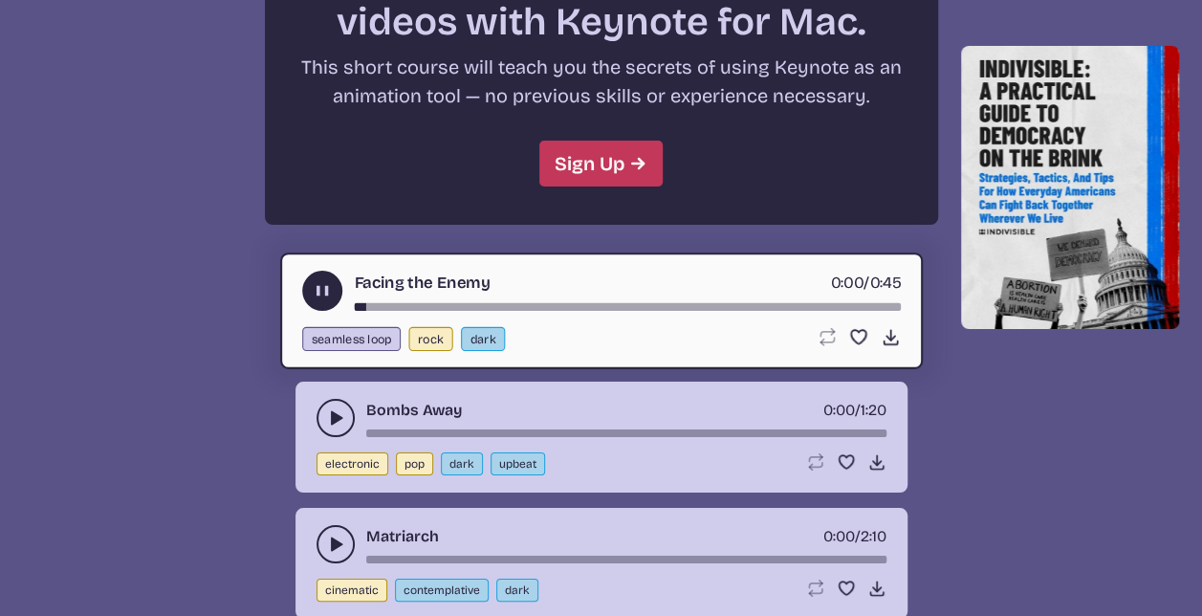
click at [419, 290] on div "Facing the Enemy 0:00 / 0:45 seamless loop rock dark Loop song Loop this song. …" at bounding box center [601, 311] width 643 height 117
click at [428, 302] on div "song-time-bar" at bounding box center [627, 306] width 546 height 8
click at [331, 408] on use "play-pause toggle" at bounding box center [335, 417] width 19 height 19
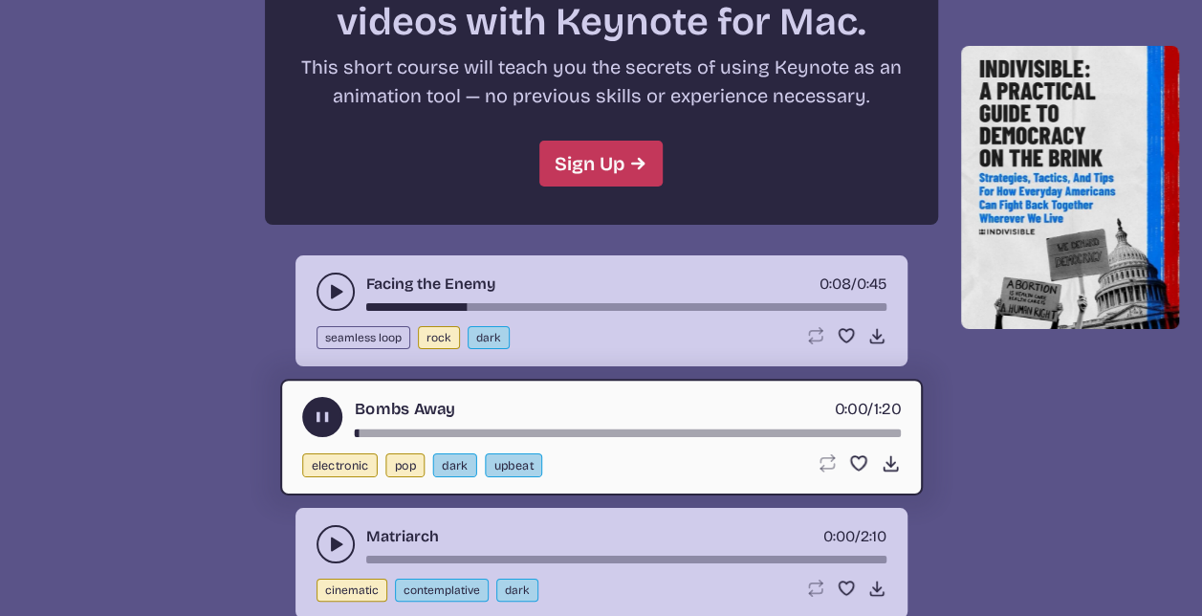
click at [405, 428] on div "song-time-bar" at bounding box center [627, 432] width 546 height 8
click at [333, 535] on icon "play-pause toggle" at bounding box center [335, 544] width 19 height 19
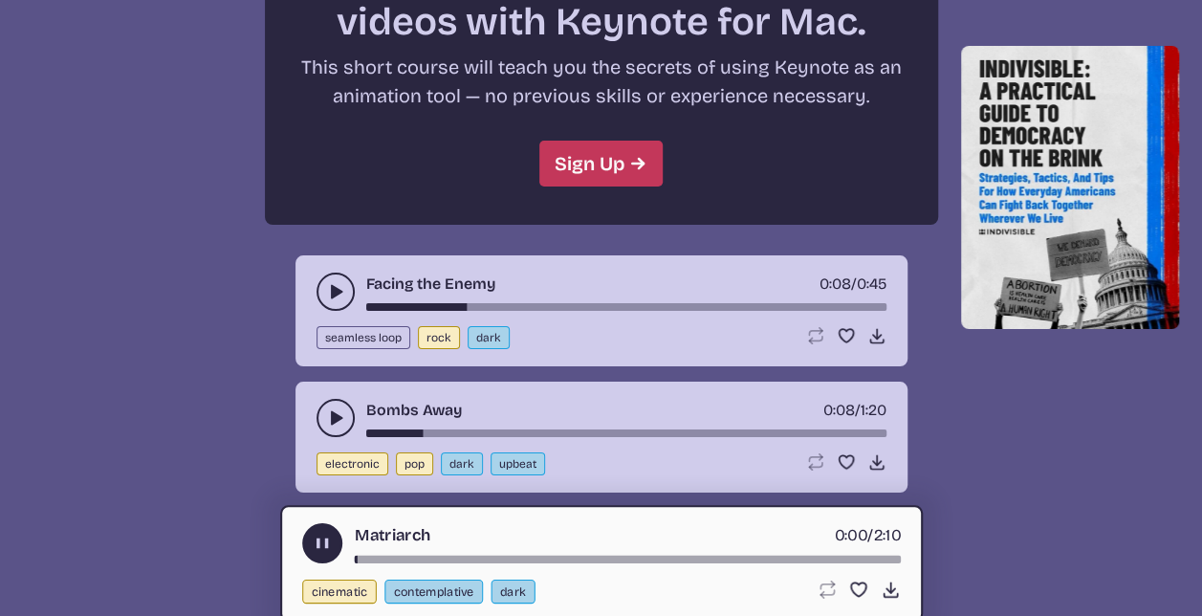
click at [404, 555] on div "song-time-bar" at bounding box center [627, 559] width 546 height 8
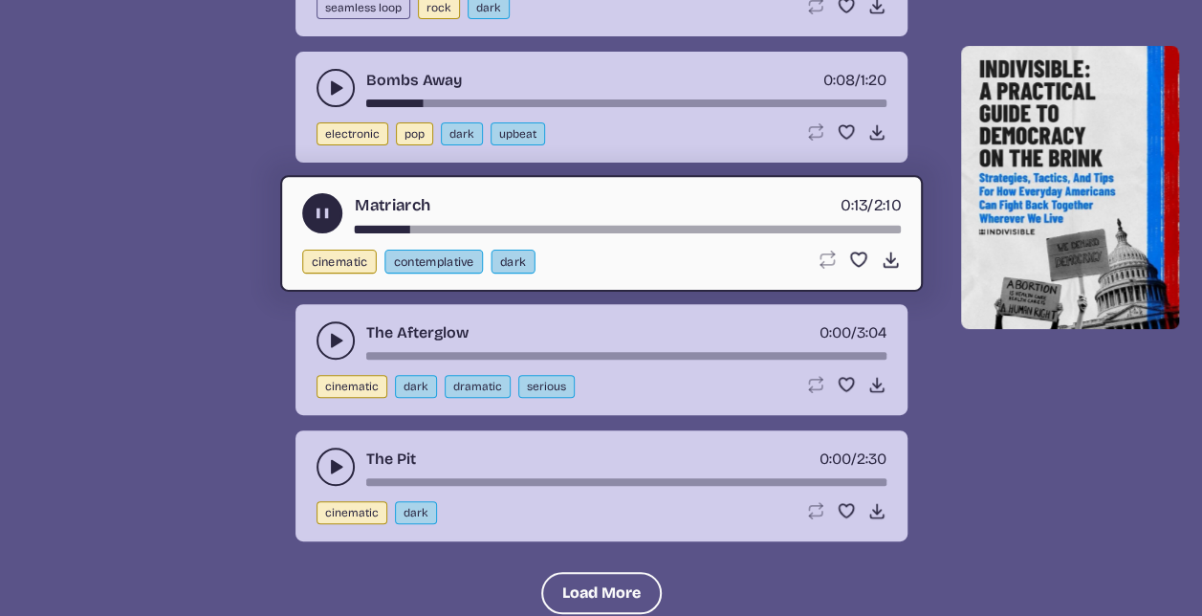
scroll to position [7410, 0]
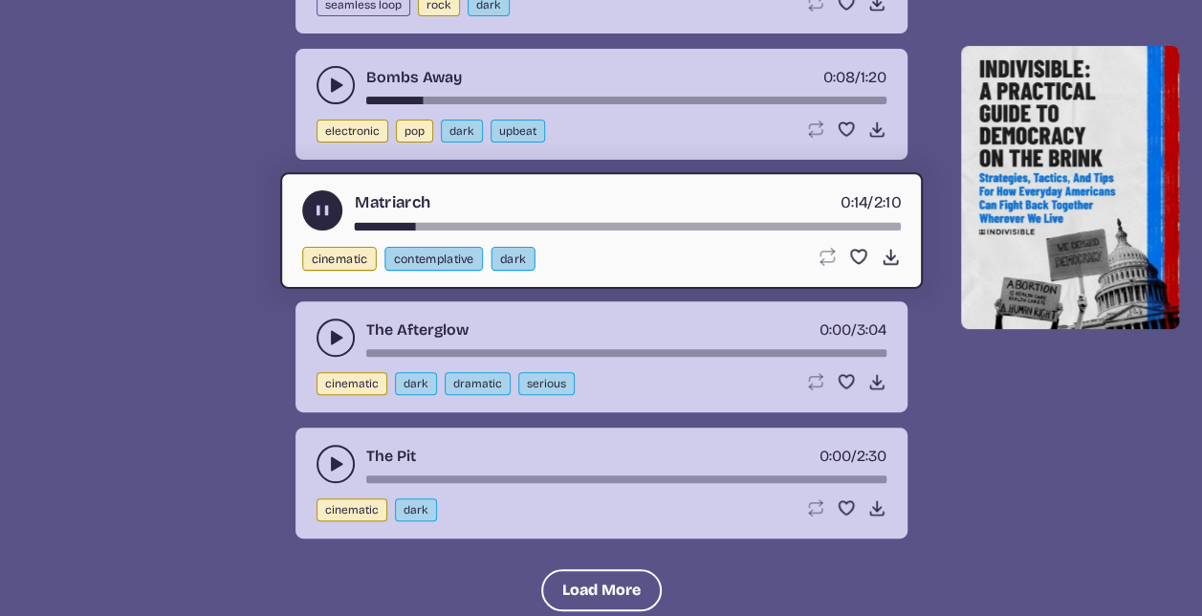
click at [541, 222] on div "song-time-bar" at bounding box center [627, 226] width 546 height 8
click at [340, 328] on icon "play-pause toggle" at bounding box center [335, 337] width 19 height 19
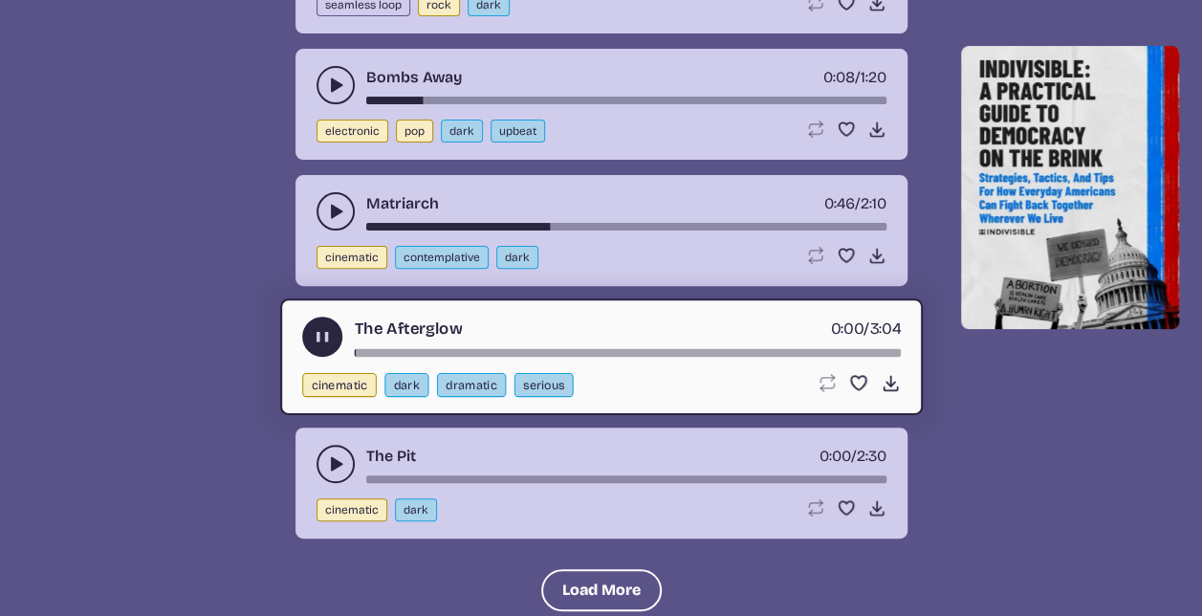
click at [416, 348] on div "song-time-bar" at bounding box center [627, 352] width 546 height 8
click at [503, 348] on div "song-time-bar" at bounding box center [627, 352] width 546 height 8
click at [339, 454] on icon "play-pause toggle" at bounding box center [335, 463] width 19 height 19
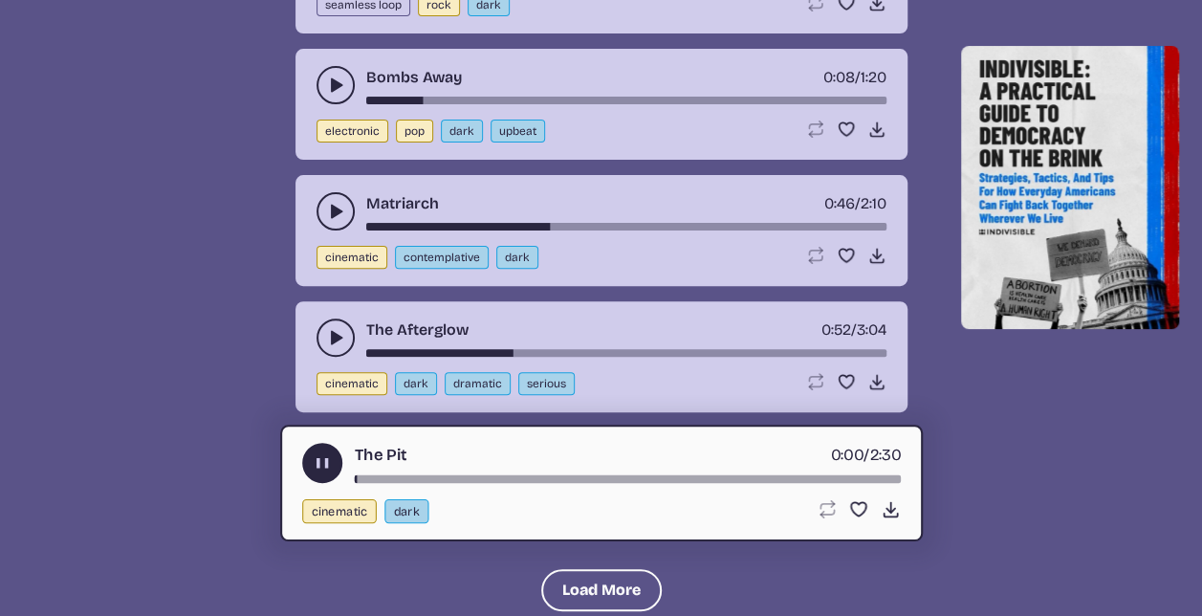
click at [437, 474] on div "song-time-bar" at bounding box center [627, 478] width 546 height 8
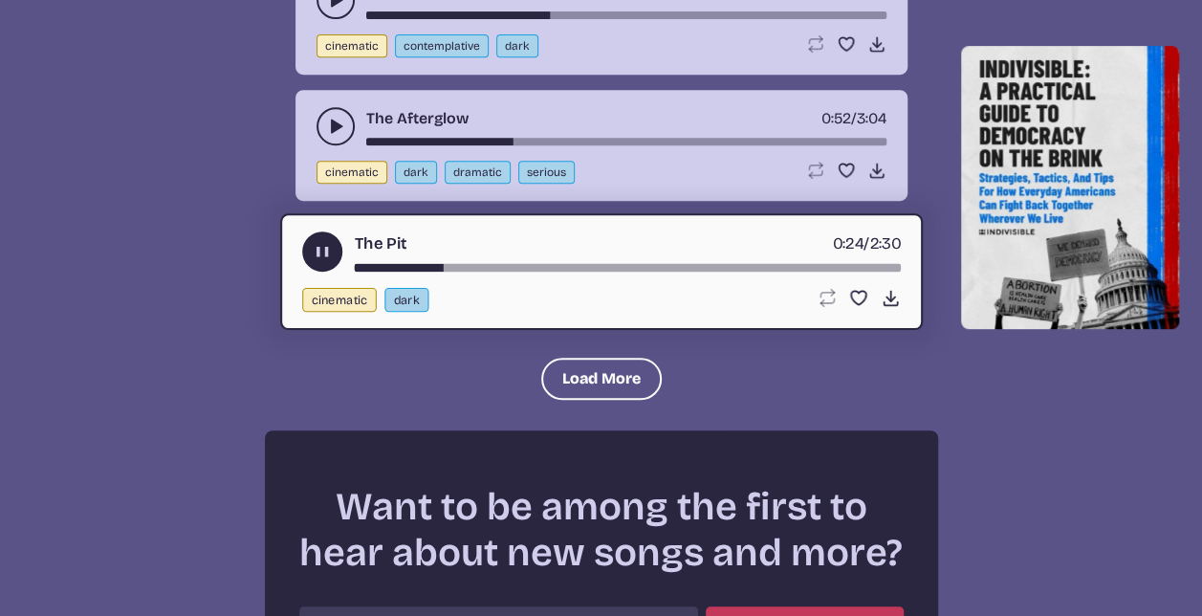
scroll to position [7622, 0]
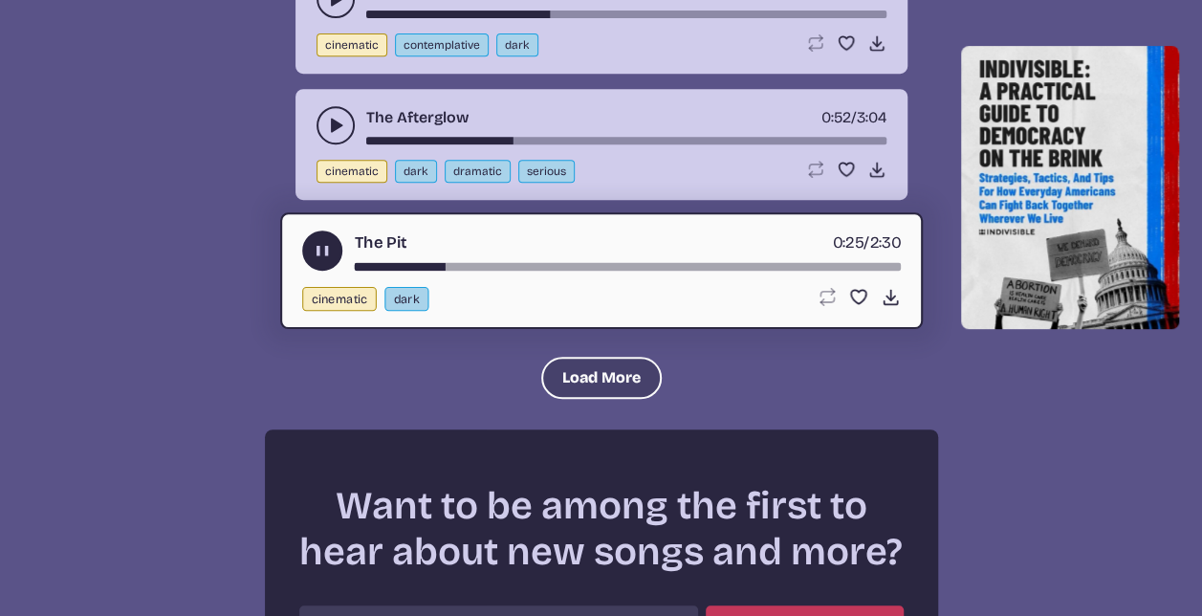
click at [599, 357] on button "Load More" at bounding box center [601, 378] width 121 height 42
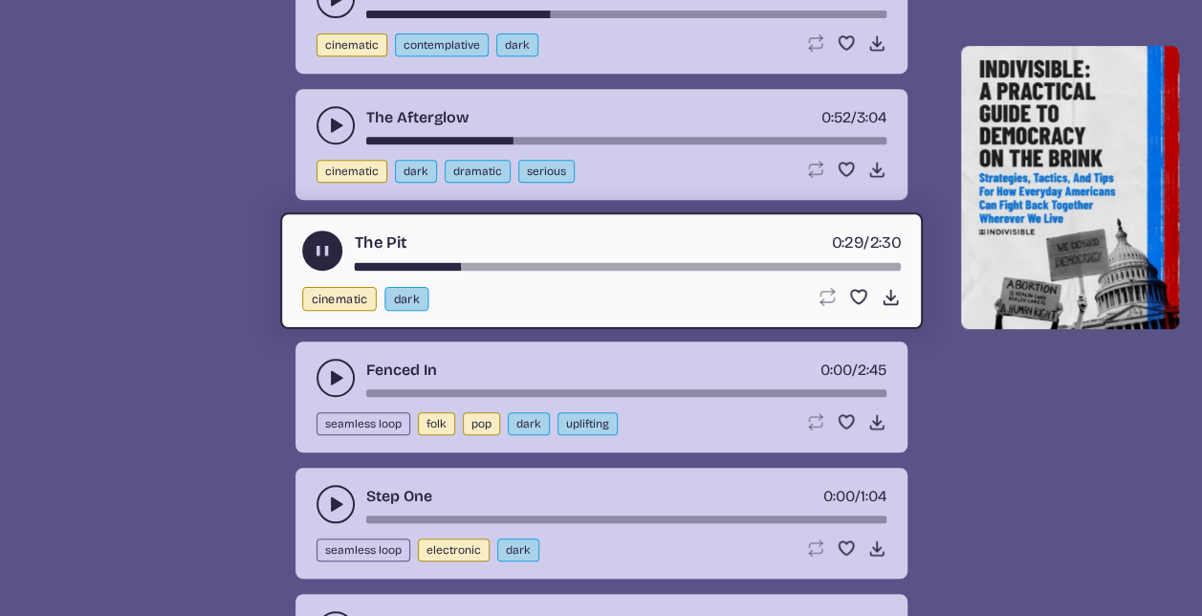
click at [344, 368] on icon "play-pause toggle" at bounding box center [335, 377] width 19 height 19
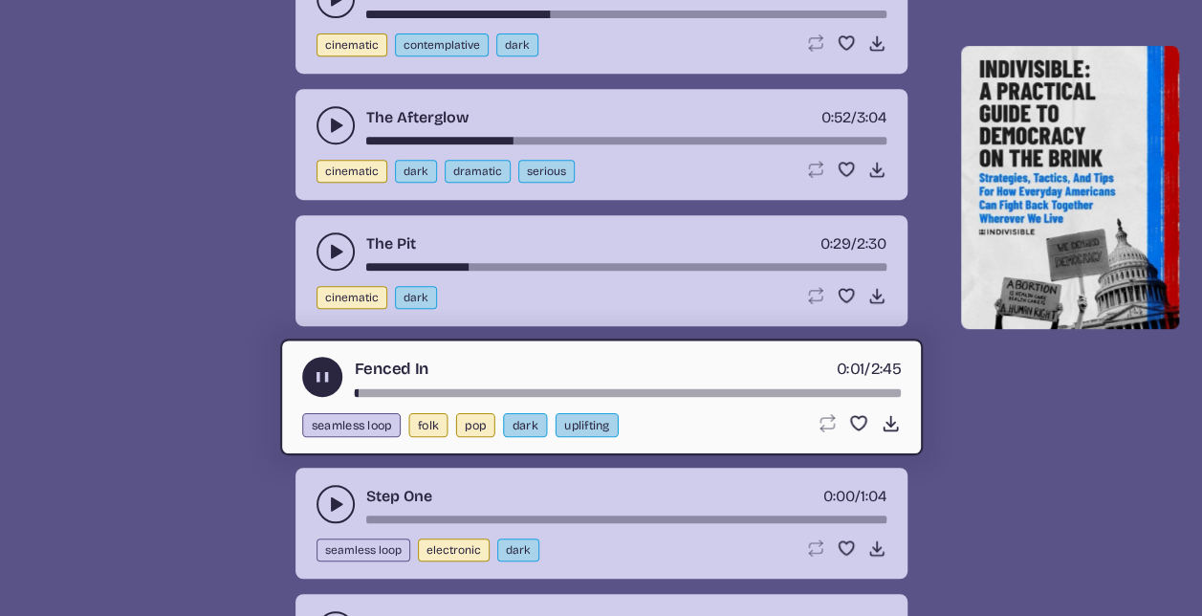
click at [436, 388] on div "song-time-bar" at bounding box center [627, 392] width 546 height 8
click at [357, 388] on div "song-time-bar" at bounding box center [627, 392] width 546 height 8
click at [806, 388] on div "song-time-bar" at bounding box center [627, 392] width 546 height 8
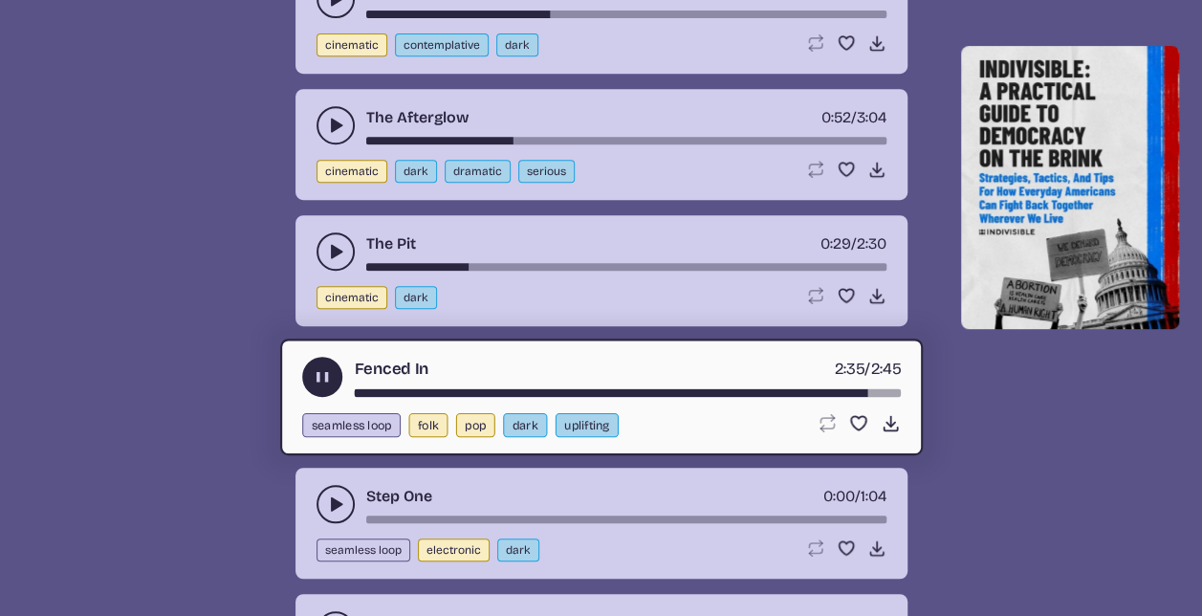
click at [324, 485] on button "play-pause toggle" at bounding box center [336, 504] width 38 height 38
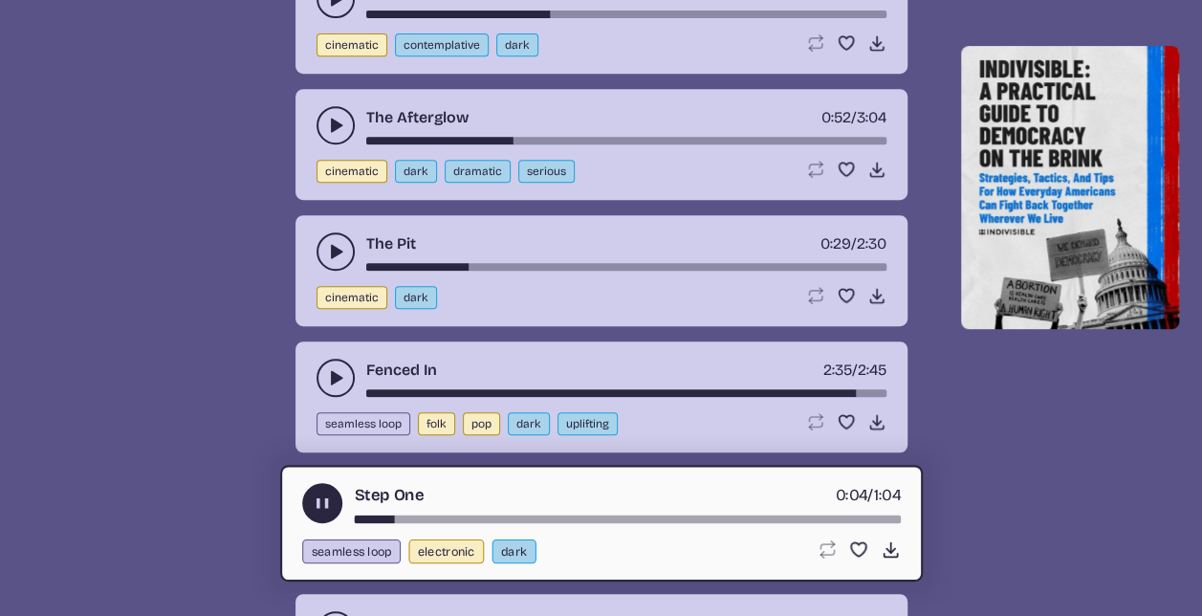
click at [324, 493] on use "play-pause toggle" at bounding box center [322, 503] width 20 height 20
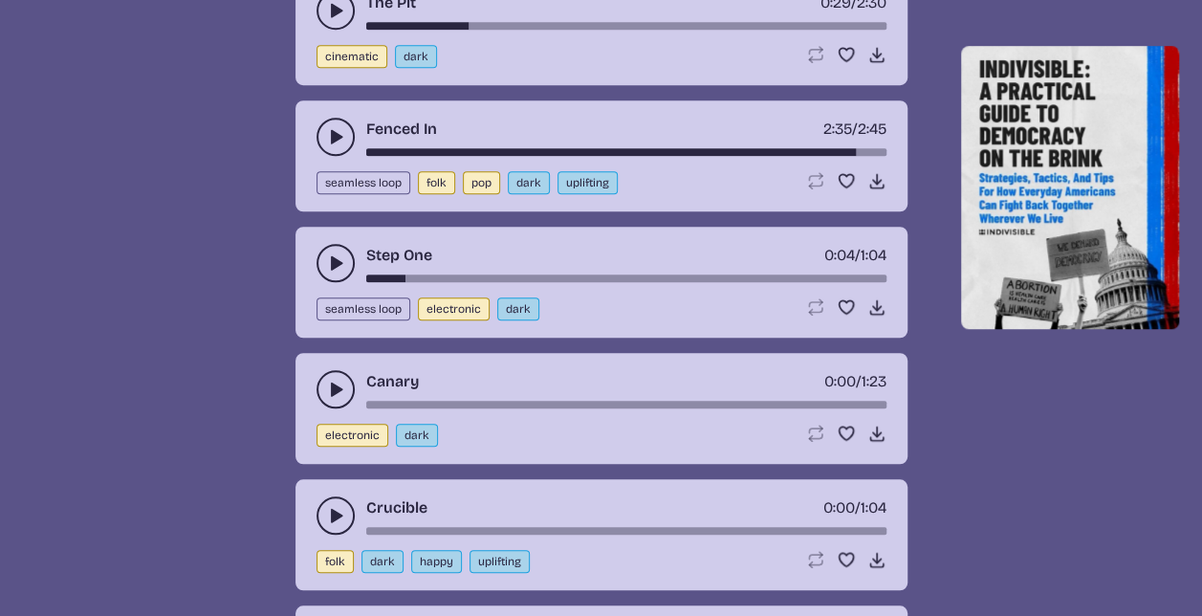
scroll to position [7865, 0]
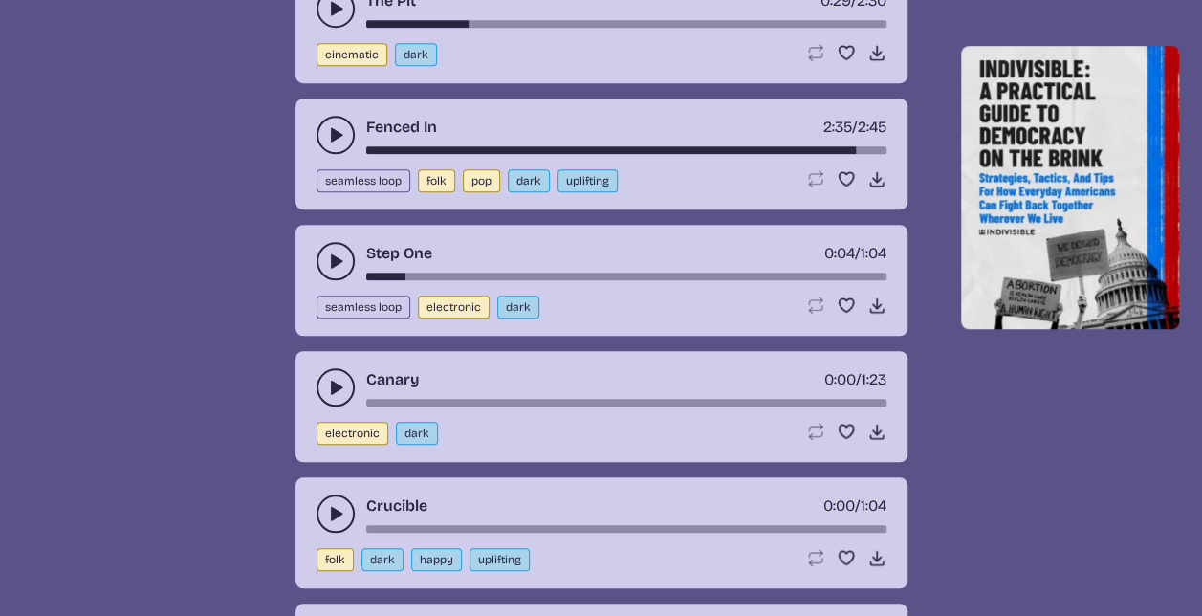
click at [327, 378] on icon "play-pause toggle" at bounding box center [335, 387] width 19 height 19
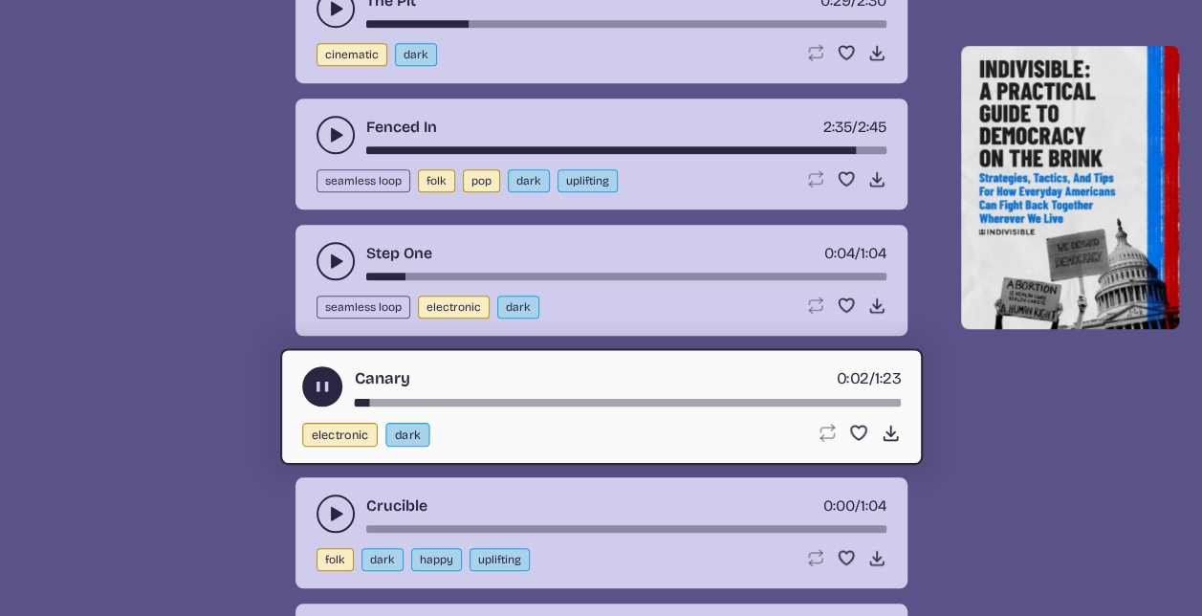
click at [333, 504] on use "play-pause toggle" at bounding box center [335, 513] width 19 height 19
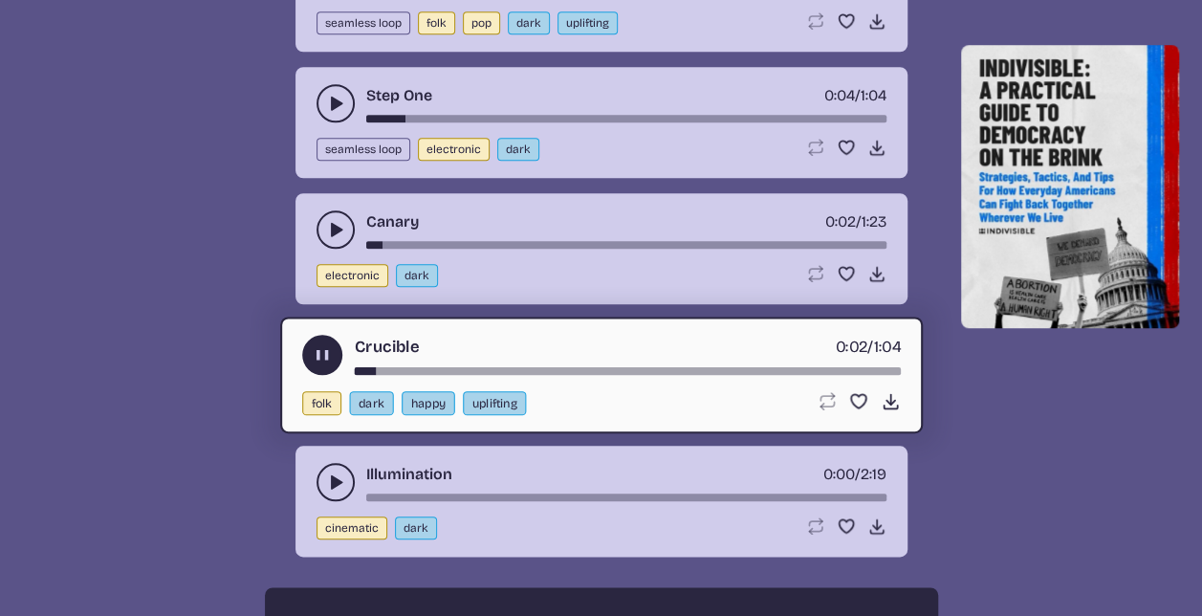
scroll to position [8028, 0]
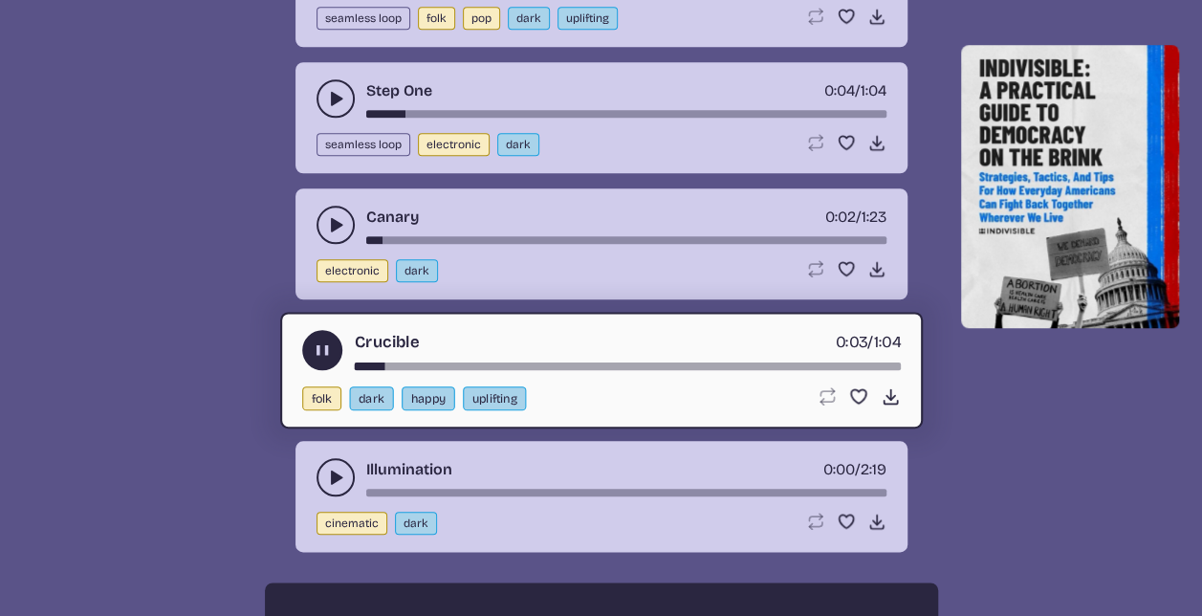
click at [423, 362] on div "song-time-bar" at bounding box center [627, 366] width 546 height 8
click at [486, 362] on div "song-time-bar" at bounding box center [627, 366] width 546 height 8
click at [327, 468] on icon "play-pause toggle" at bounding box center [335, 477] width 19 height 19
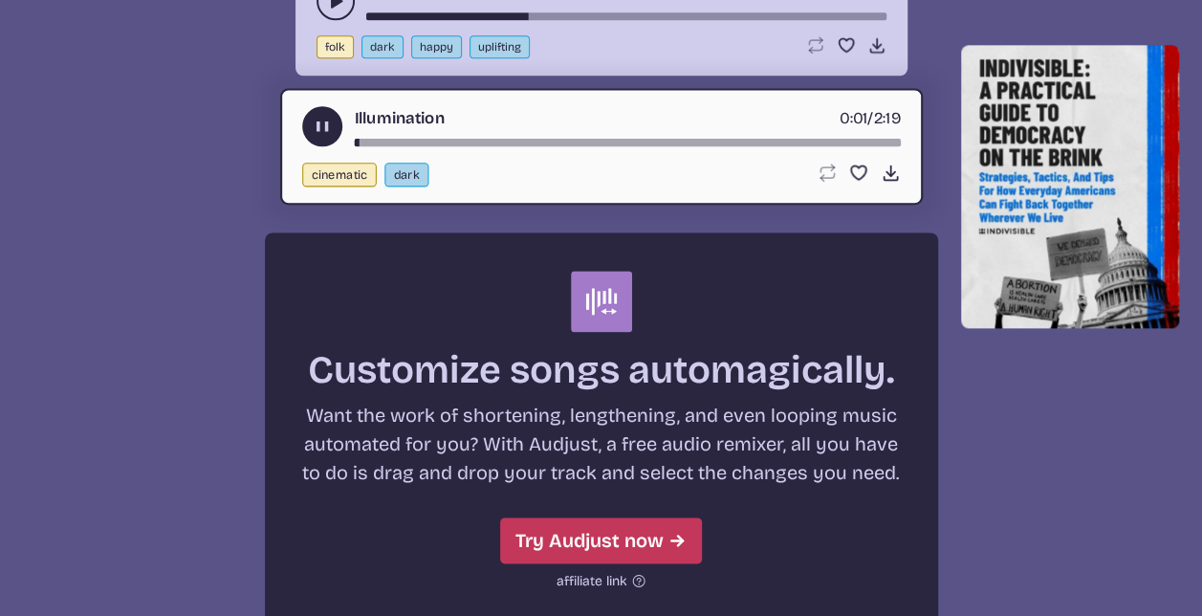
scroll to position [8383, 0]
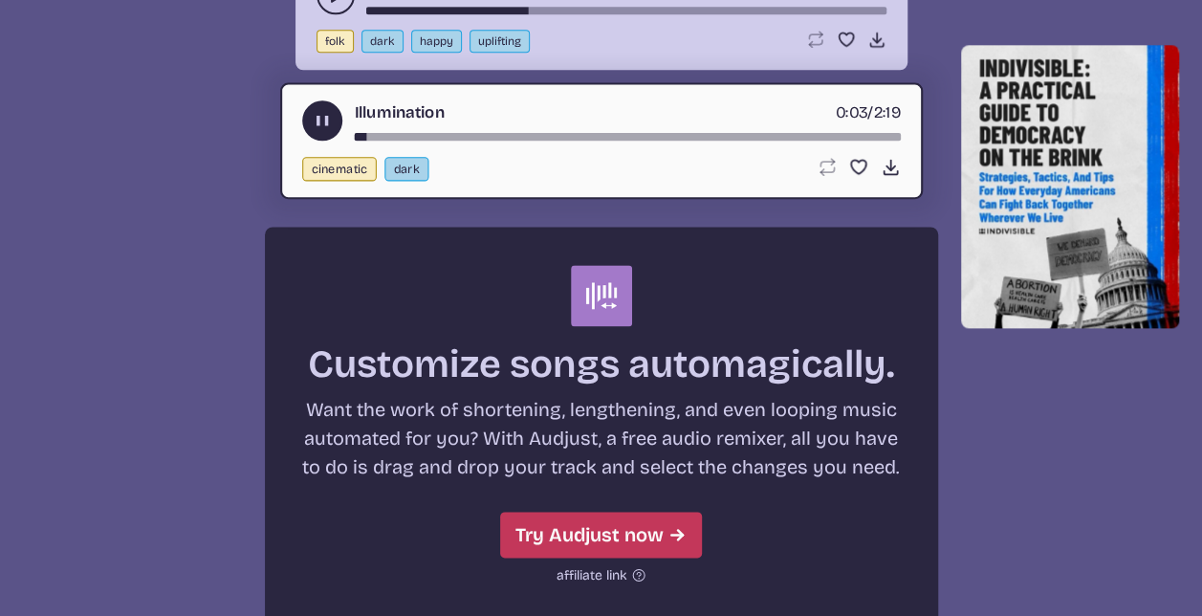
click at [478, 132] on div "song-time-bar" at bounding box center [627, 136] width 546 height 8
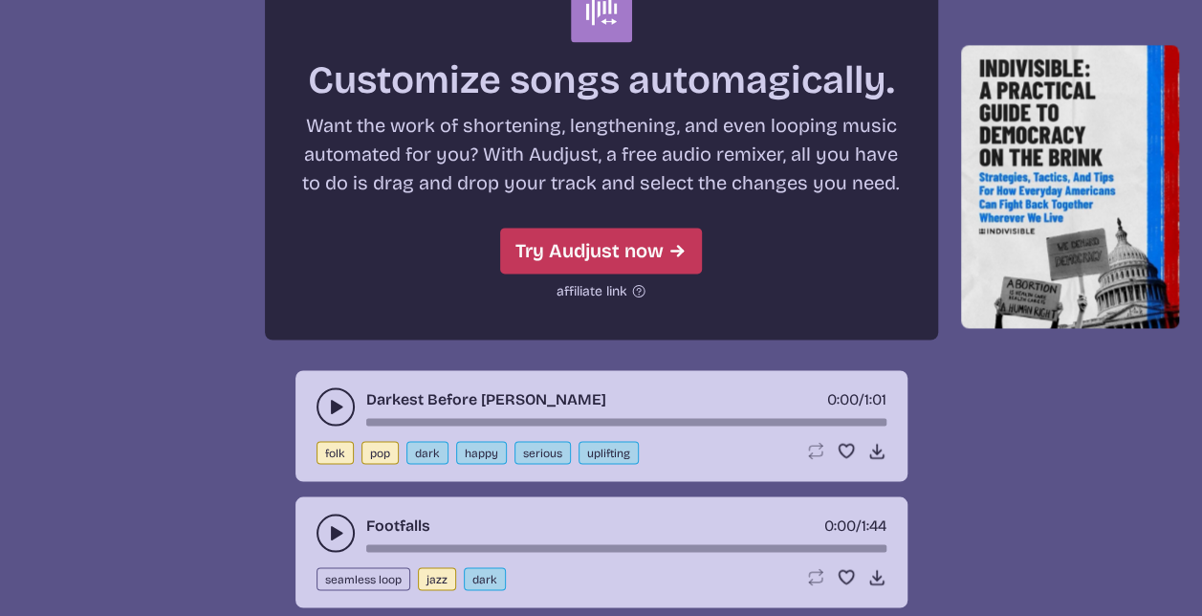
scroll to position [8669, 0]
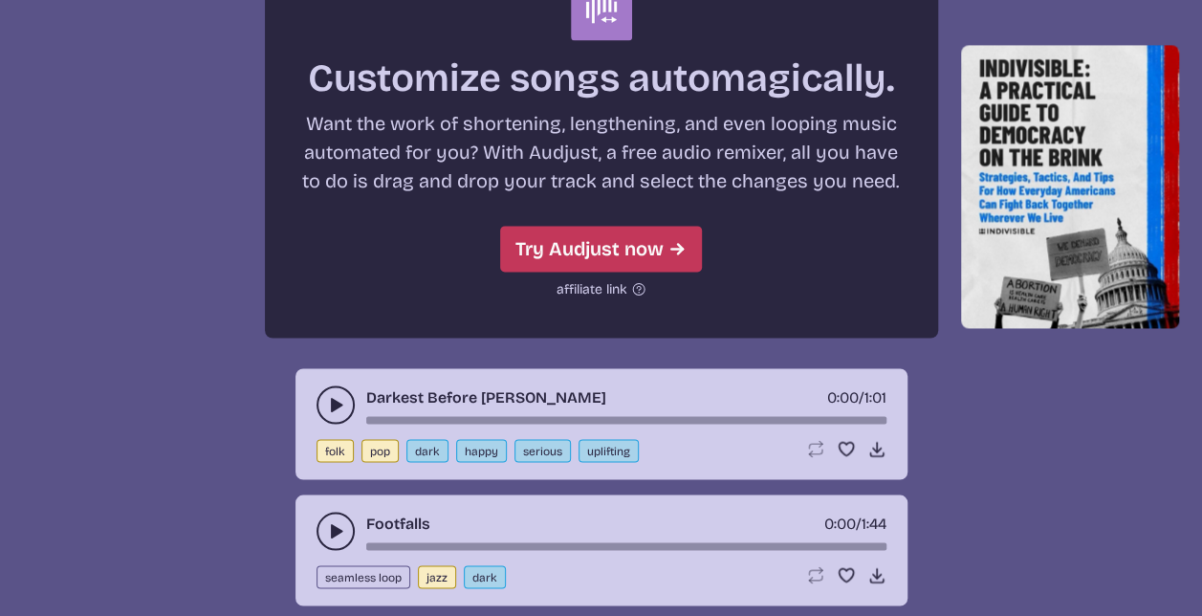
click at [336, 395] on icon "play-pause toggle" at bounding box center [335, 404] width 19 height 19
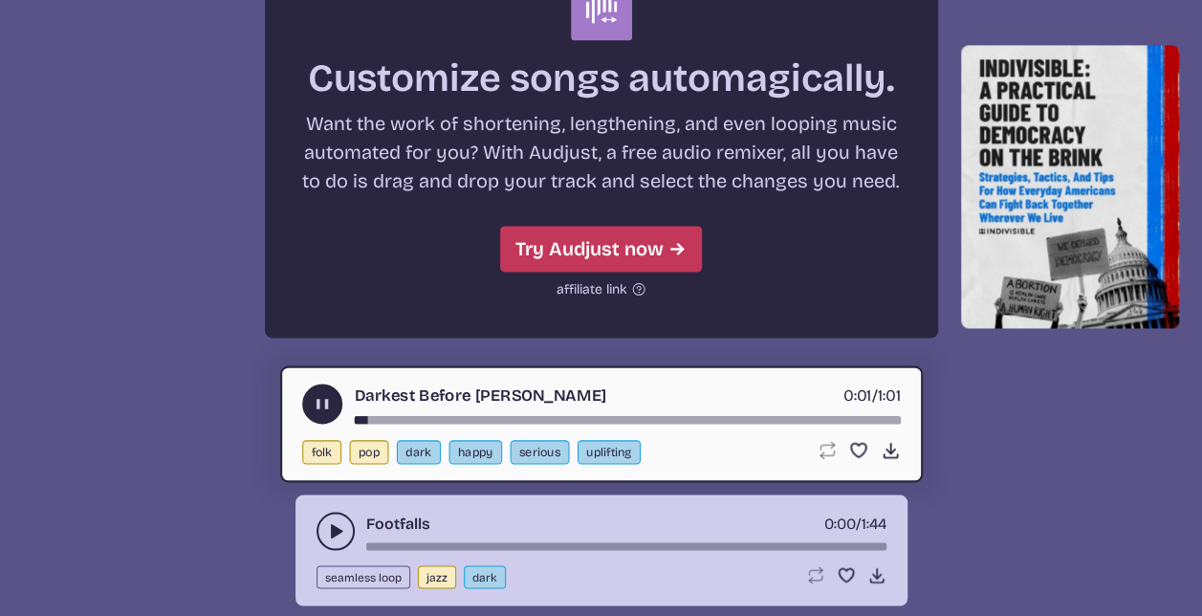
click at [403, 415] on div "song-time-bar" at bounding box center [627, 419] width 546 height 8
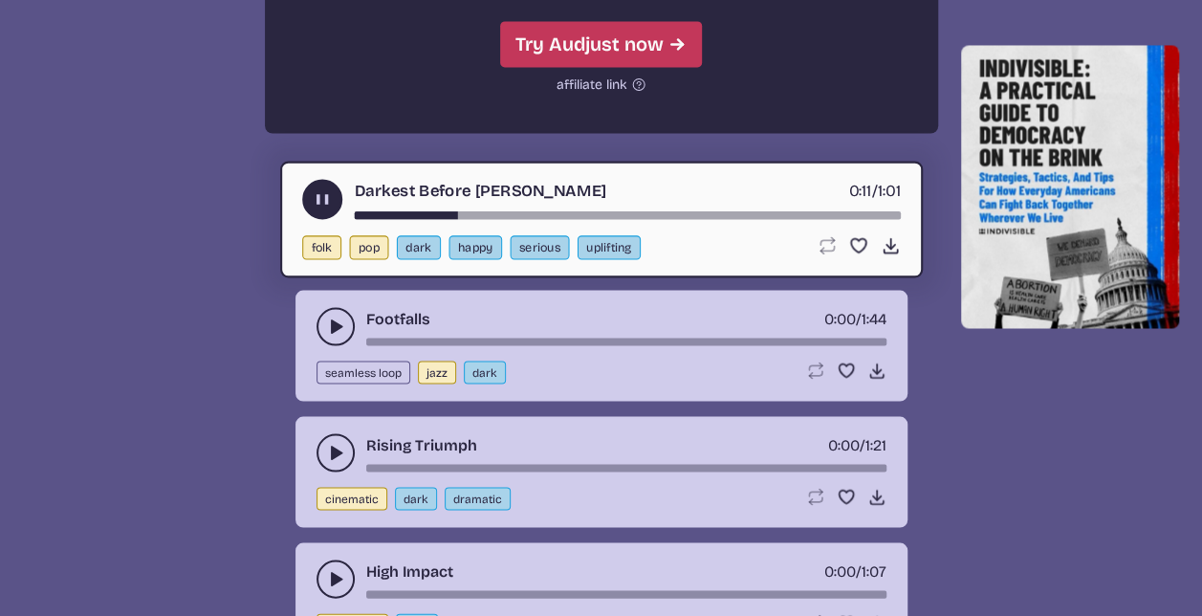
scroll to position [8868, 0]
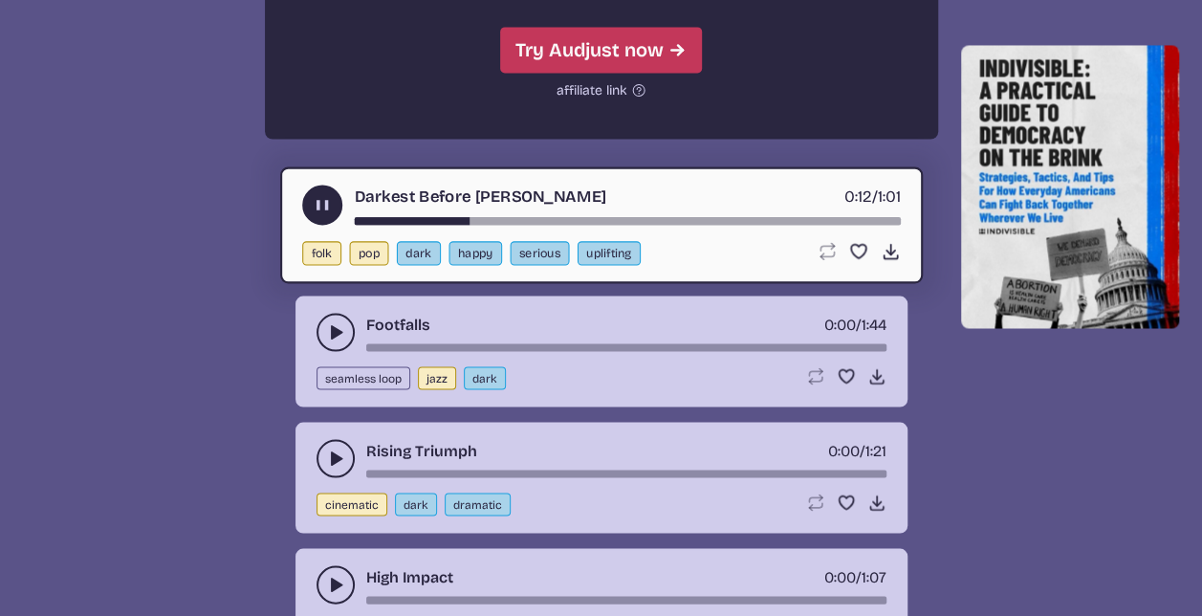
click at [530, 216] on div "song-time-bar" at bounding box center [627, 220] width 546 height 8
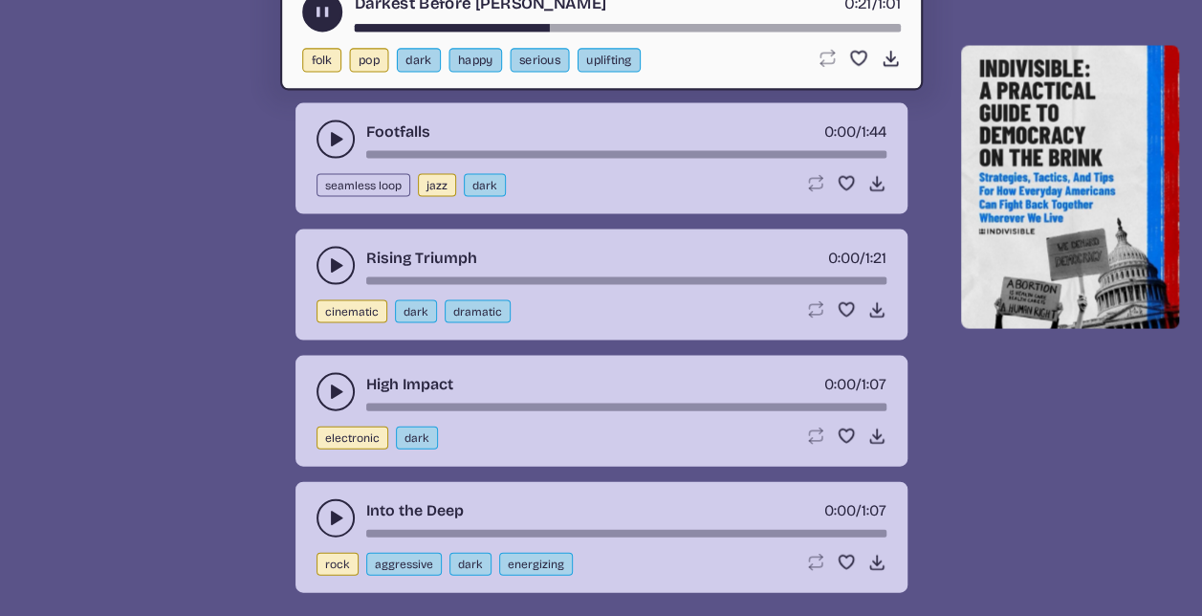
scroll to position [9061, 0]
click at [331, 508] on use "play-pause toggle" at bounding box center [335, 517] width 19 height 19
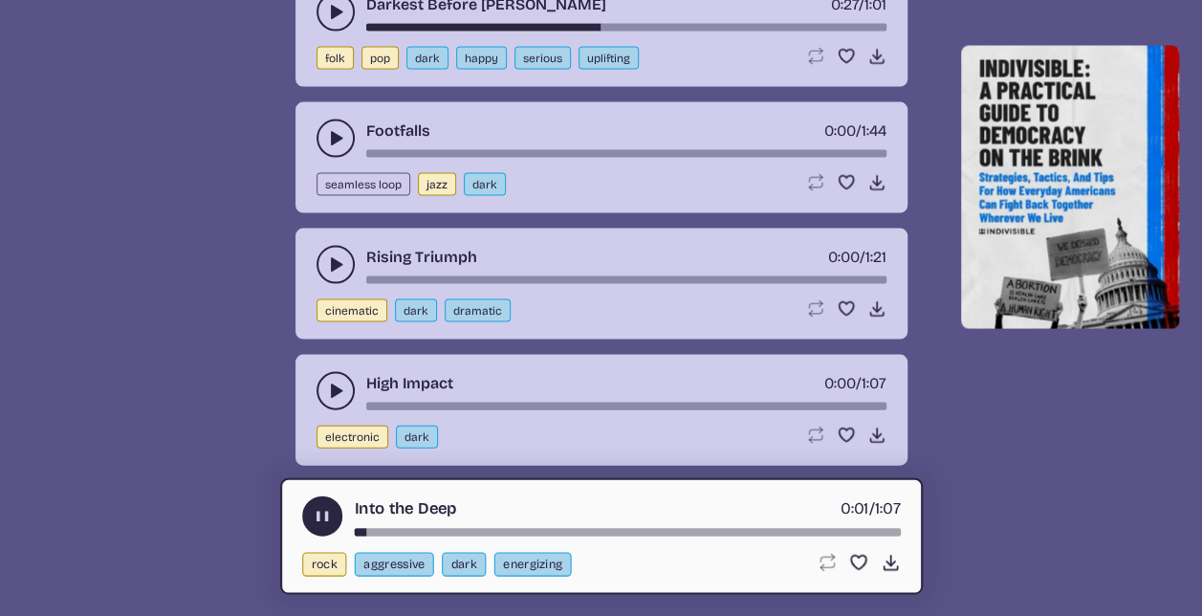
click at [401, 528] on div "song-time-bar" at bounding box center [627, 532] width 546 height 8
click at [450, 528] on div "song-time-bar" at bounding box center [627, 532] width 546 height 8
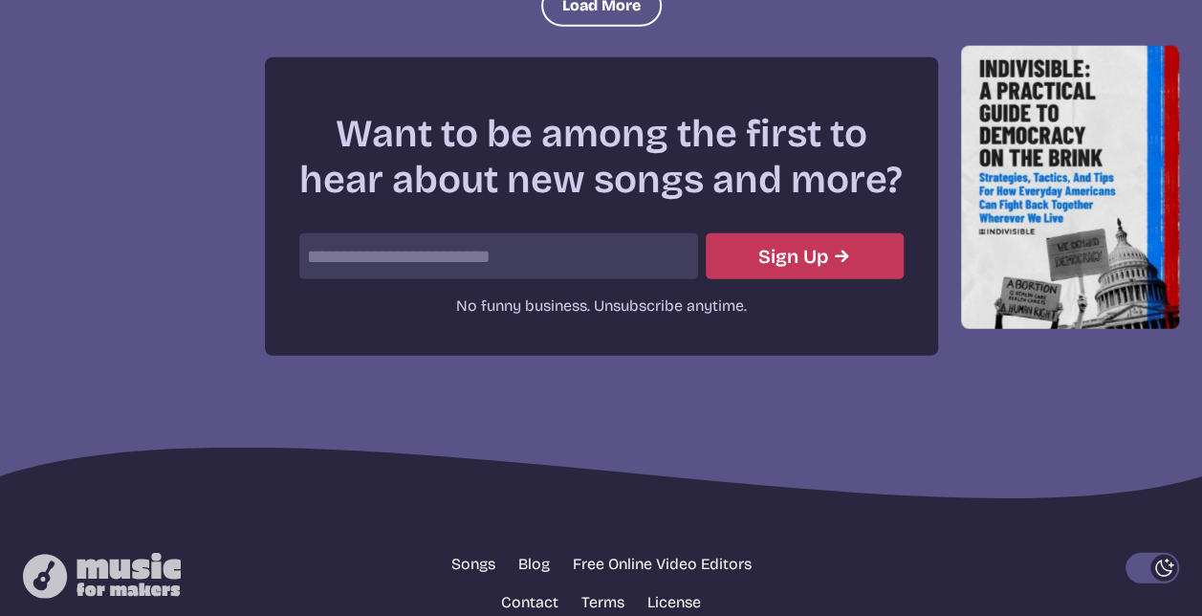
scroll to position [9354, 0]
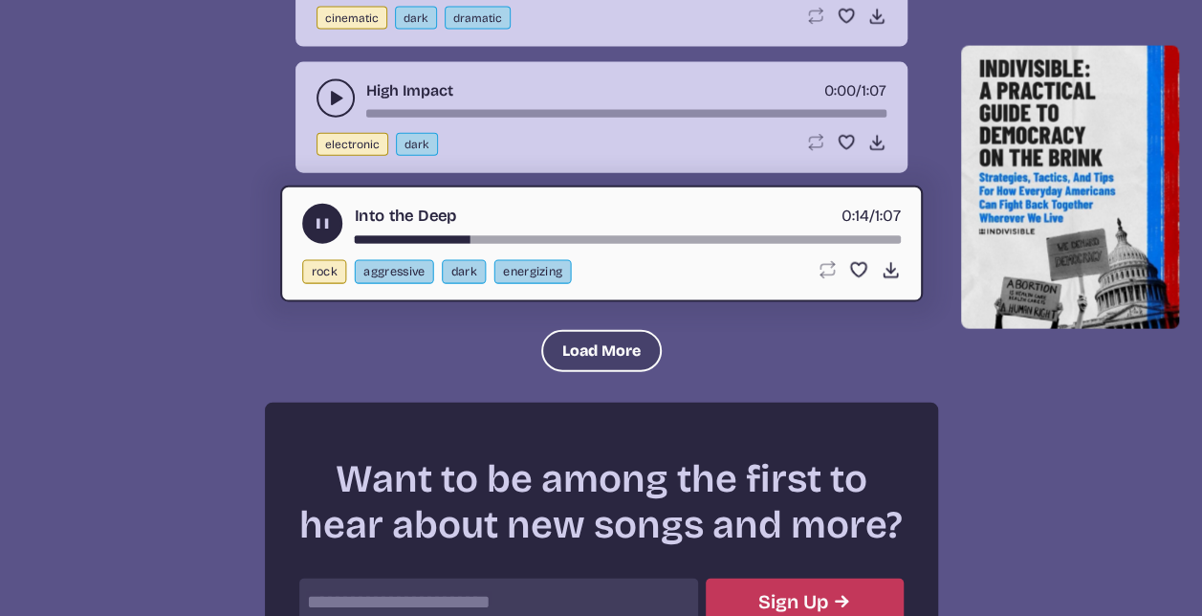
click at [615, 330] on button "Load More" at bounding box center [601, 351] width 121 height 42
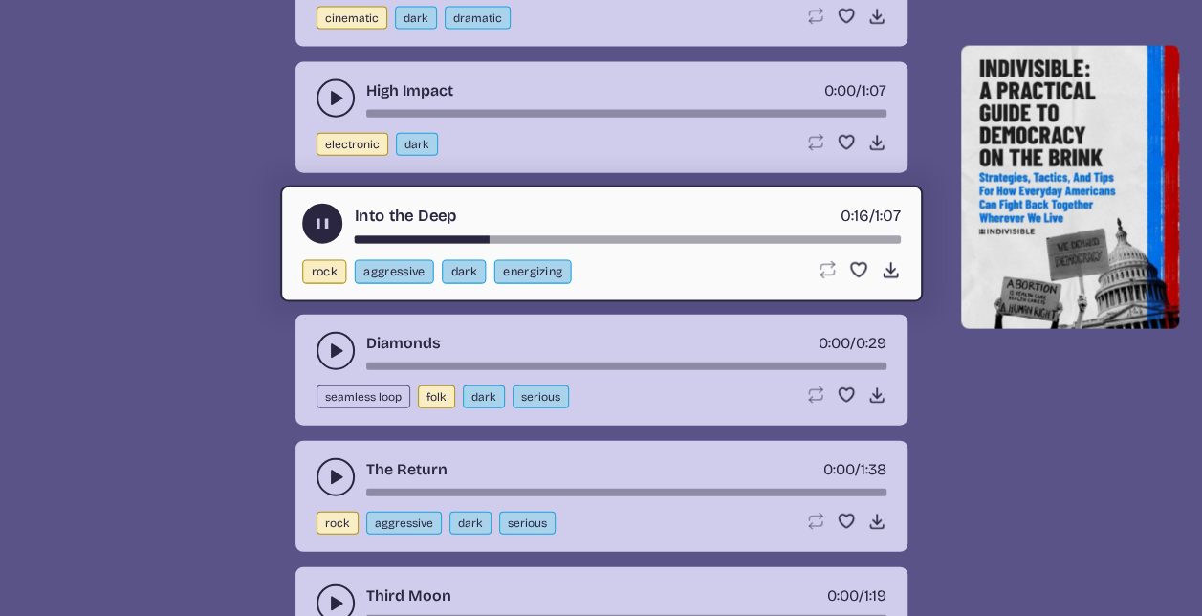
click at [331, 468] on use "play-pause toggle" at bounding box center [335, 477] width 19 height 19
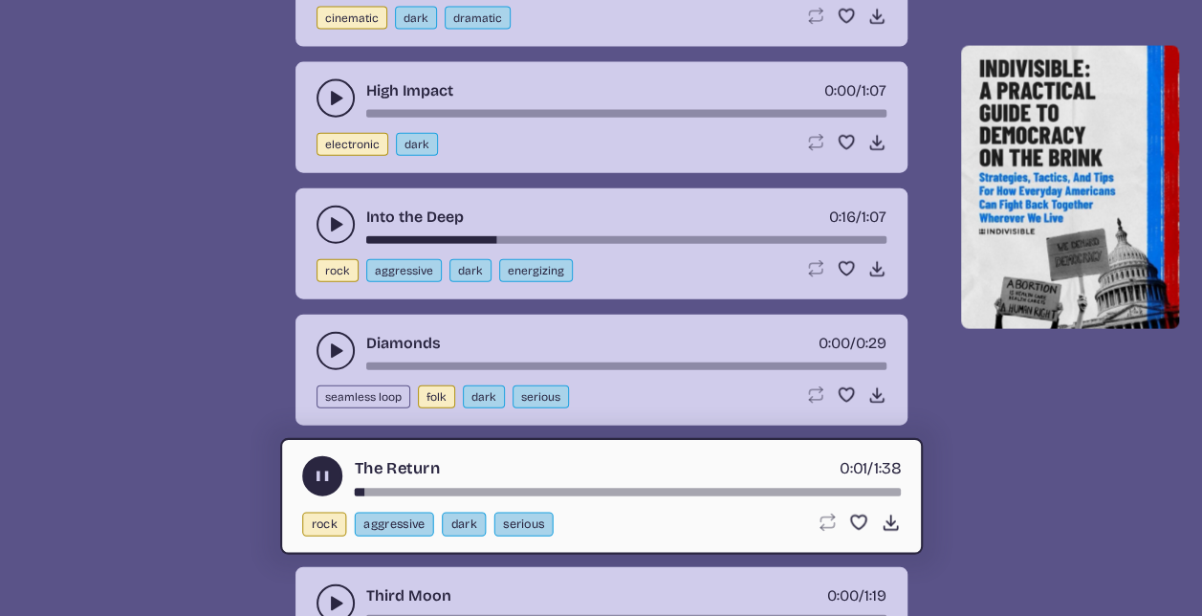
click at [387, 488] on div "song-time-bar" at bounding box center [627, 492] width 546 height 8
click at [339, 594] on icon "play-pause toggle" at bounding box center [335, 603] width 19 height 19
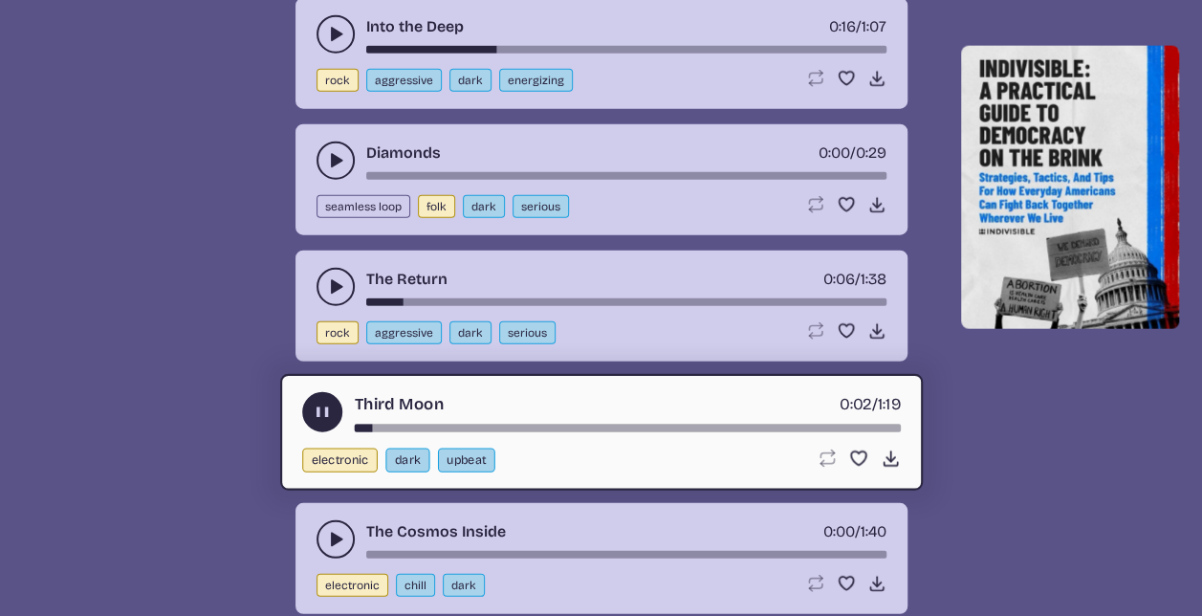
scroll to position [9549, 0]
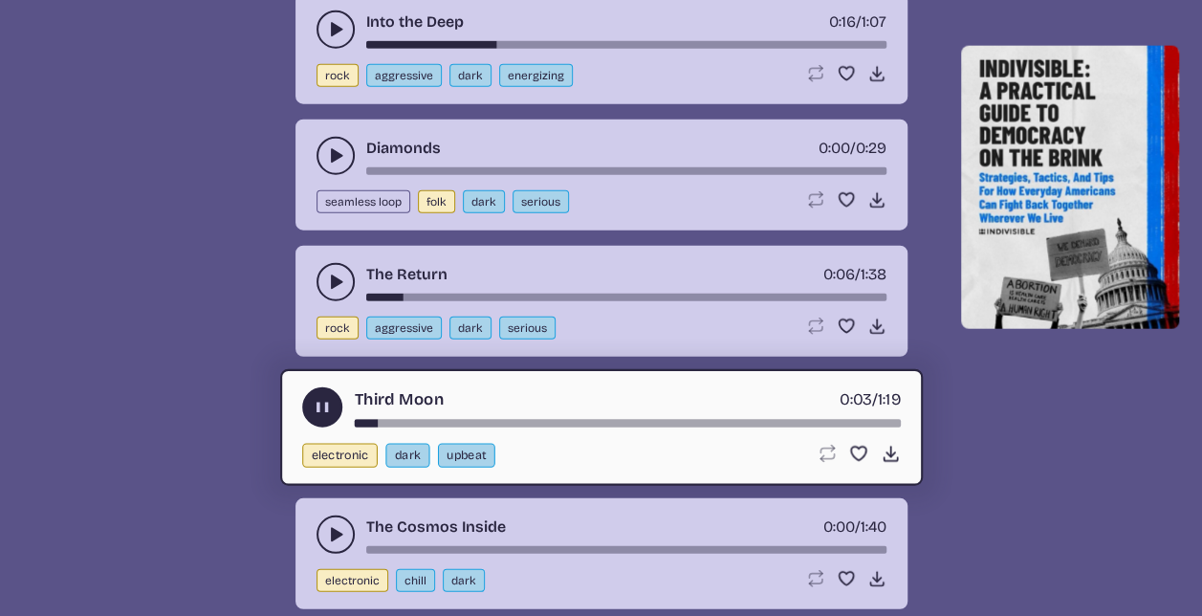
click at [425, 419] on div "song-time-bar" at bounding box center [627, 423] width 546 height 8
click at [500, 419] on div "song-time-bar" at bounding box center [627, 423] width 546 height 8
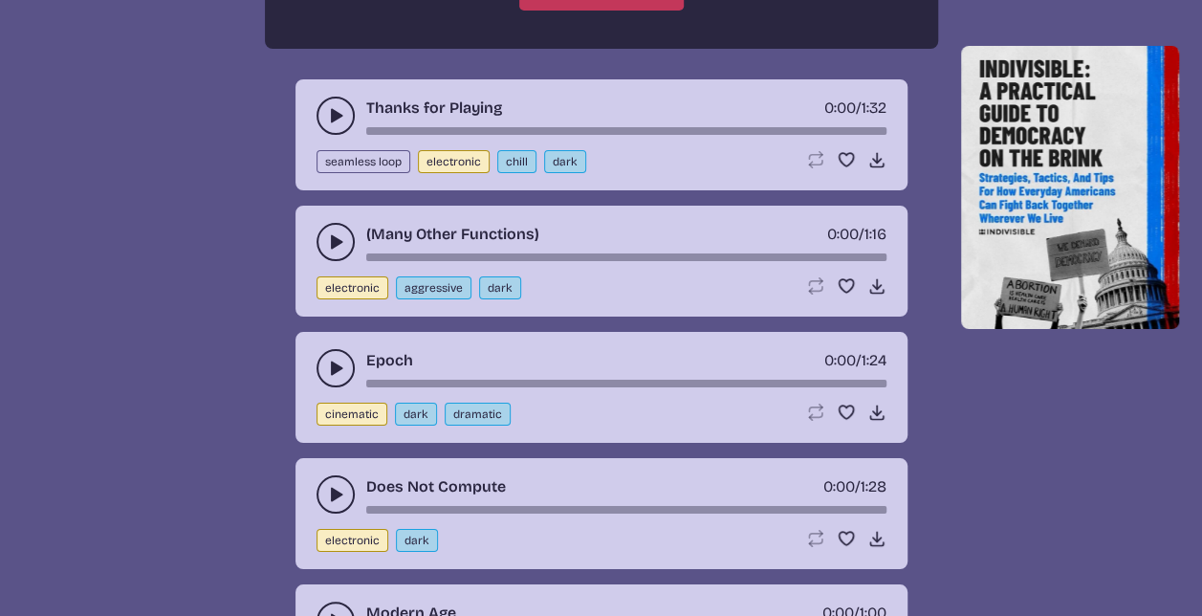
scroll to position [10681, 0]
click at [332, 358] on use "play-pause toggle" at bounding box center [335, 367] width 19 height 19
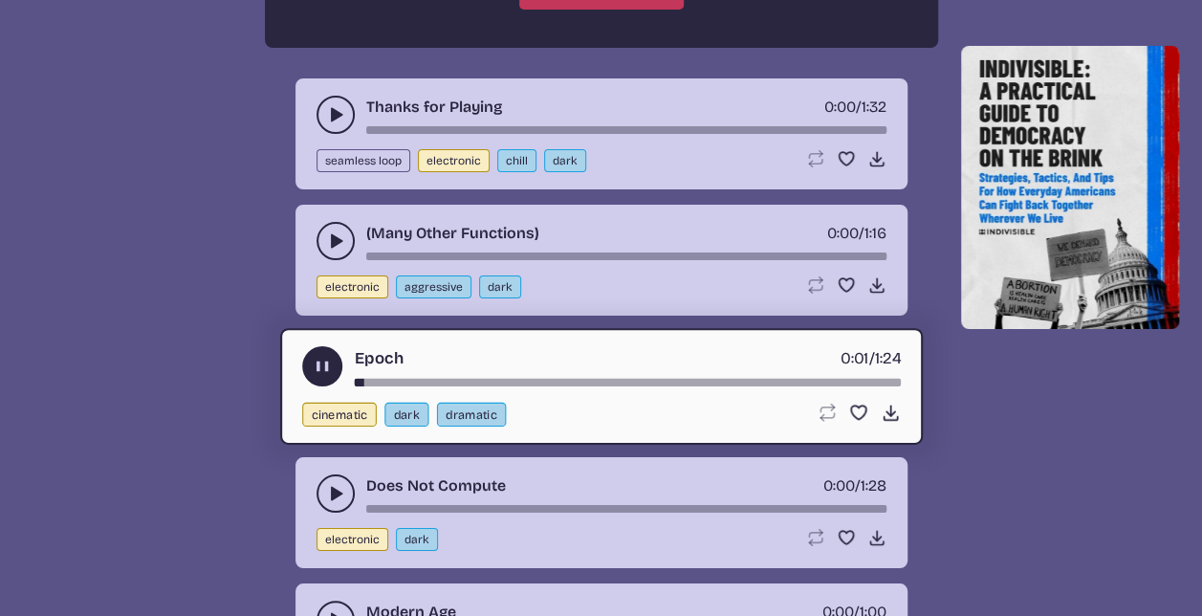
click at [426, 378] on div "song-time-bar" at bounding box center [627, 382] width 546 height 8
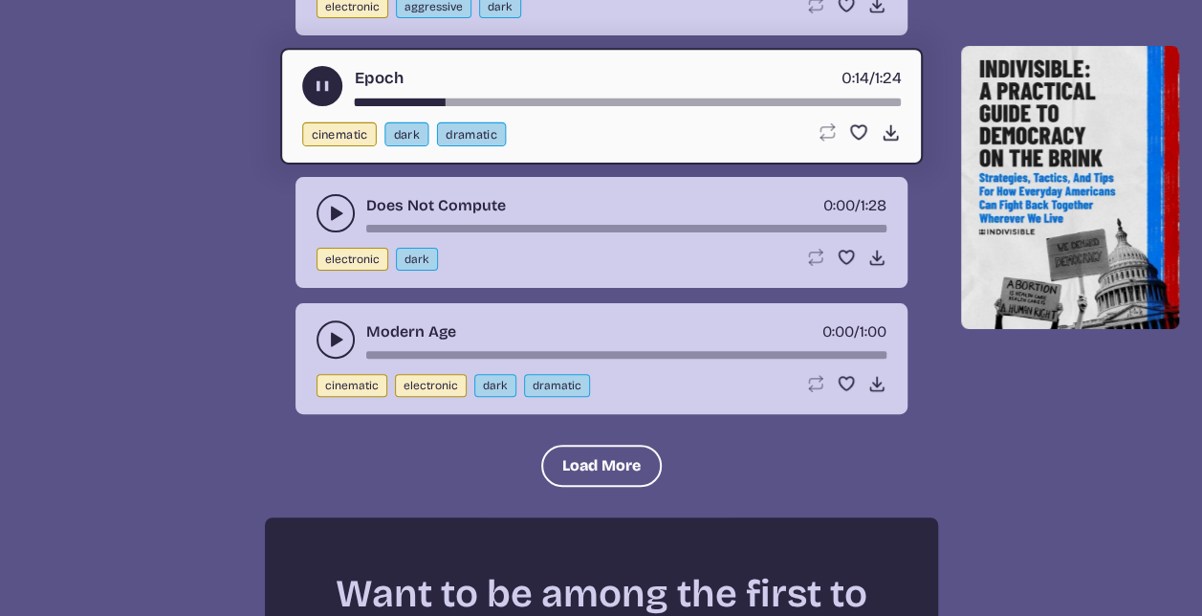
click at [327, 330] on icon "play-pause toggle" at bounding box center [335, 339] width 19 height 19
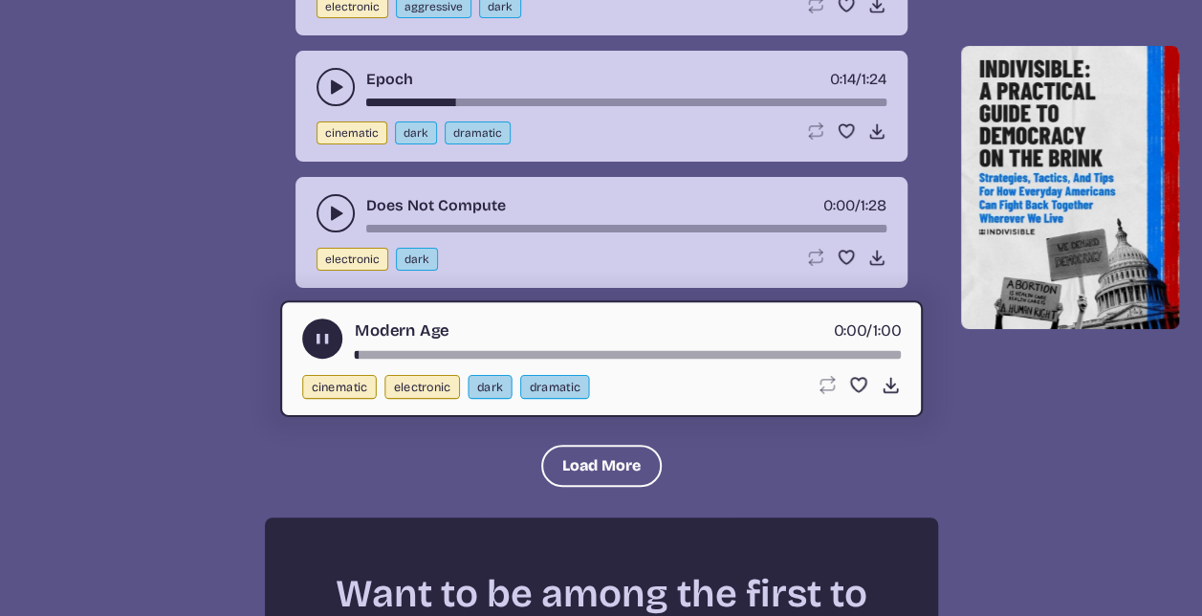
click at [417, 350] on div "song-time-bar" at bounding box center [627, 354] width 546 height 8
click at [593, 445] on button "Load More" at bounding box center [601, 466] width 121 height 42
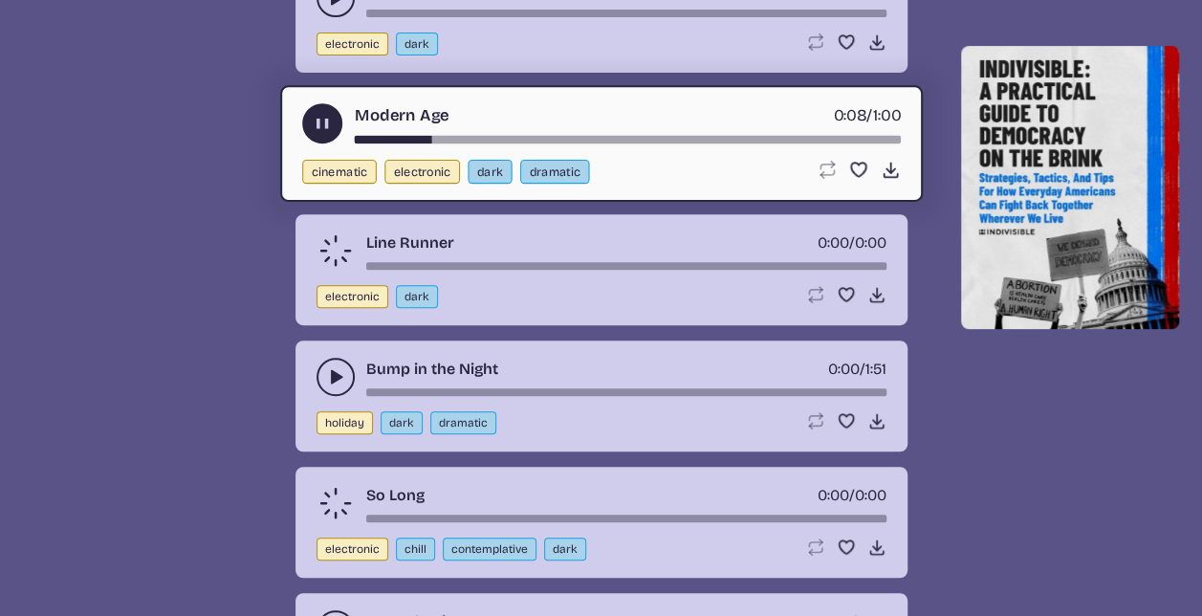
scroll to position [11298, 0]
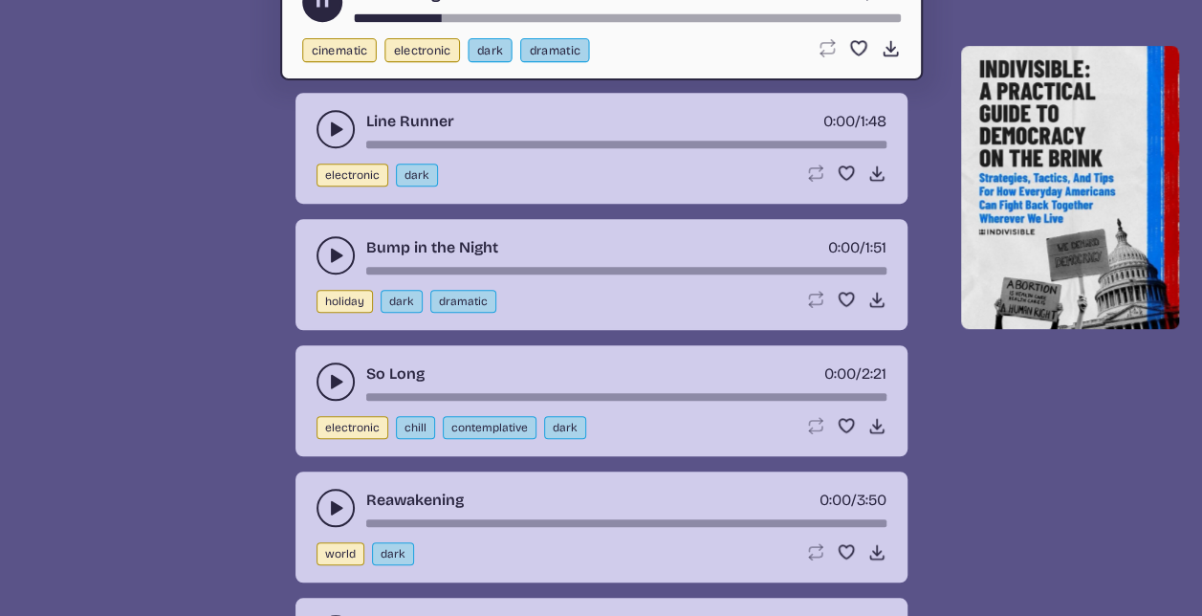
click at [326, 246] on icon "play-pause toggle" at bounding box center [335, 255] width 19 height 19
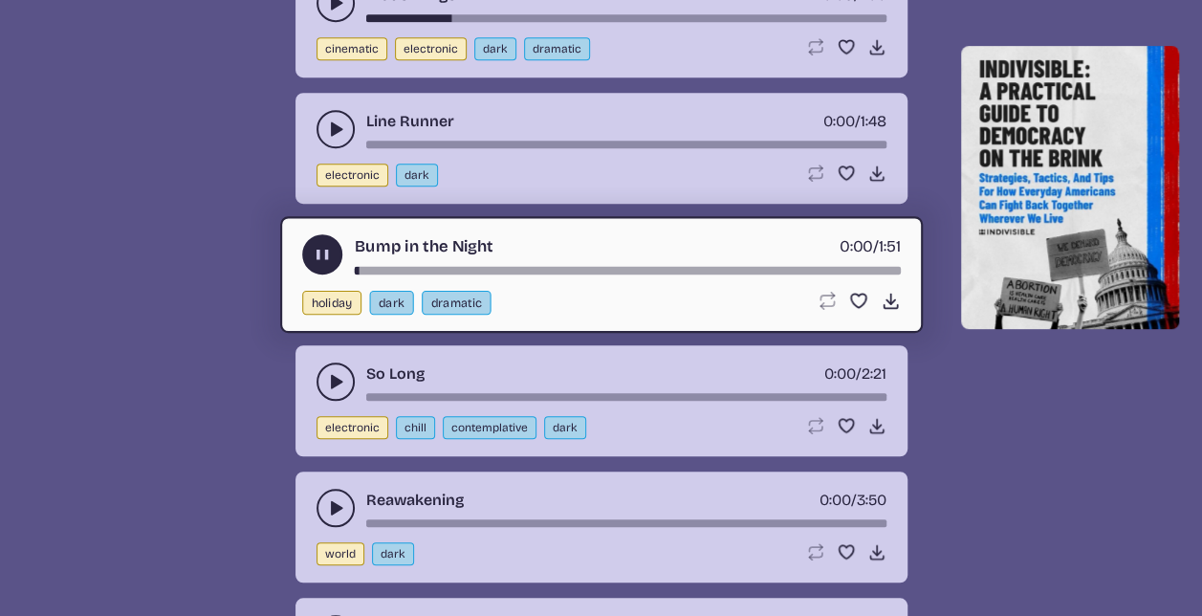
click at [411, 266] on div "song-time-bar" at bounding box center [627, 270] width 546 height 8
click at [375, 266] on div "song-time-bar" at bounding box center [627, 270] width 546 height 8
click at [478, 266] on div "song-time-bar" at bounding box center [627, 270] width 546 height 8
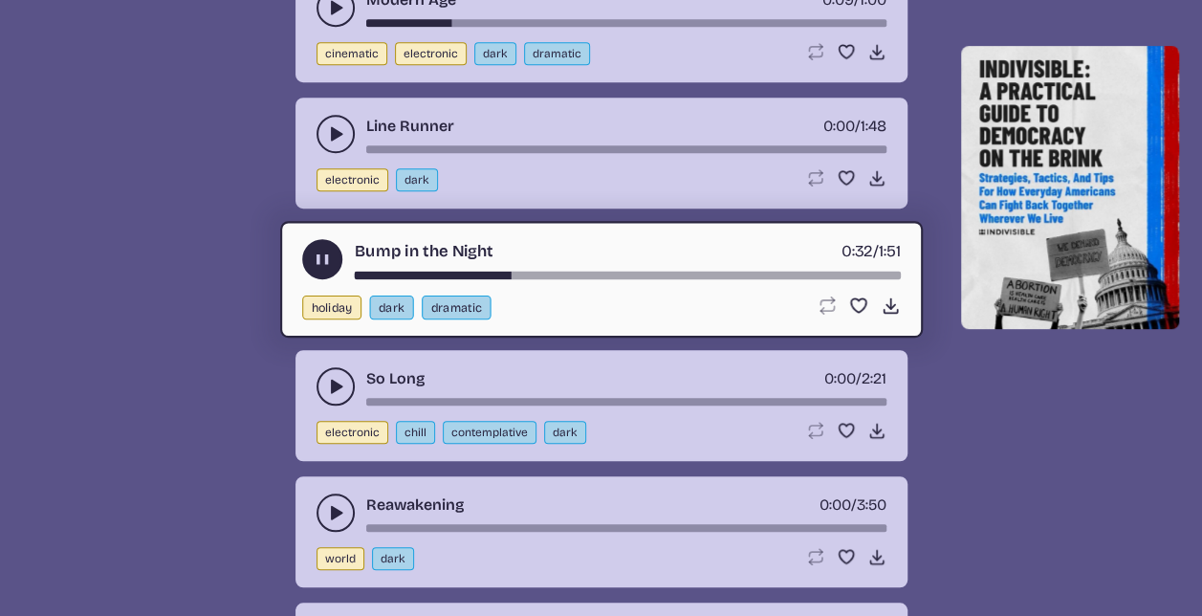
click at [755, 271] on div "song-time-bar" at bounding box center [627, 275] width 546 height 8
click at [305, 239] on button "play-pause toggle" at bounding box center [322, 259] width 40 height 40
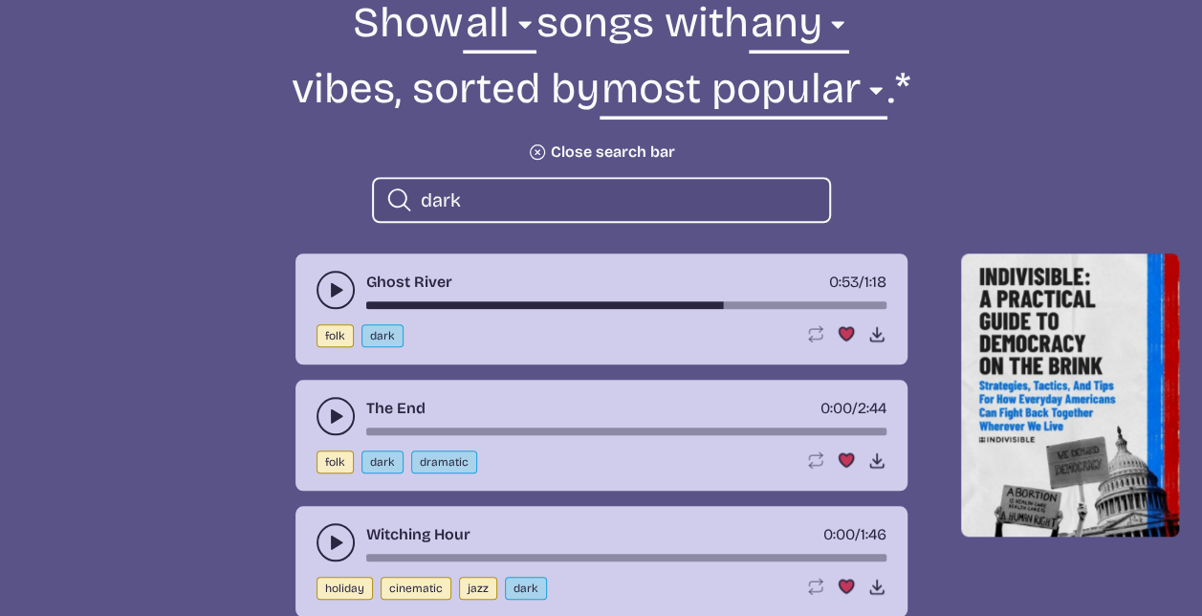
scroll to position [739, 0]
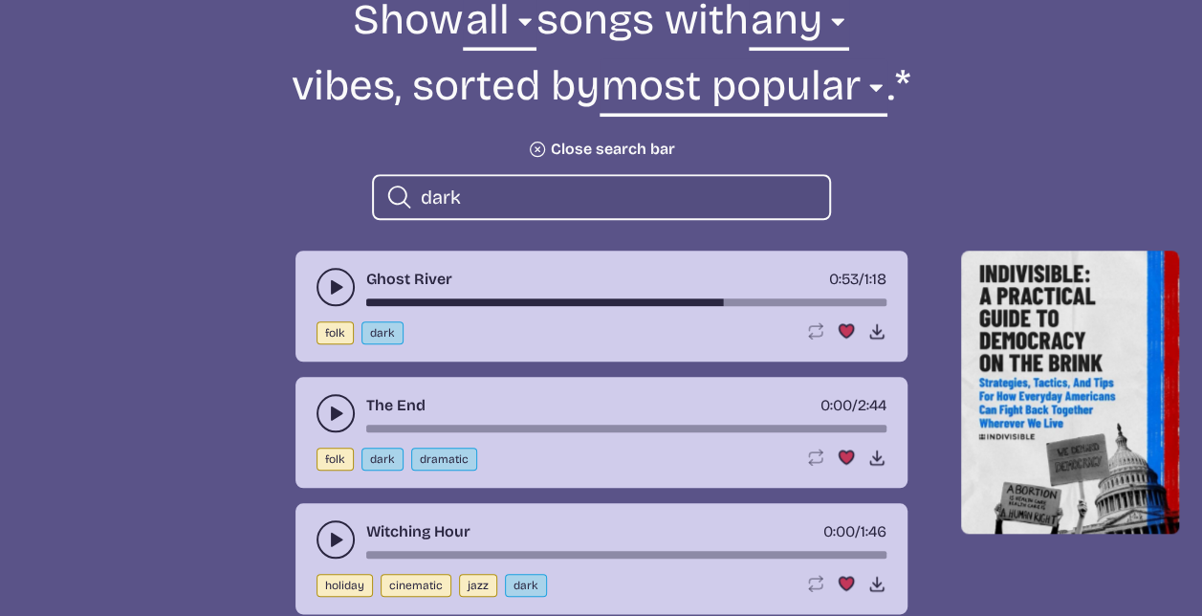
click at [495, 193] on input "dark" at bounding box center [617, 197] width 393 height 25
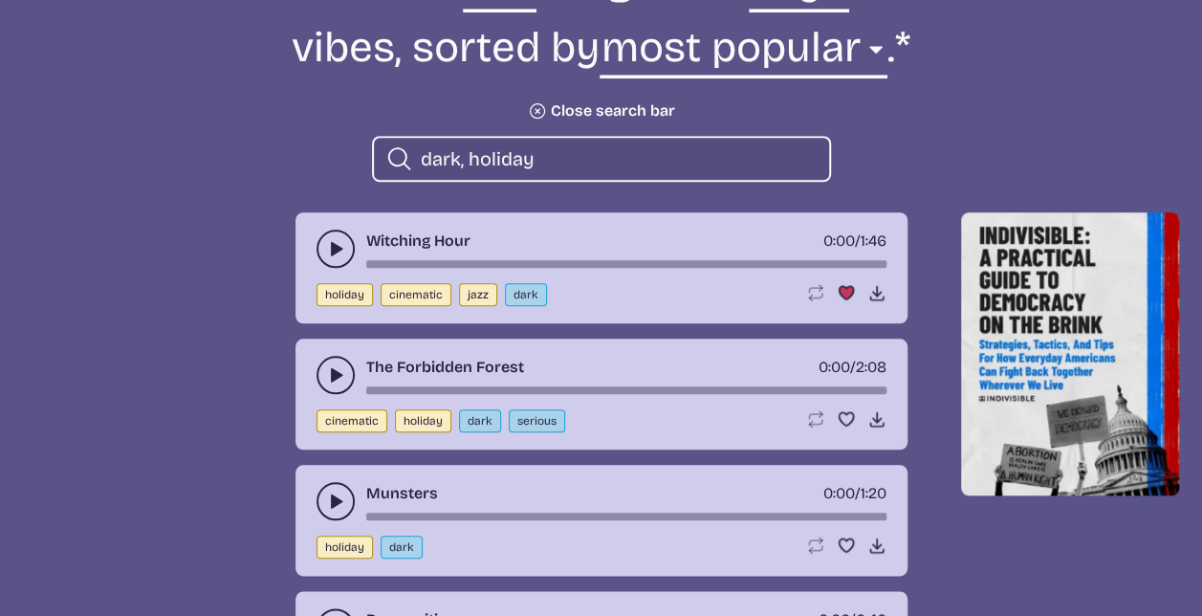
scroll to position [756, 0]
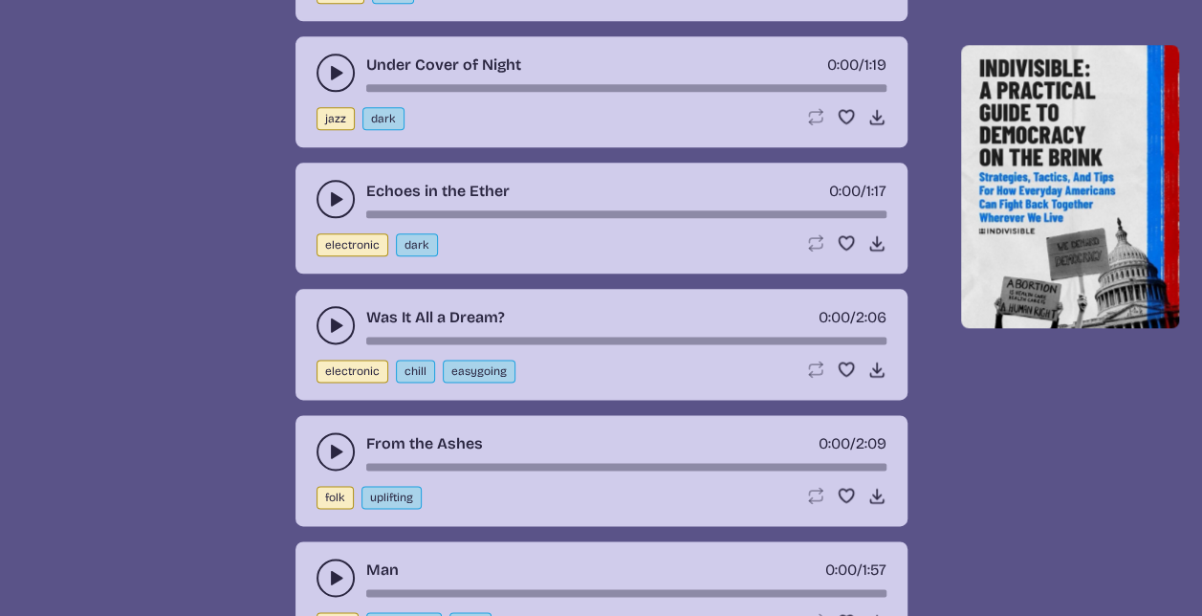
scroll to position [11860, 0]
type input "dark"
click at [332, 188] on use "play-pause toggle" at bounding box center [335, 197] width 19 height 19
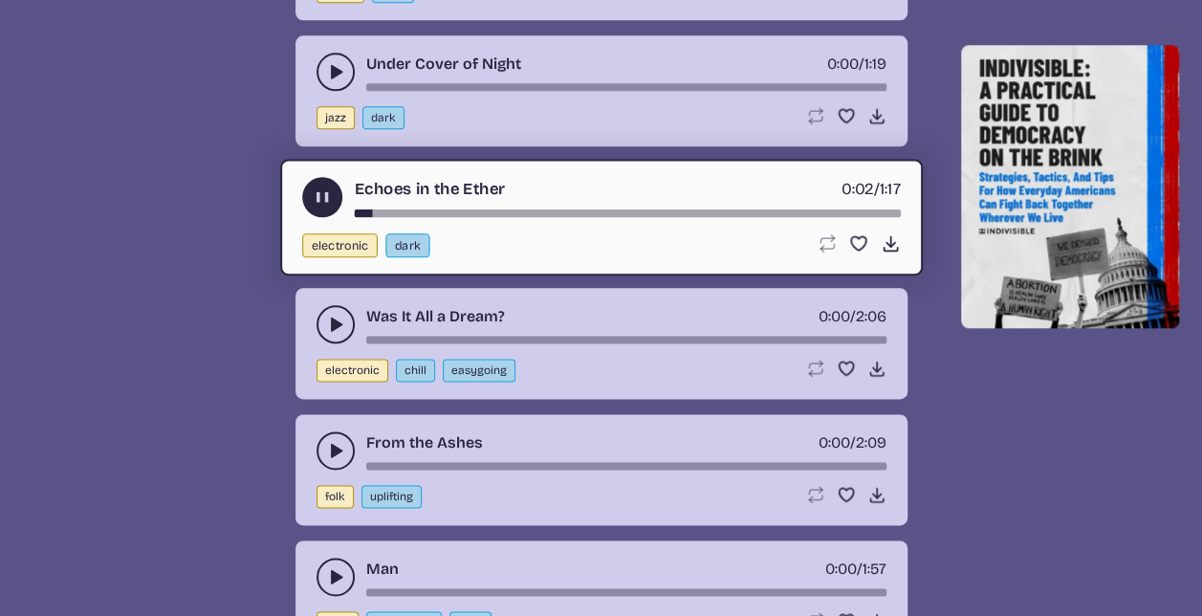
scroll to position [11730, 0]
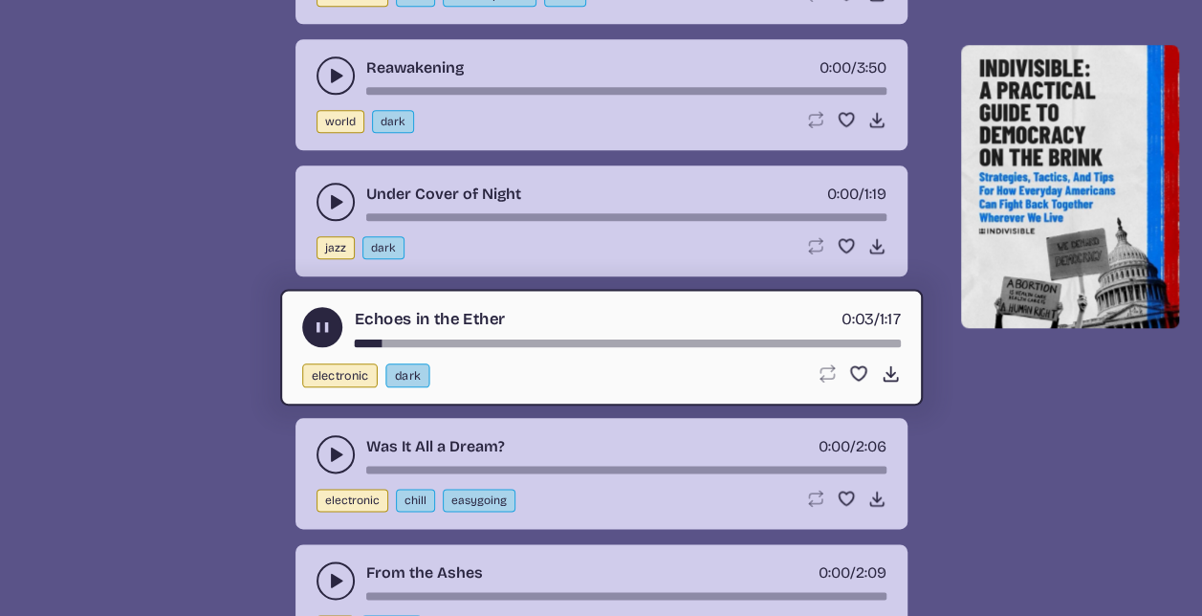
click at [340, 192] on icon "play-pause toggle" at bounding box center [335, 201] width 19 height 19
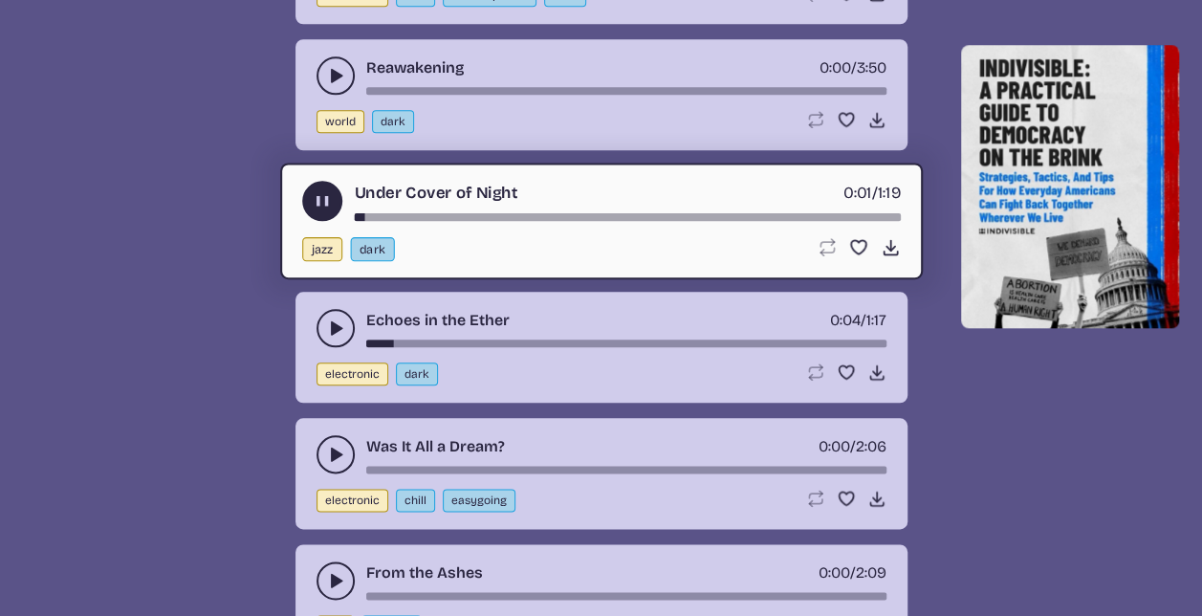
click at [426, 212] on div "song-time-bar" at bounding box center [627, 216] width 546 height 8
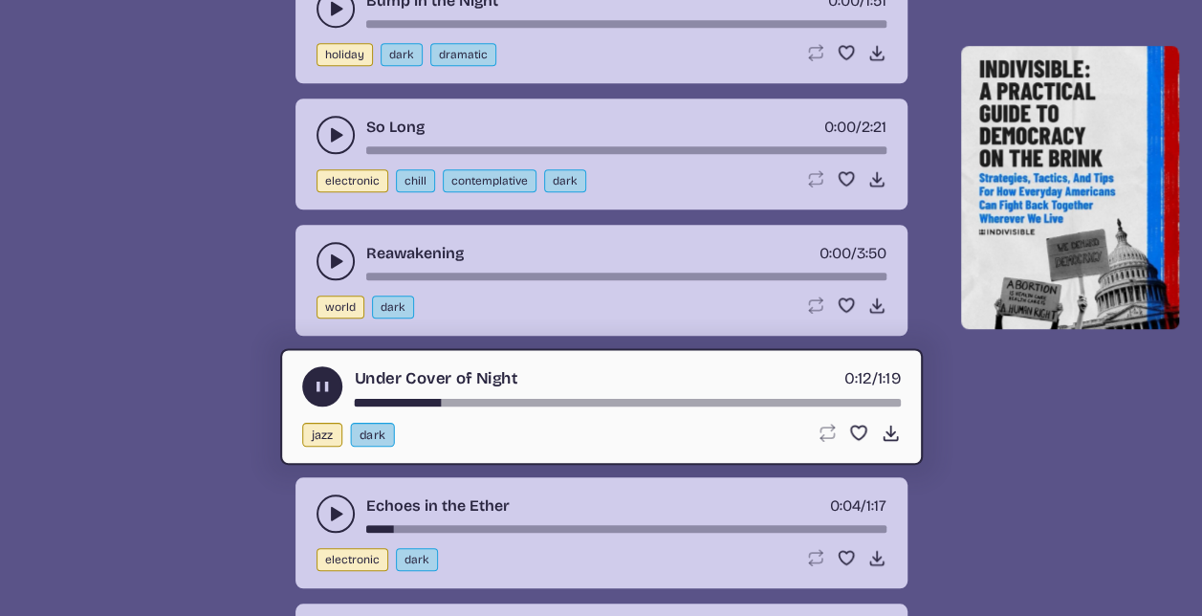
scroll to position [11546, 0]
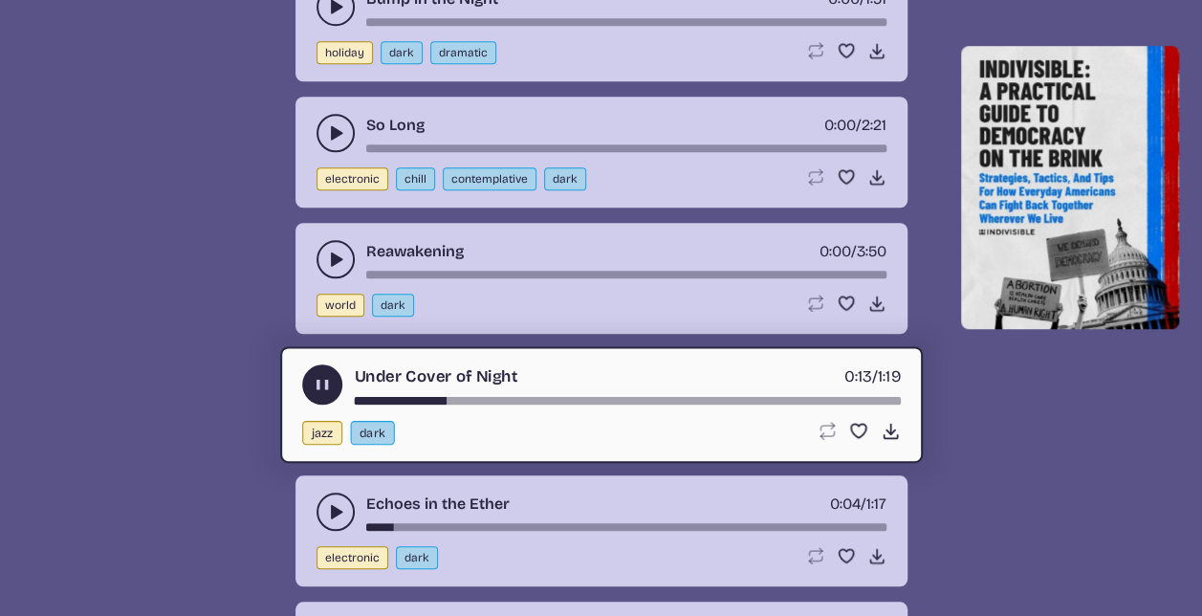
click at [322, 114] on button "play-pause toggle" at bounding box center [336, 133] width 38 height 38
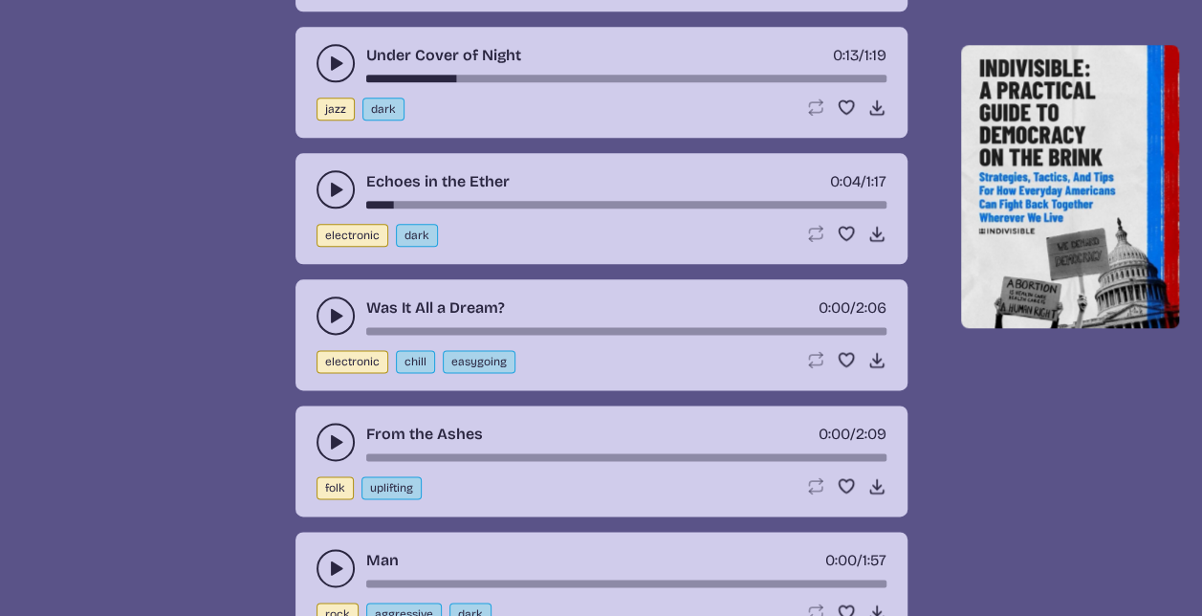
scroll to position [11871, 0]
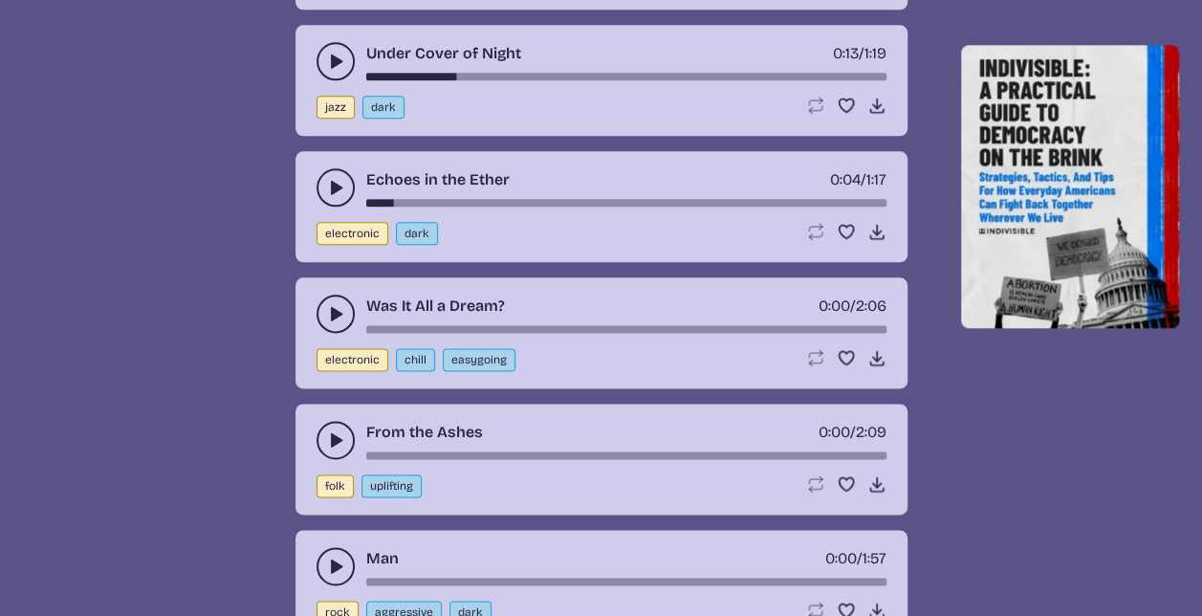
click at [329, 295] on button "play-pause toggle" at bounding box center [336, 314] width 38 height 38
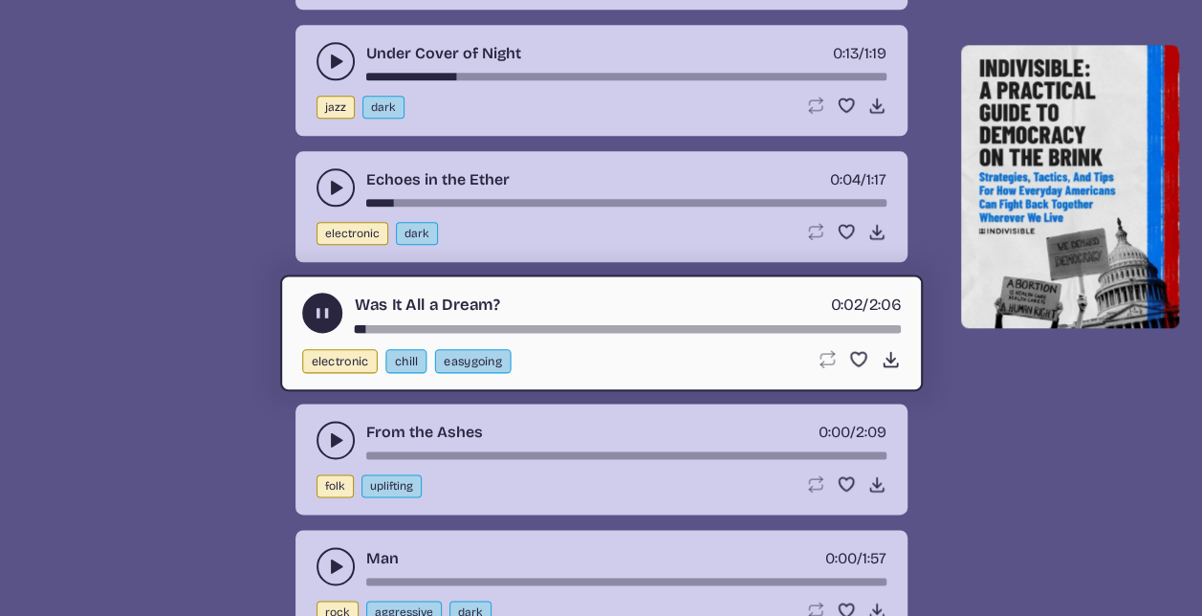
click at [485, 324] on div "song-time-bar" at bounding box center [627, 328] width 546 height 8
click at [337, 430] on icon "play-pause toggle" at bounding box center [335, 439] width 19 height 19
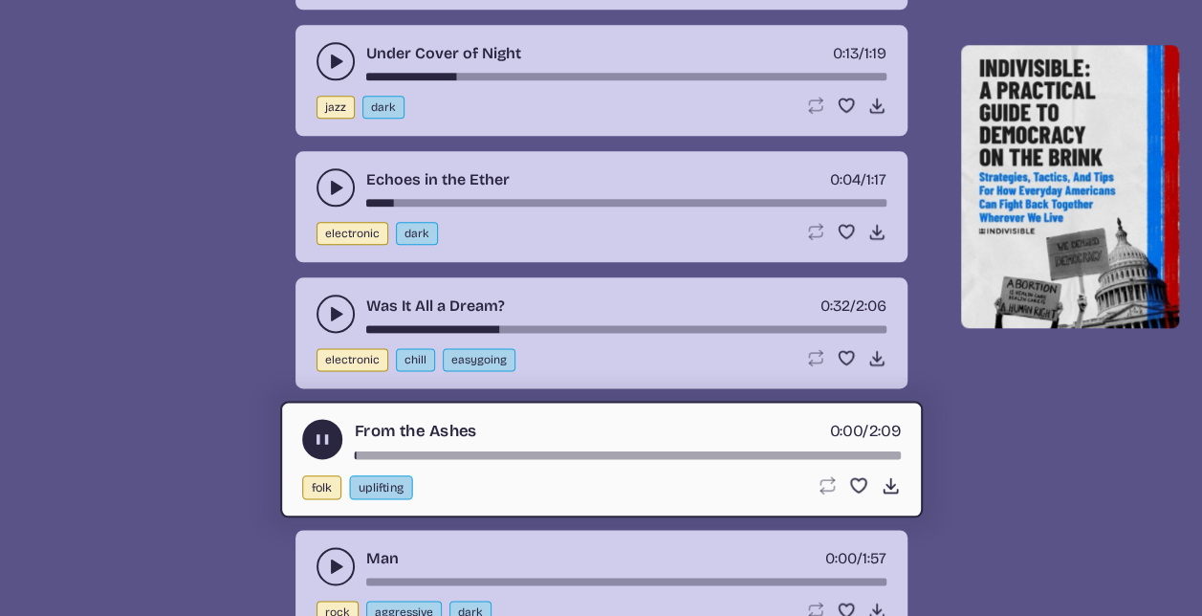
click at [406, 450] on div "song-time-bar" at bounding box center [627, 454] width 546 height 8
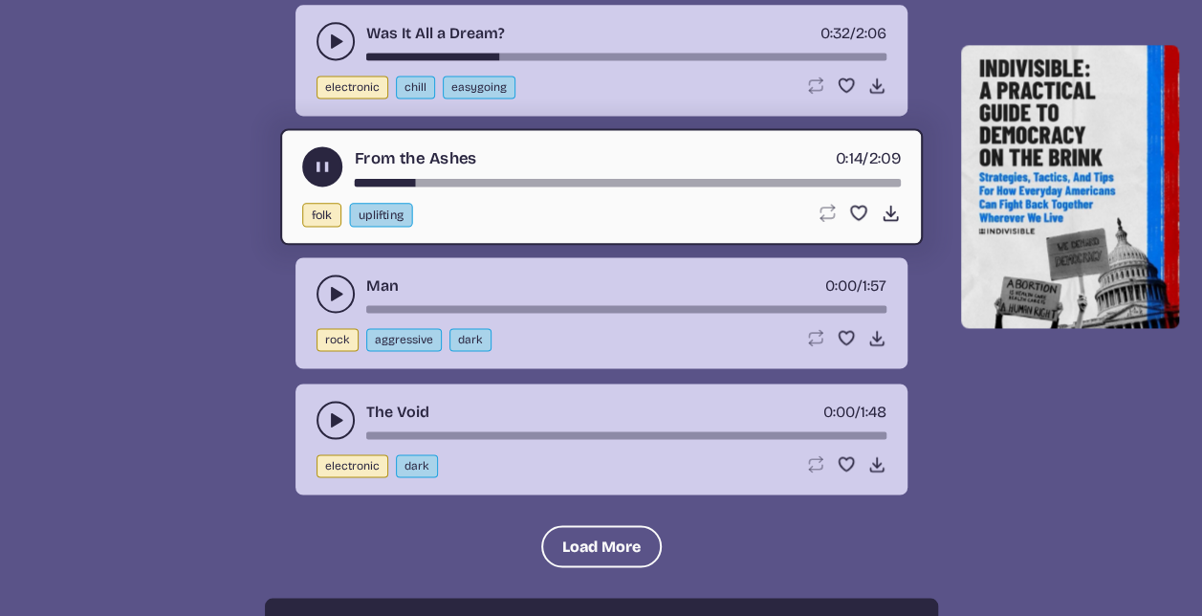
scroll to position [12150, 0]
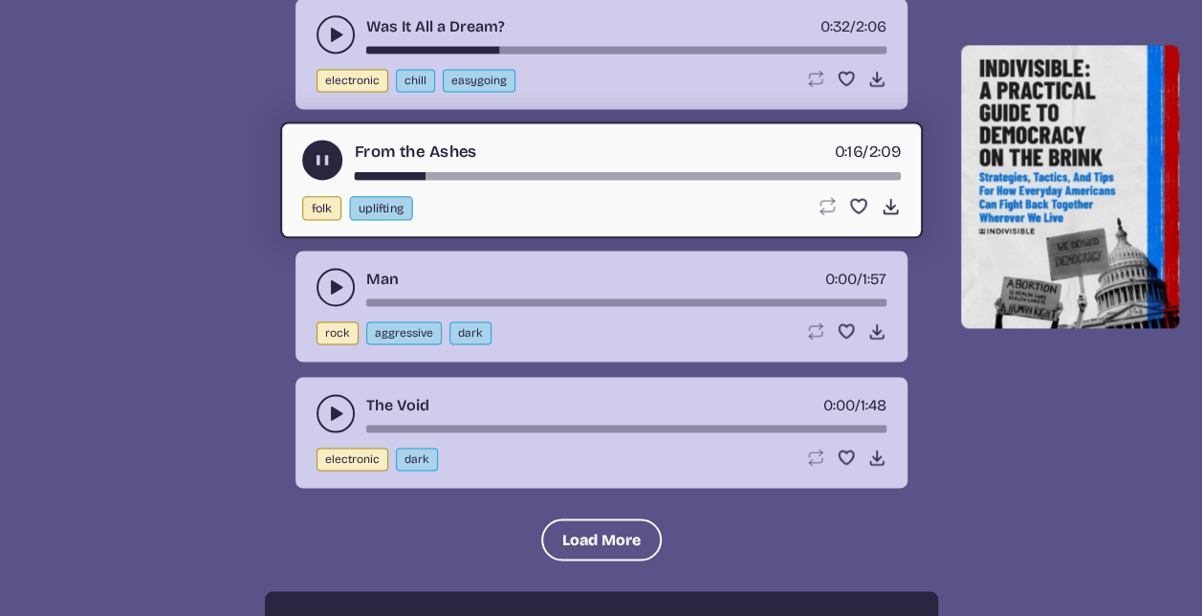
click at [336, 404] on icon "play-pause toggle" at bounding box center [335, 413] width 19 height 19
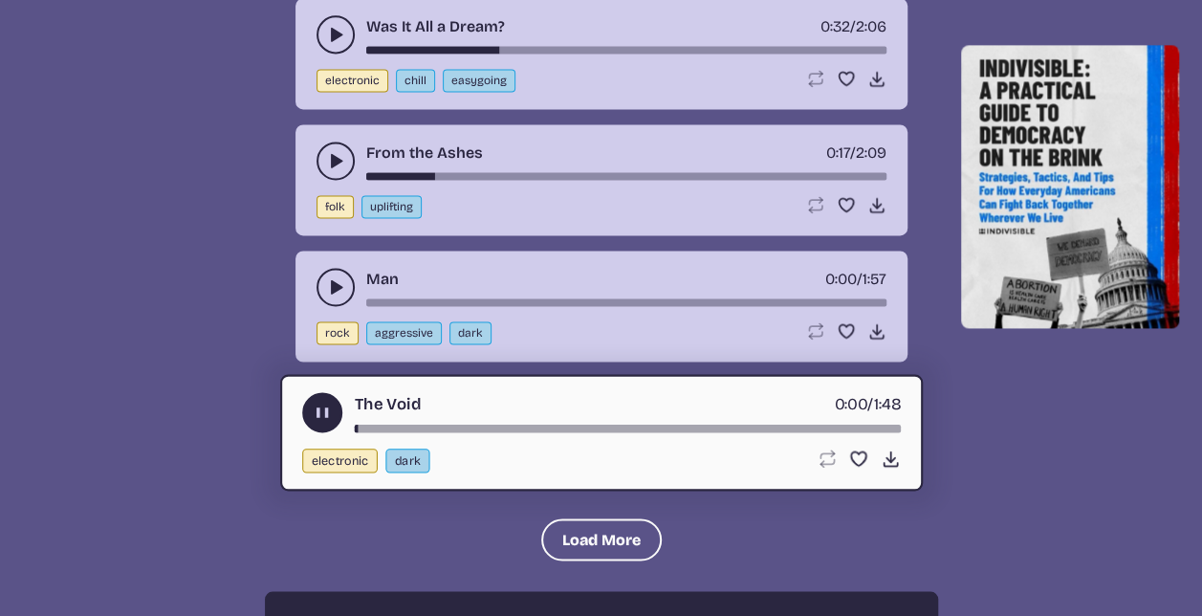
click at [425, 424] on div "song-time-bar" at bounding box center [627, 428] width 546 height 8
click at [612, 518] on button "Load More" at bounding box center [601, 539] width 121 height 42
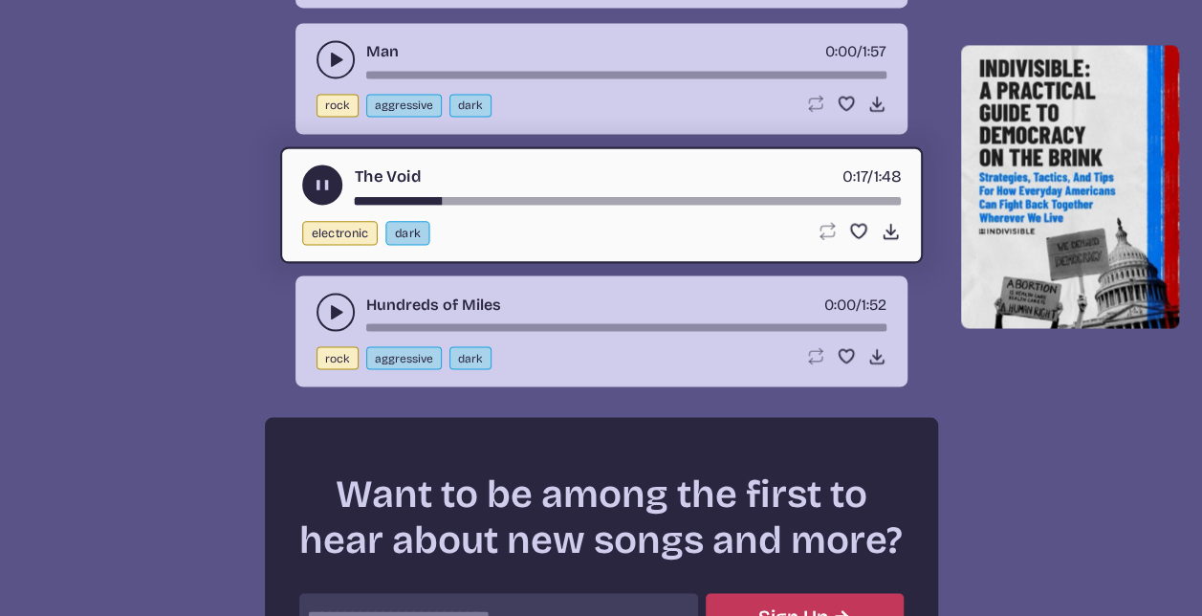
scroll to position [12378, 0]
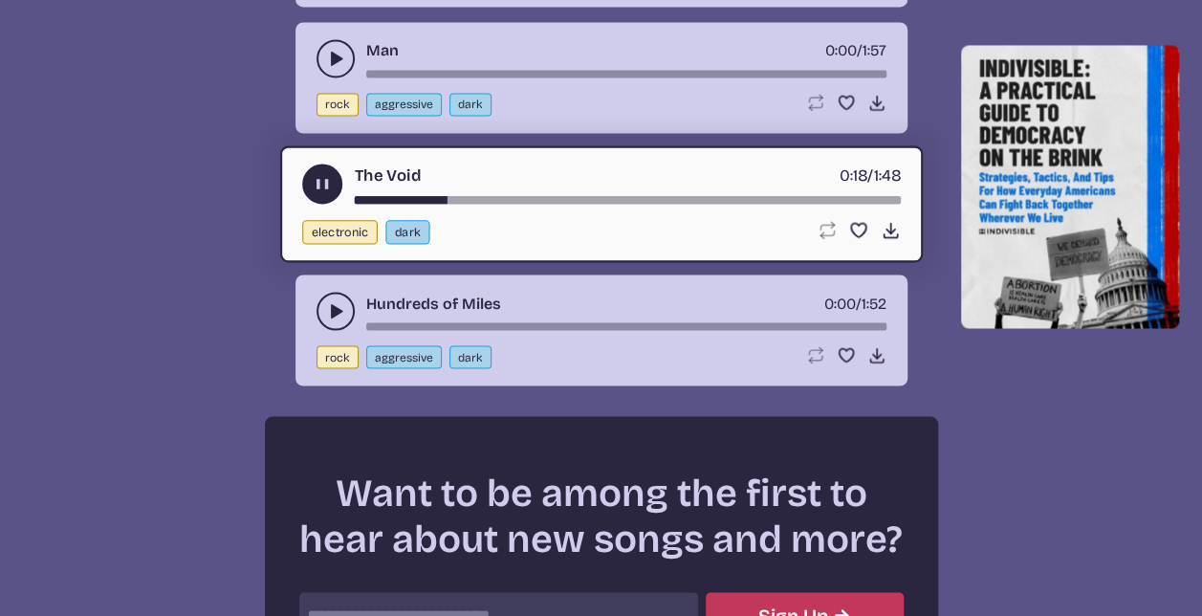
click at [337, 301] on icon "play-pause toggle" at bounding box center [335, 310] width 19 height 19
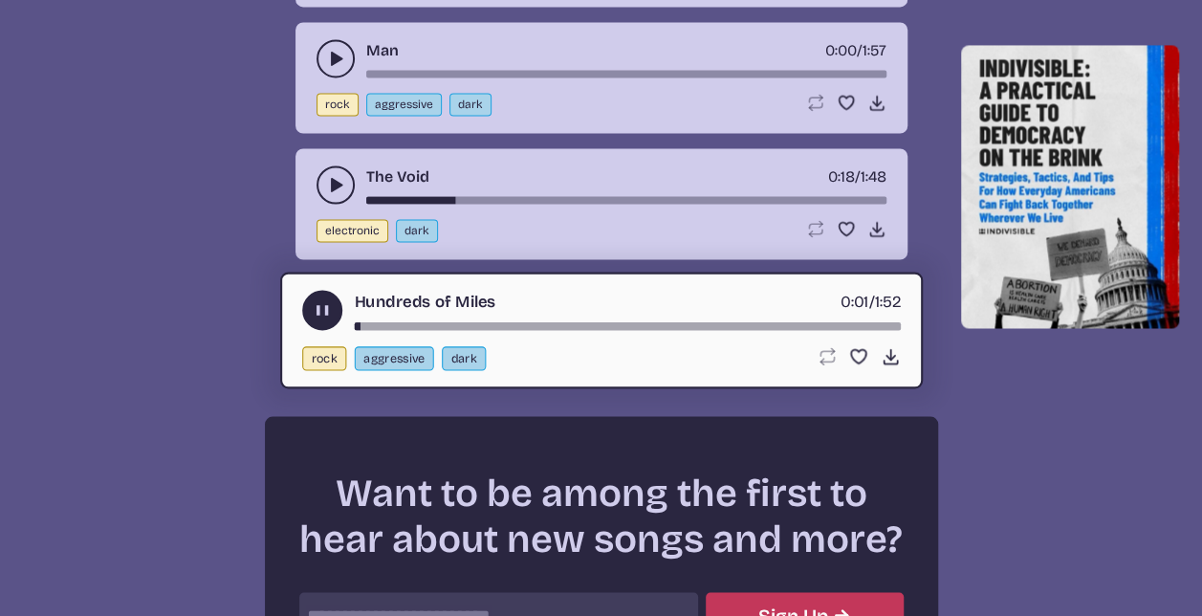
click at [425, 321] on div "song-time-bar" at bounding box center [627, 325] width 546 height 8
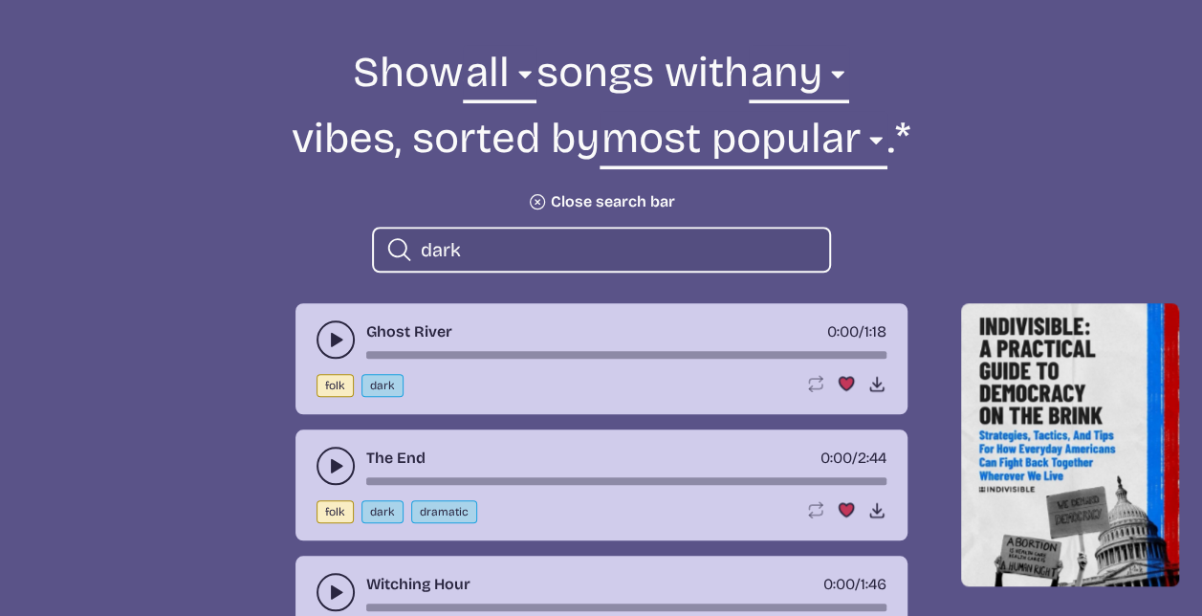
scroll to position [686, 0]
click at [337, 469] on use "play-pause toggle" at bounding box center [335, 466] width 19 height 19
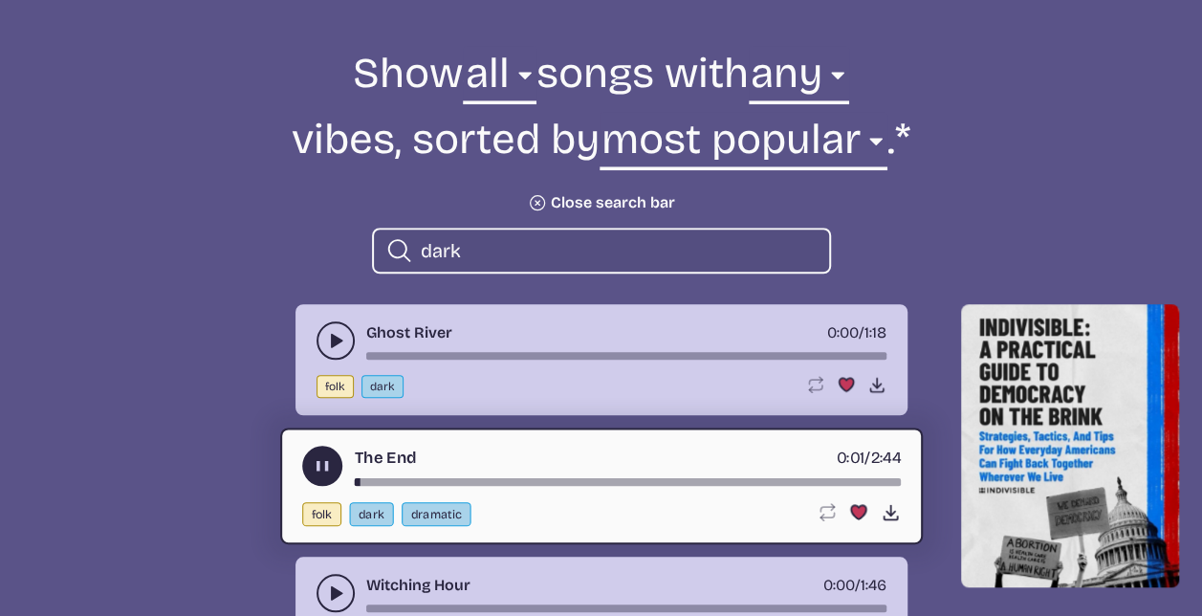
click at [384, 478] on div "song-time-bar" at bounding box center [627, 482] width 546 height 8
click at [451, 480] on div "song-time-bar" at bounding box center [627, 482] width 546 height 8
click at [674, 482] on div "song-time-bar" at bounding box center [627, 482] width 546 height 8
click at [761, 480] on div "song-time-bar" at bounding box center [627, 482] width 546 height 8
click at [813, 480] on div "song-time-bar" at bounding box center [627, 482] width 546 height 8
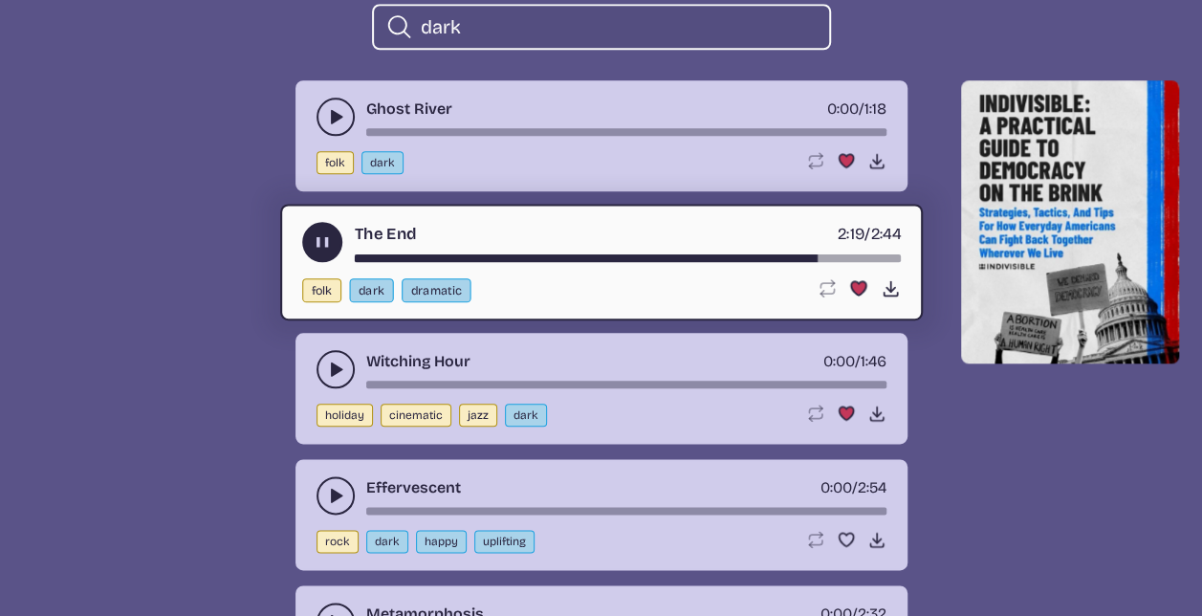
scroll to position [934, 0]
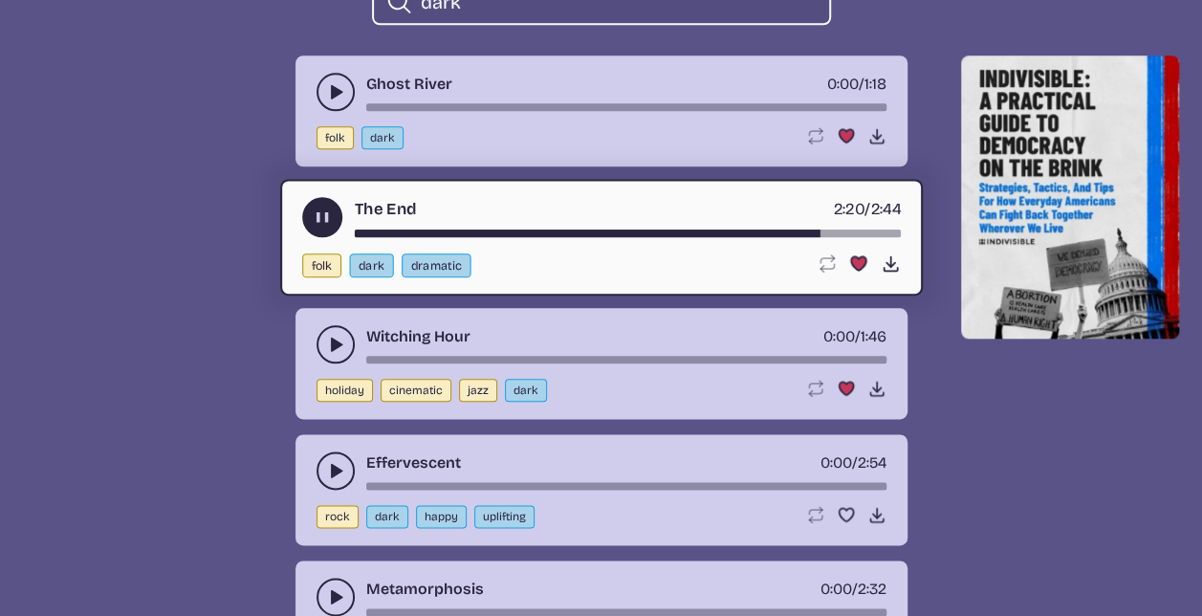
click at [322, 338] on button "play-pause toggle" at bounding box center [336, 344] width 38 height 38
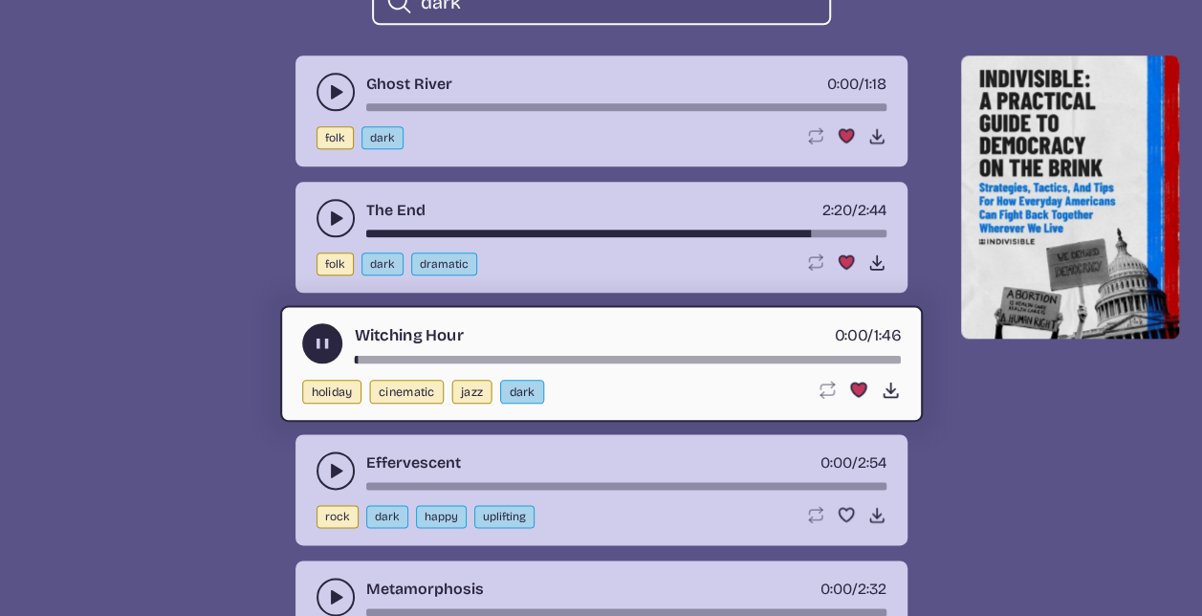
click at [406, 358] on div "song-time-bar" at bounding box center [627, 360] width 546 height 8
click at [471, 356] on div "song-time-bar" at bounding box center [627, 360] width 546 height 8
click at [727, 360] on div "song-time-bar" at bounding box center [627, 360] width 546 height 8
click at [788, 358] on div "song-time-bar" at bounding box center [627, 360] width 546 height 8
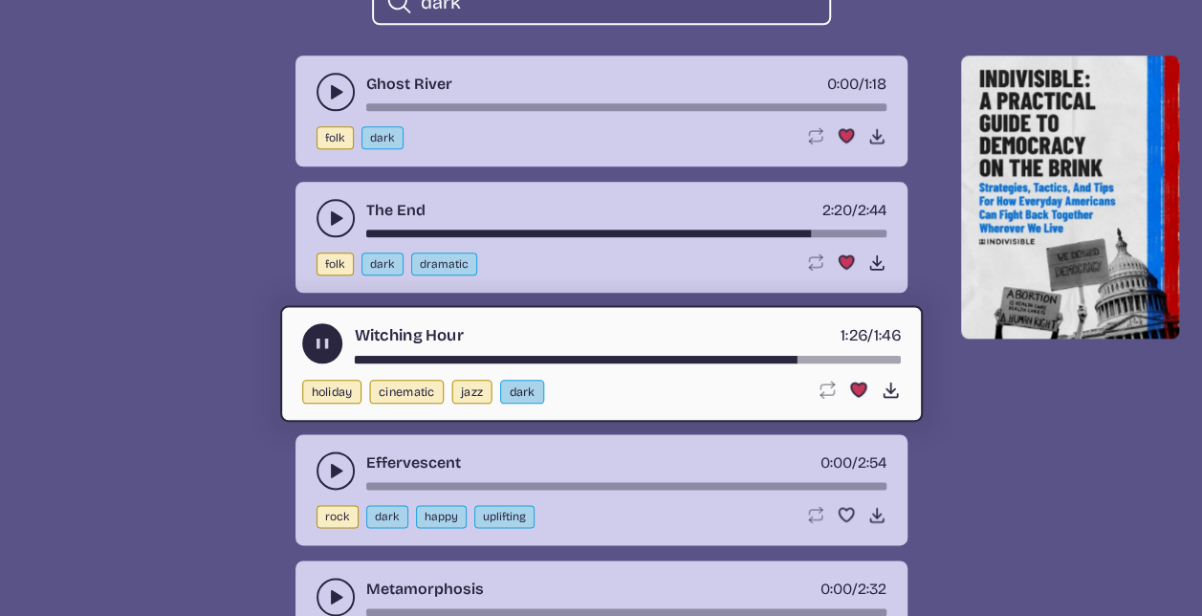
click at [838, 358] on div "song-time-bar" at bounding box center [627, 360] width 546 height 8
